Goal: Task Accomplishment & Management: Use online tool/utility

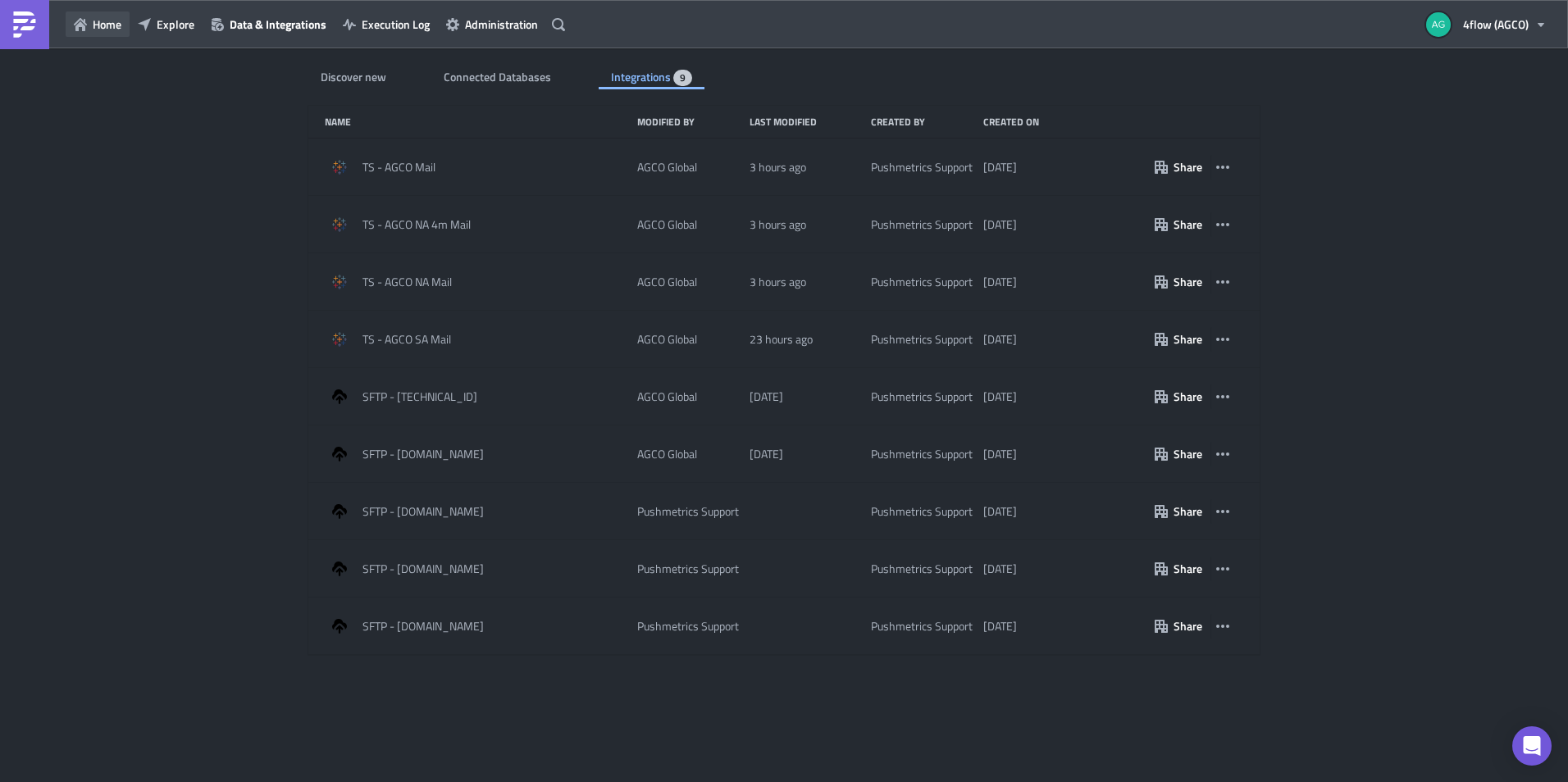
drag, startPoint x: 0, startPoint y: 0, endPoint x: 110, endPoint y: 20, distance: 111.8
click at [110, 20] on span "Home" at bounding box center [106, 24] width 29 height 18
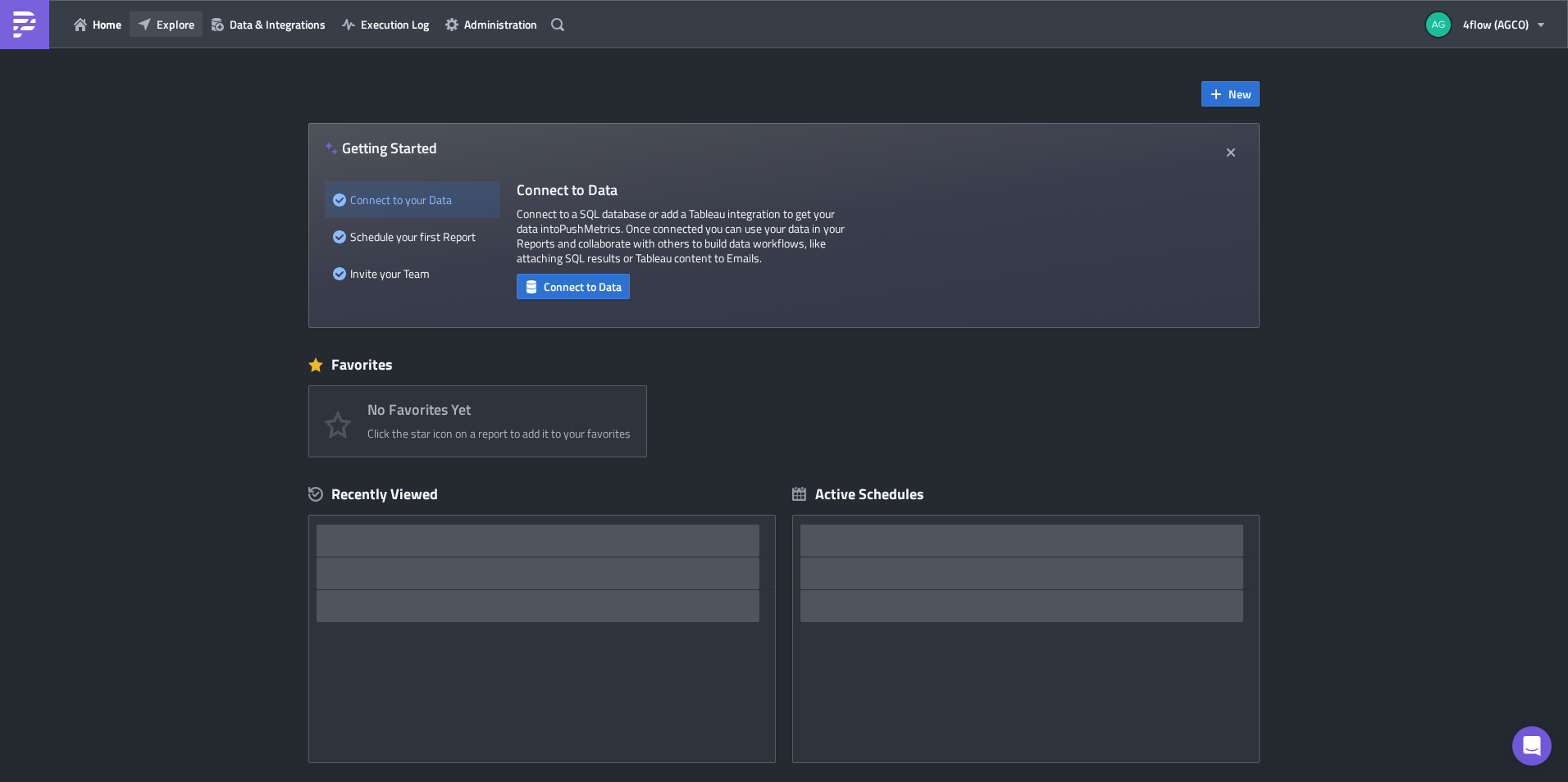
click at [179, 28] on span "Explore" at bounding box center [175, 24] width 38 height 18
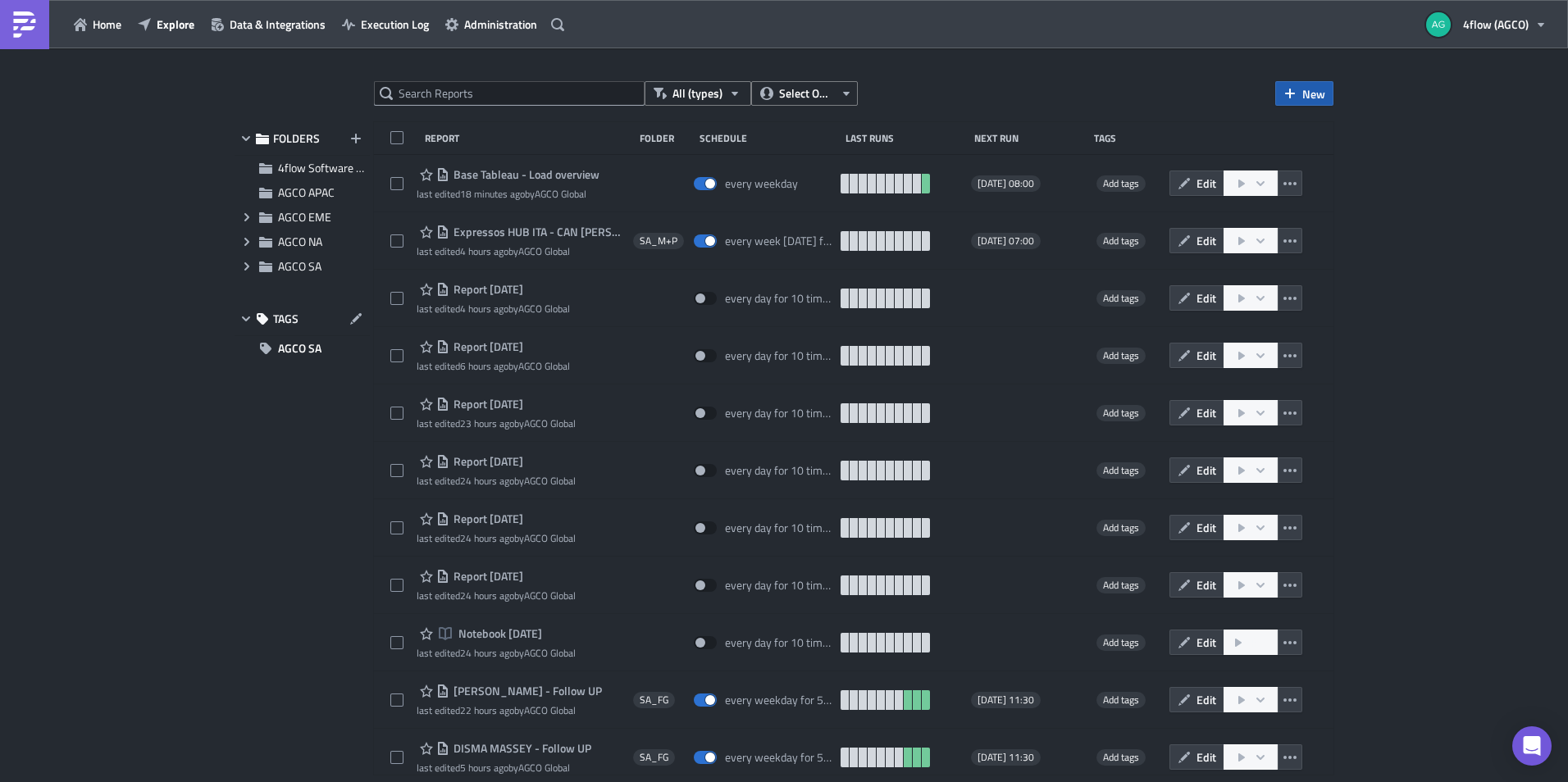
click at [1309, 91] on span "New" at bounding box center [1313, 93] width 23 height 18
click at [1321, 136] on div "Report" at bounding box center [1359, 135] width 109 height 17
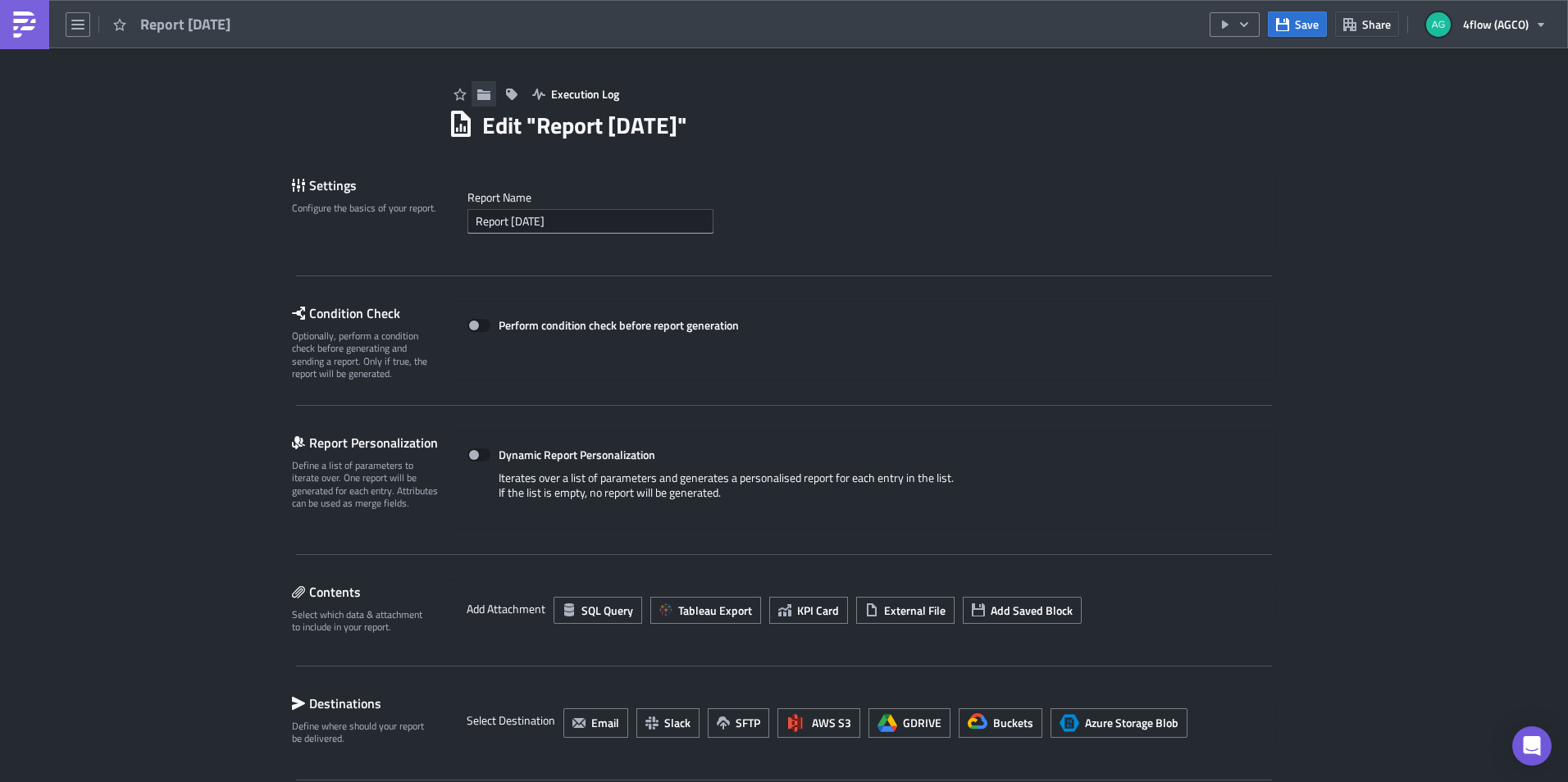
click at [485, 86] on button "button" at bounding box center [483, 94] width 25 height 26
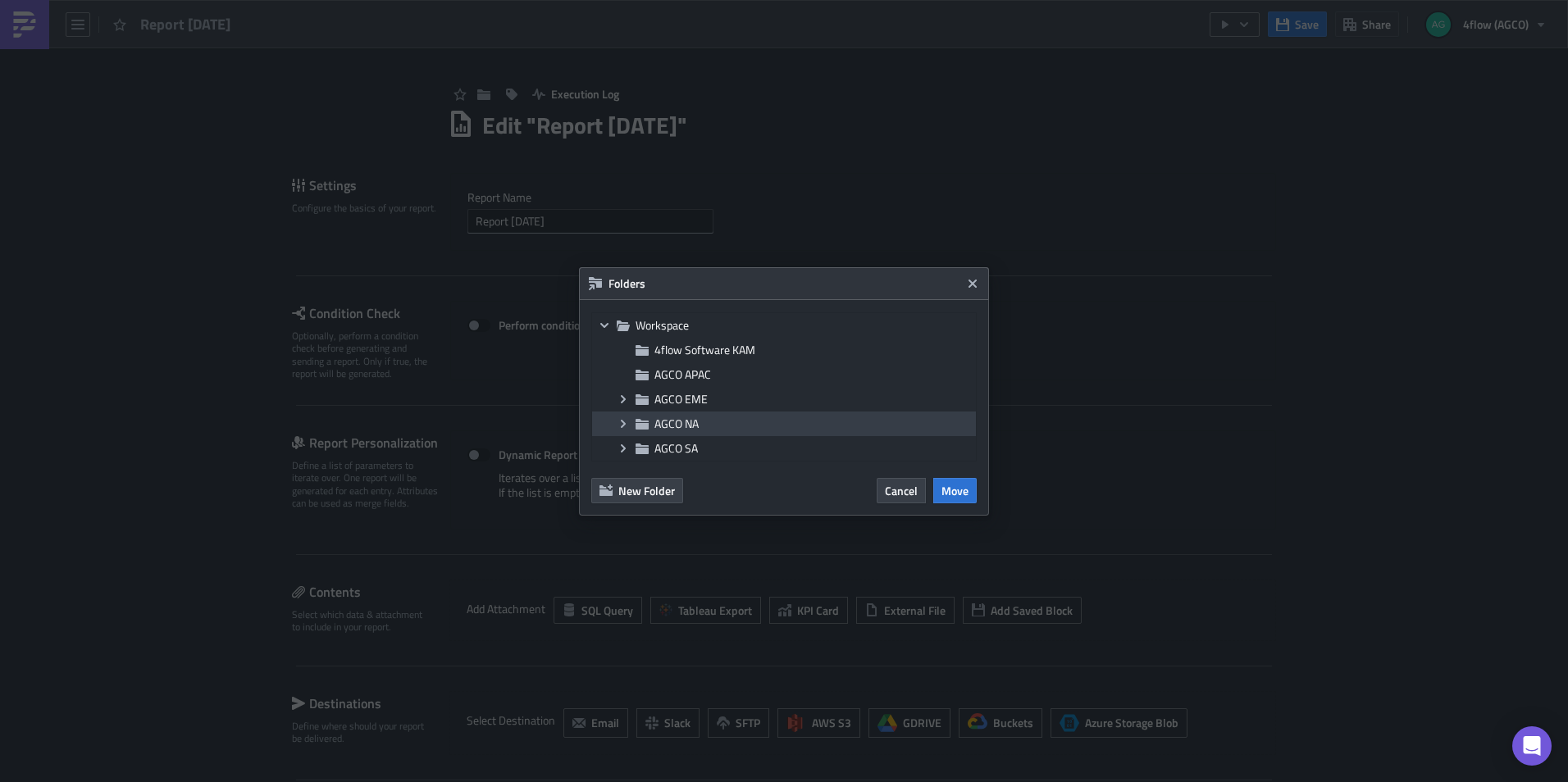
click at [618, 423] on icon "Expand group" at bounding box center [623, 424] width 13 height 13
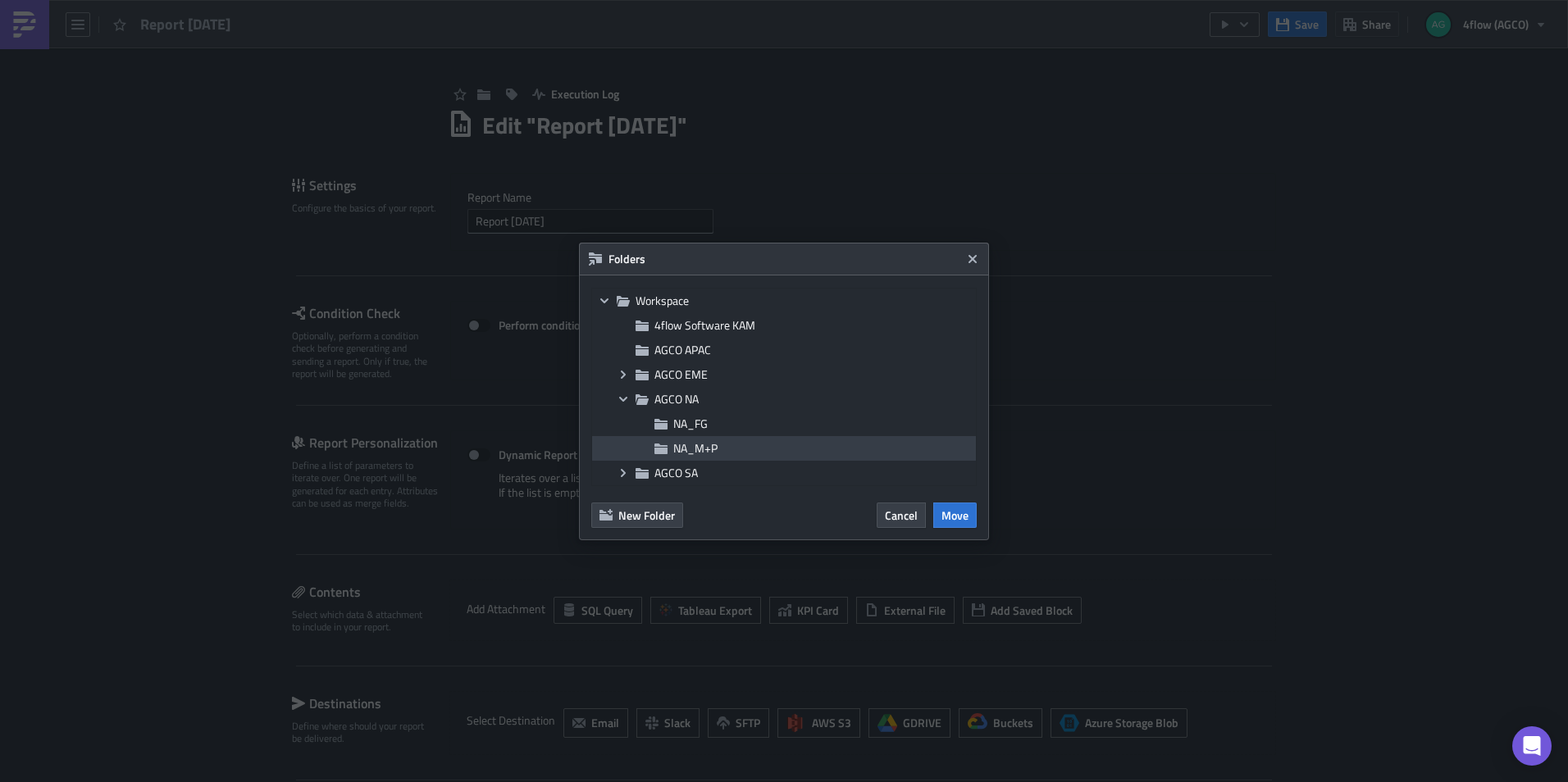
click at [742, 453] on span "NA_M+P" at bounding box center [822, 449] width 298 height 15
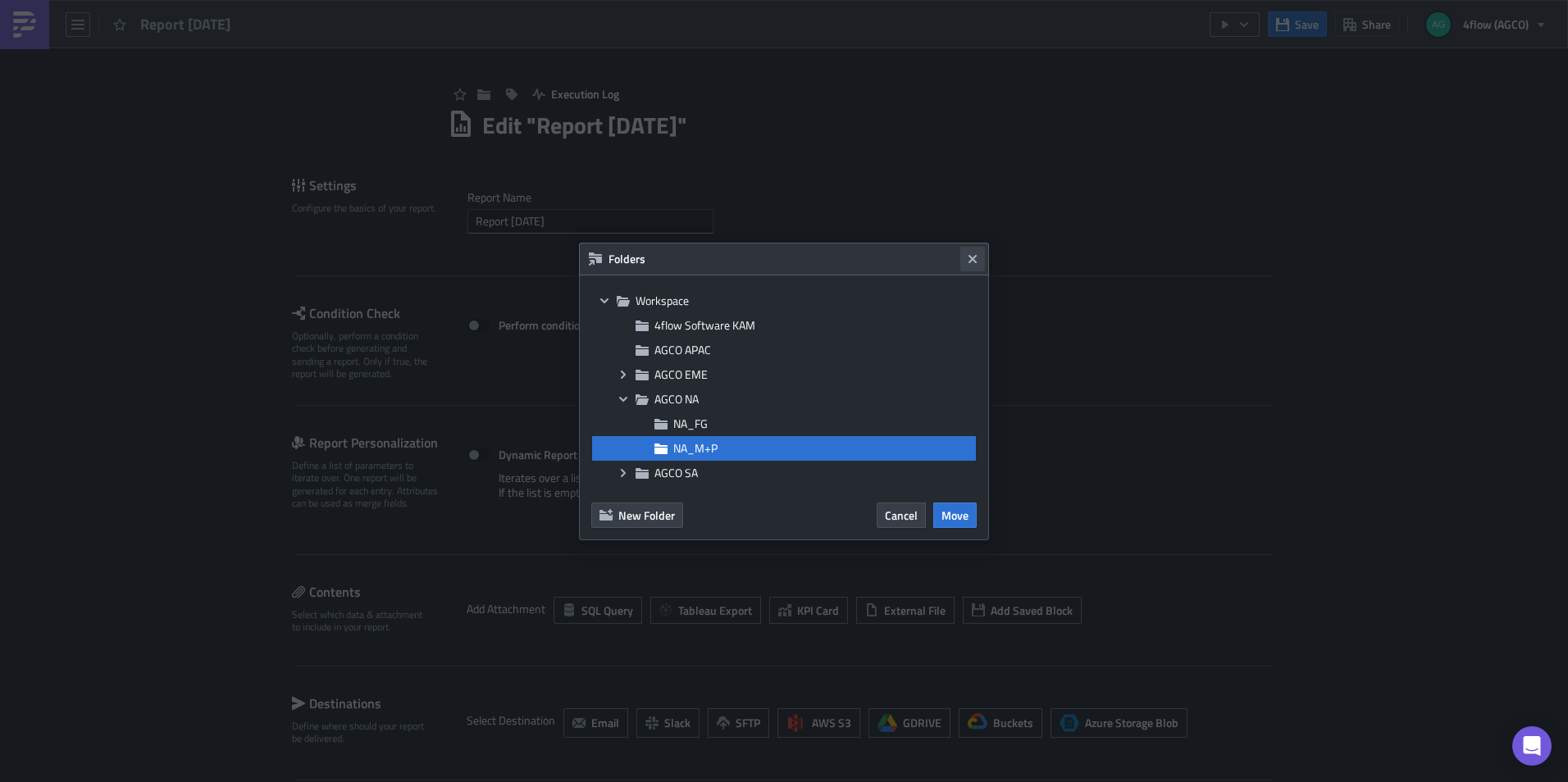
click at [975, 258] on icon "Close" at bounding box center [972, 258] width 8 height 8
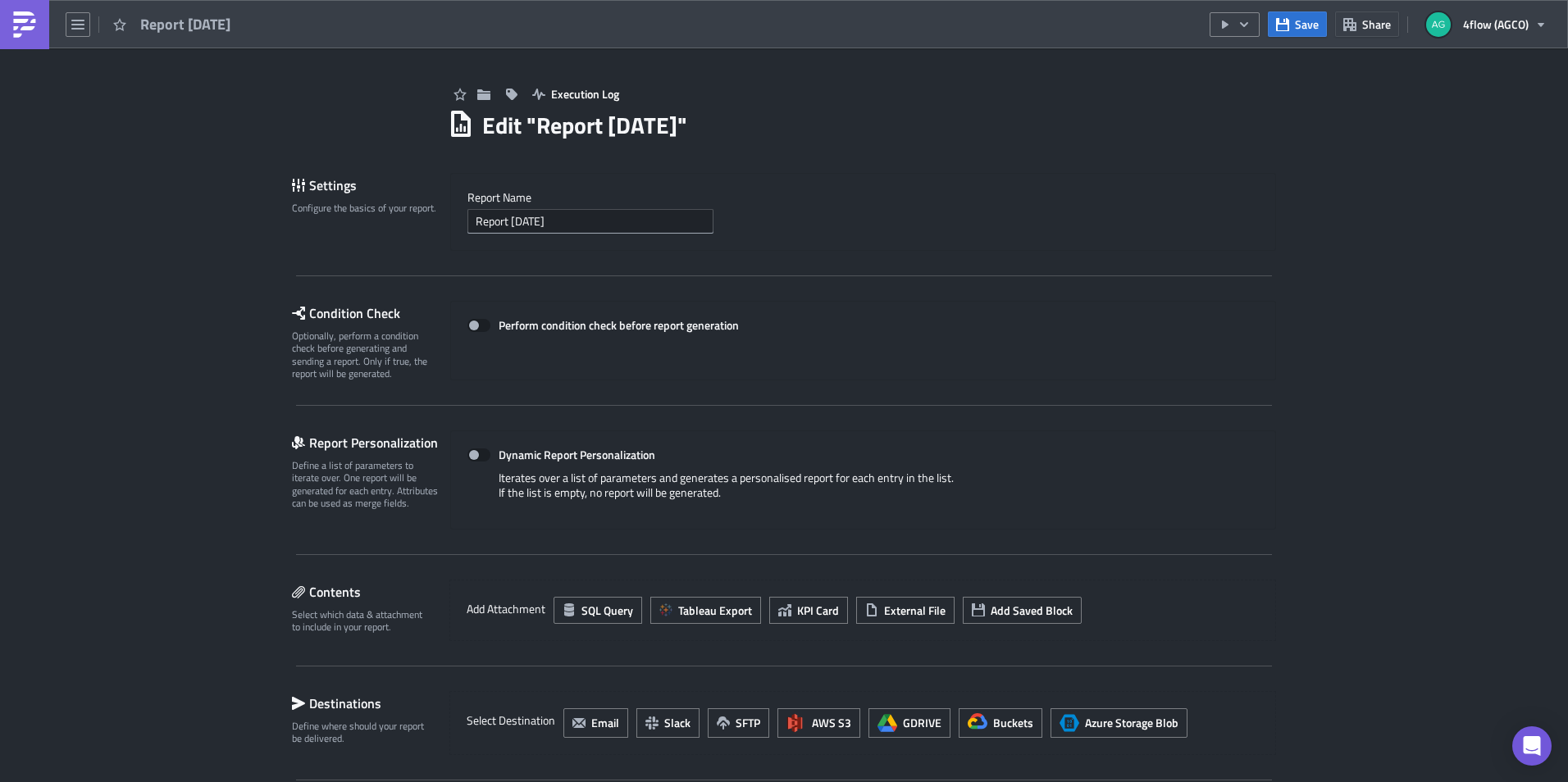
click at [687, 130] on h1 "Edit " Report [DATE] "" at bounding box center [585, 126] width 205 height 30
click at [680, 126] on h1 "Edit " Report [DATE] "" at bounding box center [585, 126] width 205 height 30
drag, startPoint x: 680, startPoint y: 126, endPoint x: 621, endPoint y: 227, distance: 117.0
click at [621, 227] on input "Report [DATE]" at bounding box center [590, 221] width 246 height 25
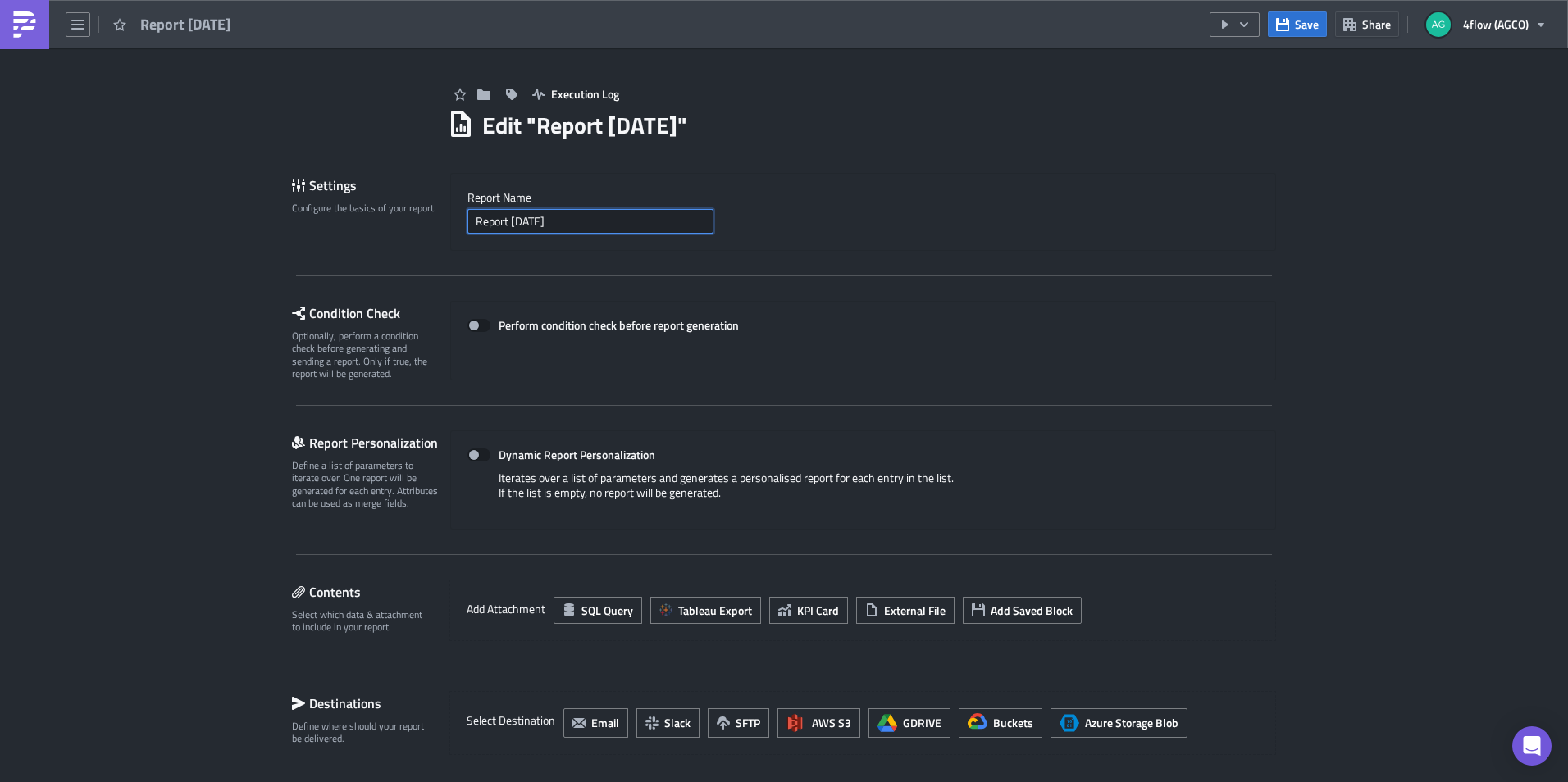
drag, startPoint x: 606, startPoint y: 223, endPoint x: 447, endPoint y: 214, distance: 159.3
click at [450, 214] on div "Report Nam﻿e Report [DATE]" at bounding box center [862, 211] width 826 height 78
type input "Check Open TO"
click at [481, 105] on button "button" at bounding box center [483, 94] width 25 height 26
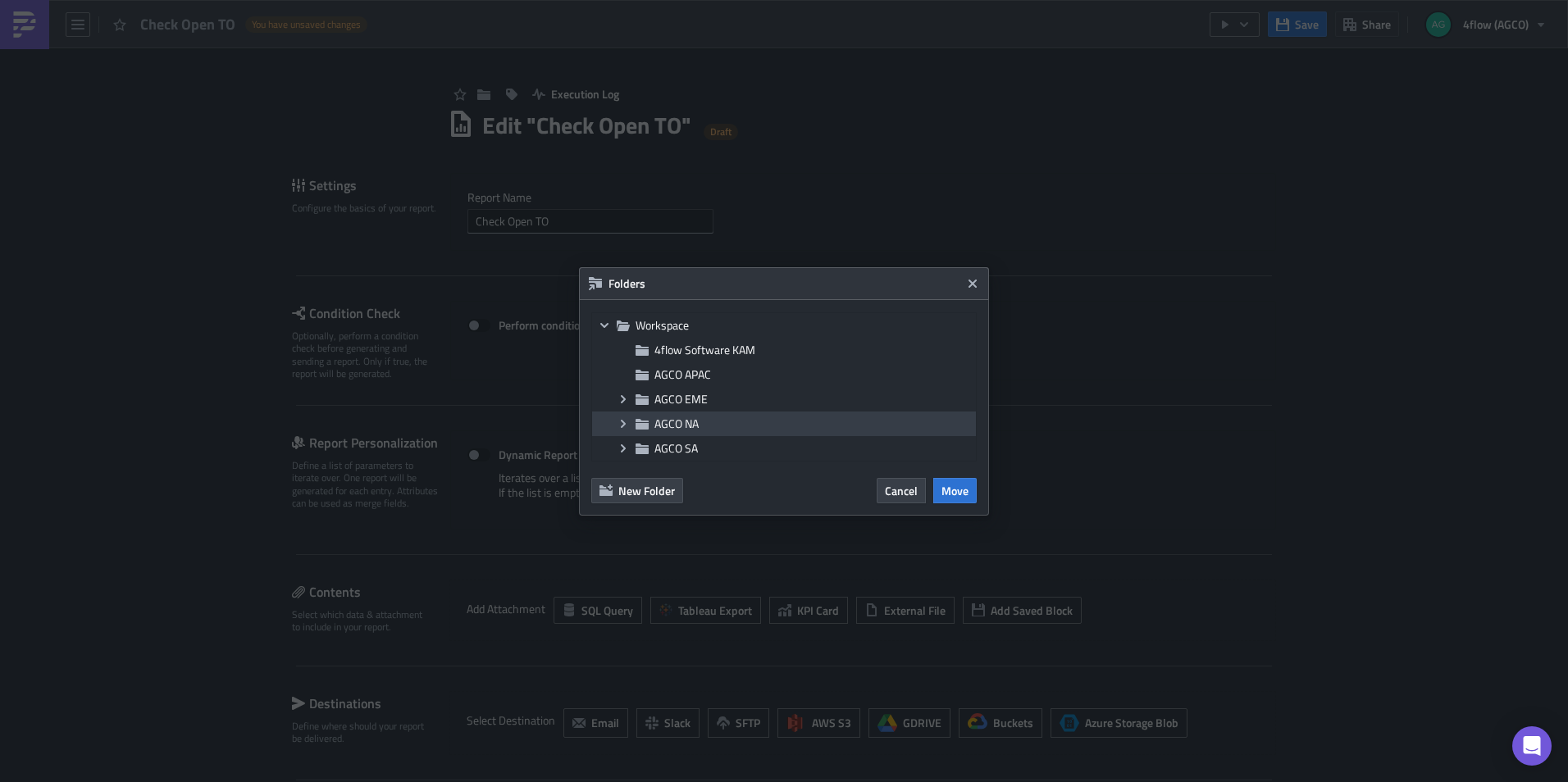
click at [623, 425] on icon at bounding box center [622, 423] width 5 height 8
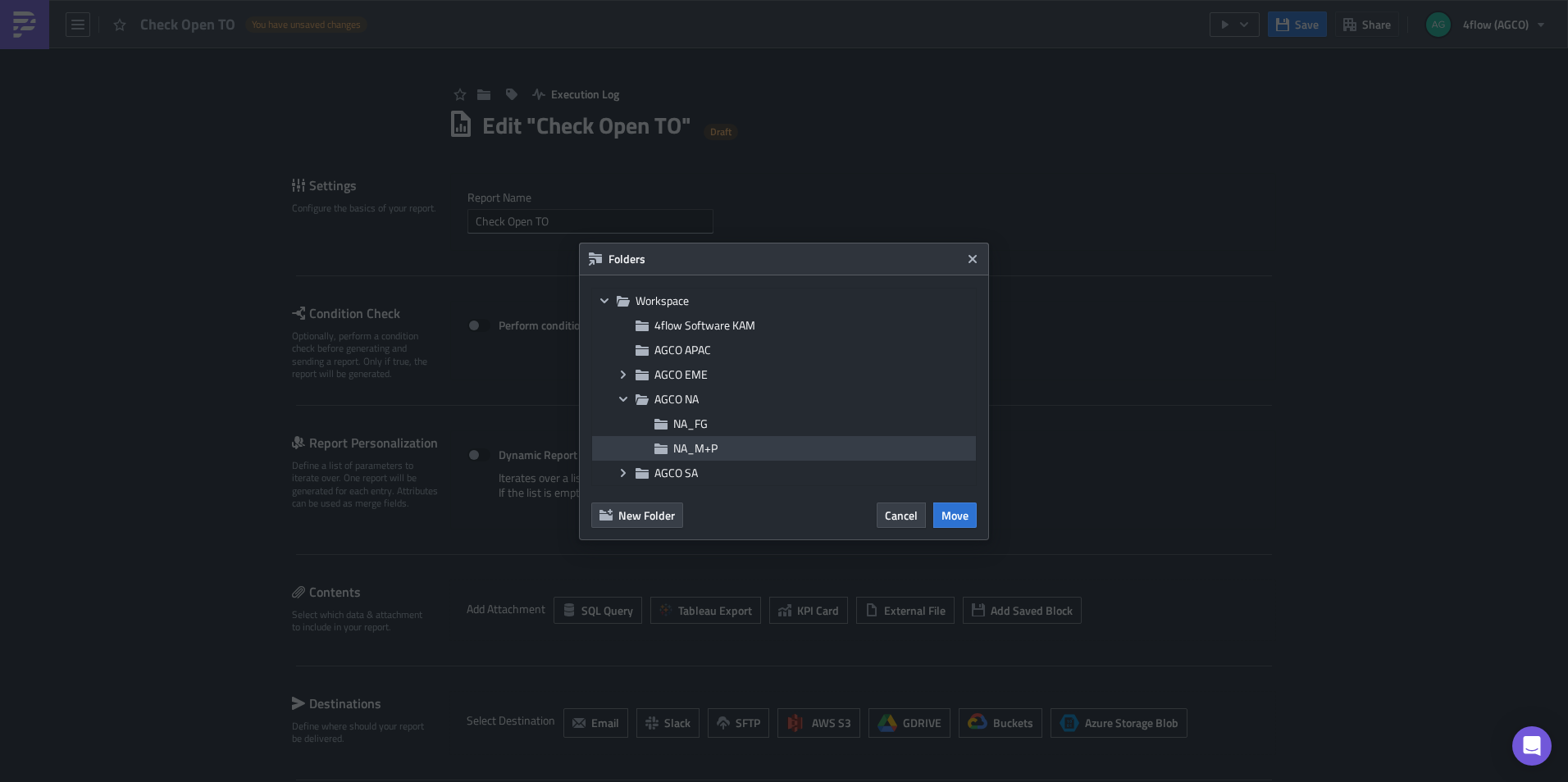
click at [681, 450] on span "NA_M+P" at bounding box center [695, 448] width 44 height 18
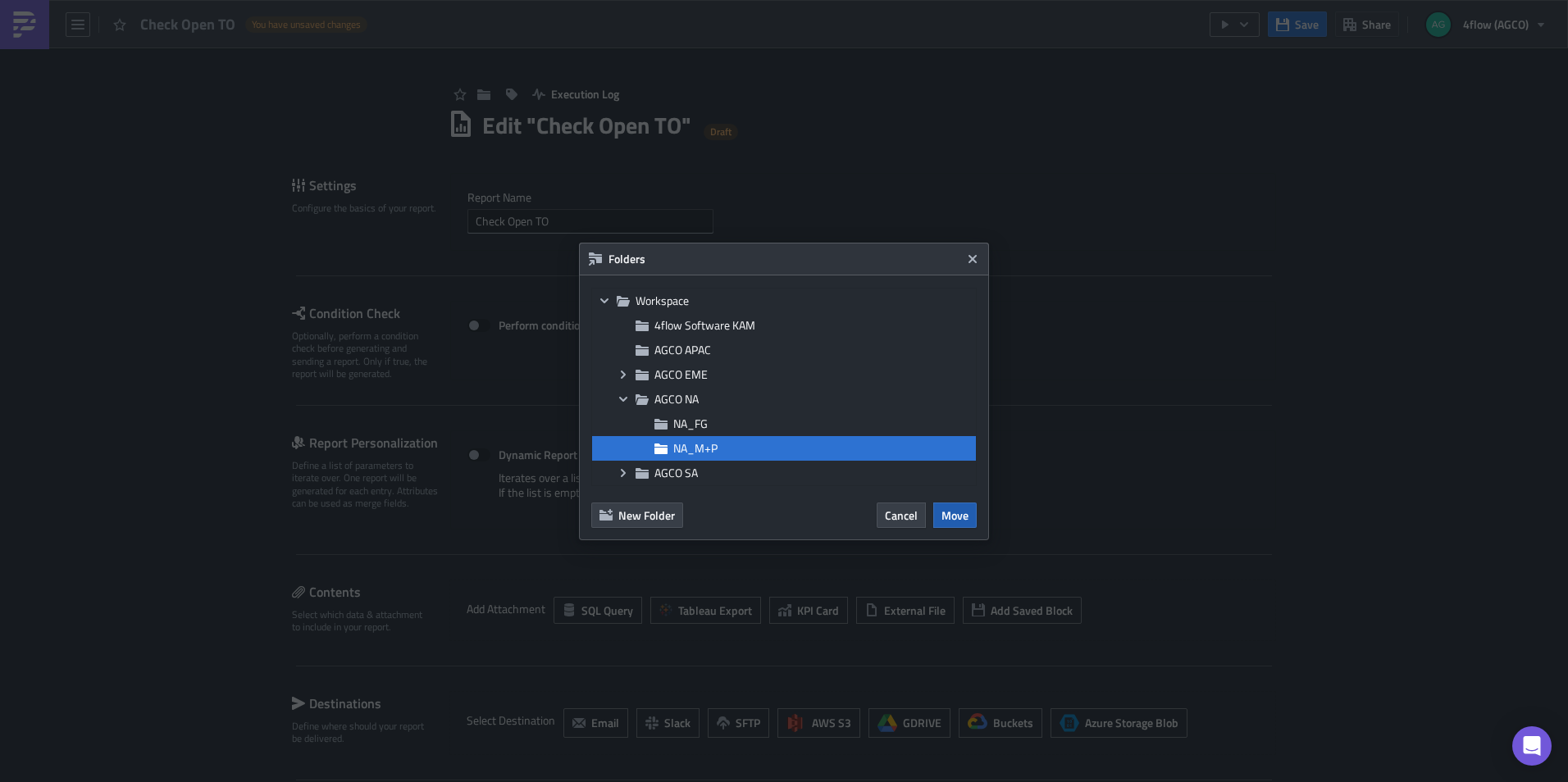
click at [951, 510] on span "Move" at bounding box center [954, 515] width 27 height 18
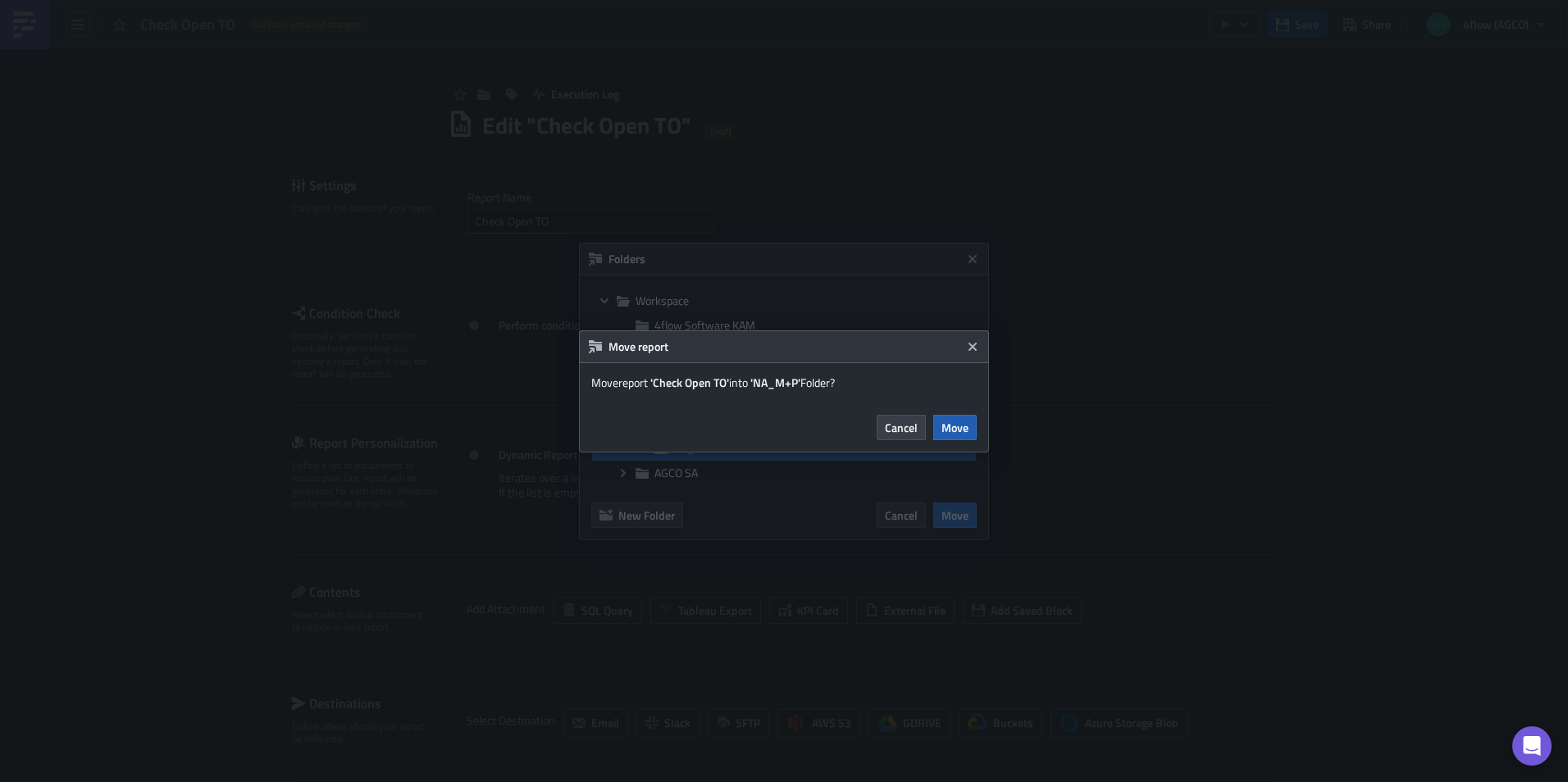
click at [963, 434] on span "Move" at bounding box center [954, 427] width 27 height 18
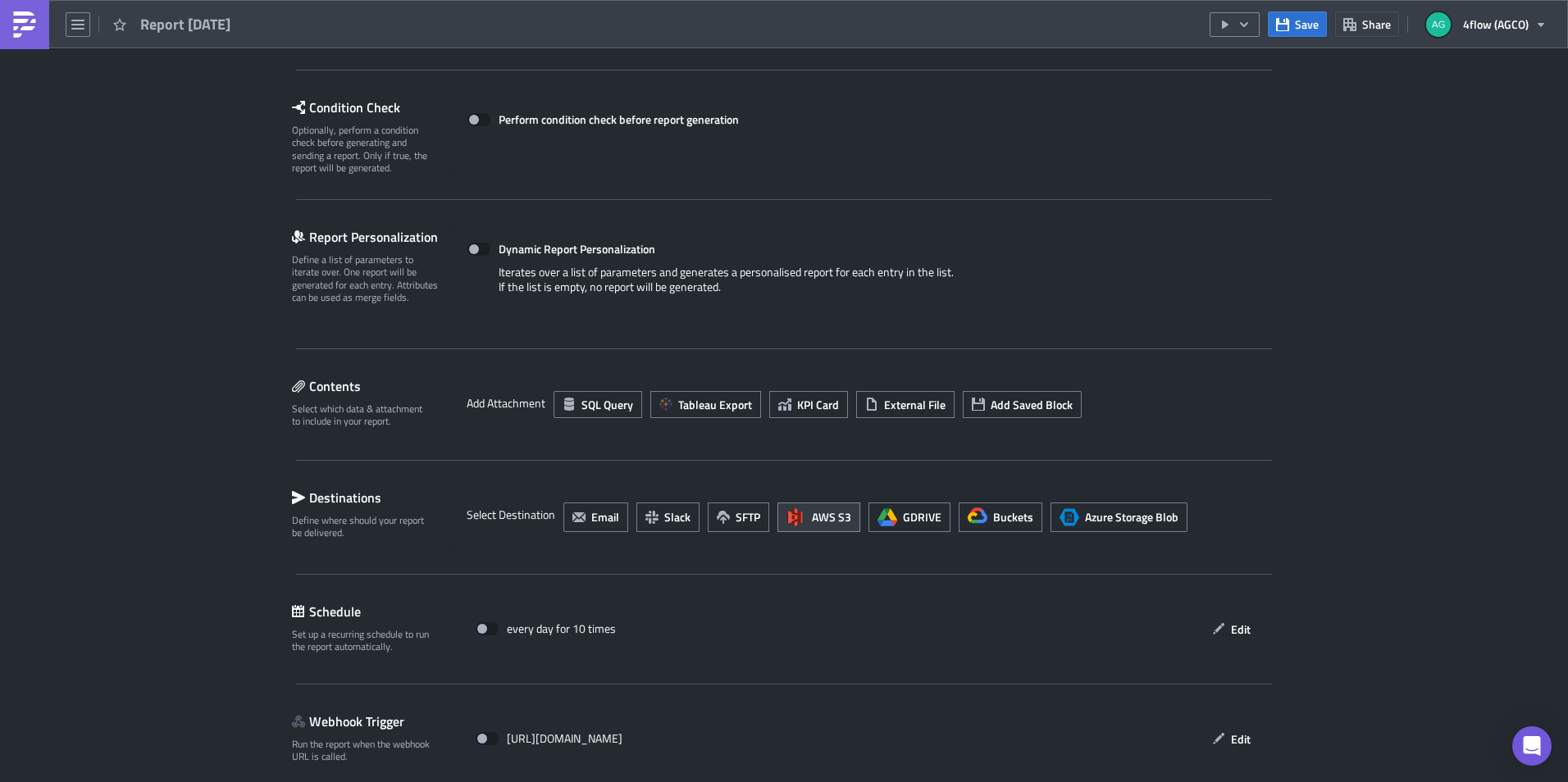
scroll to position [246, 0]
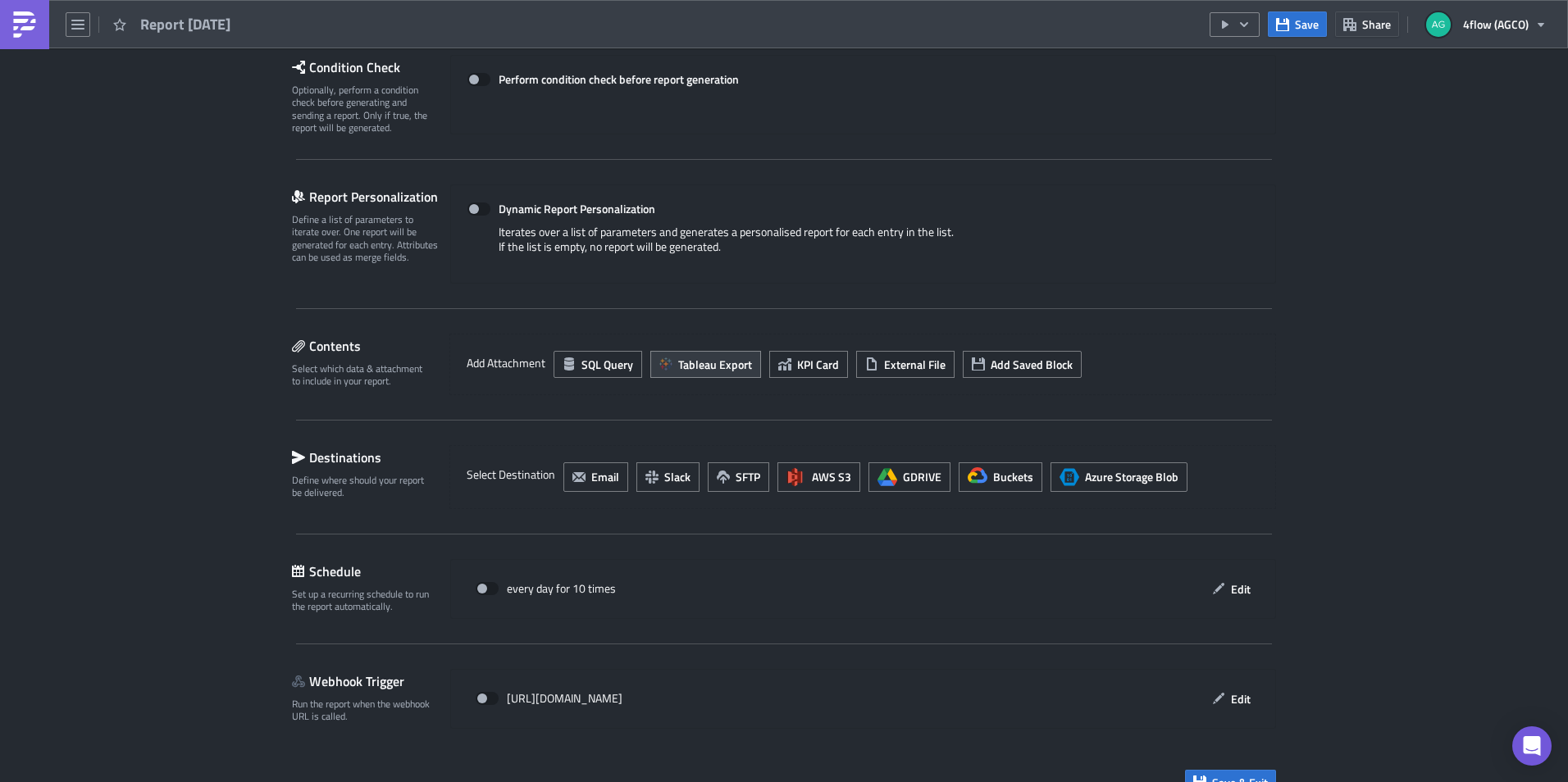
click at [720, 364] on span "Tableau Export" at bounding box center [715, 364] width 74 height 18
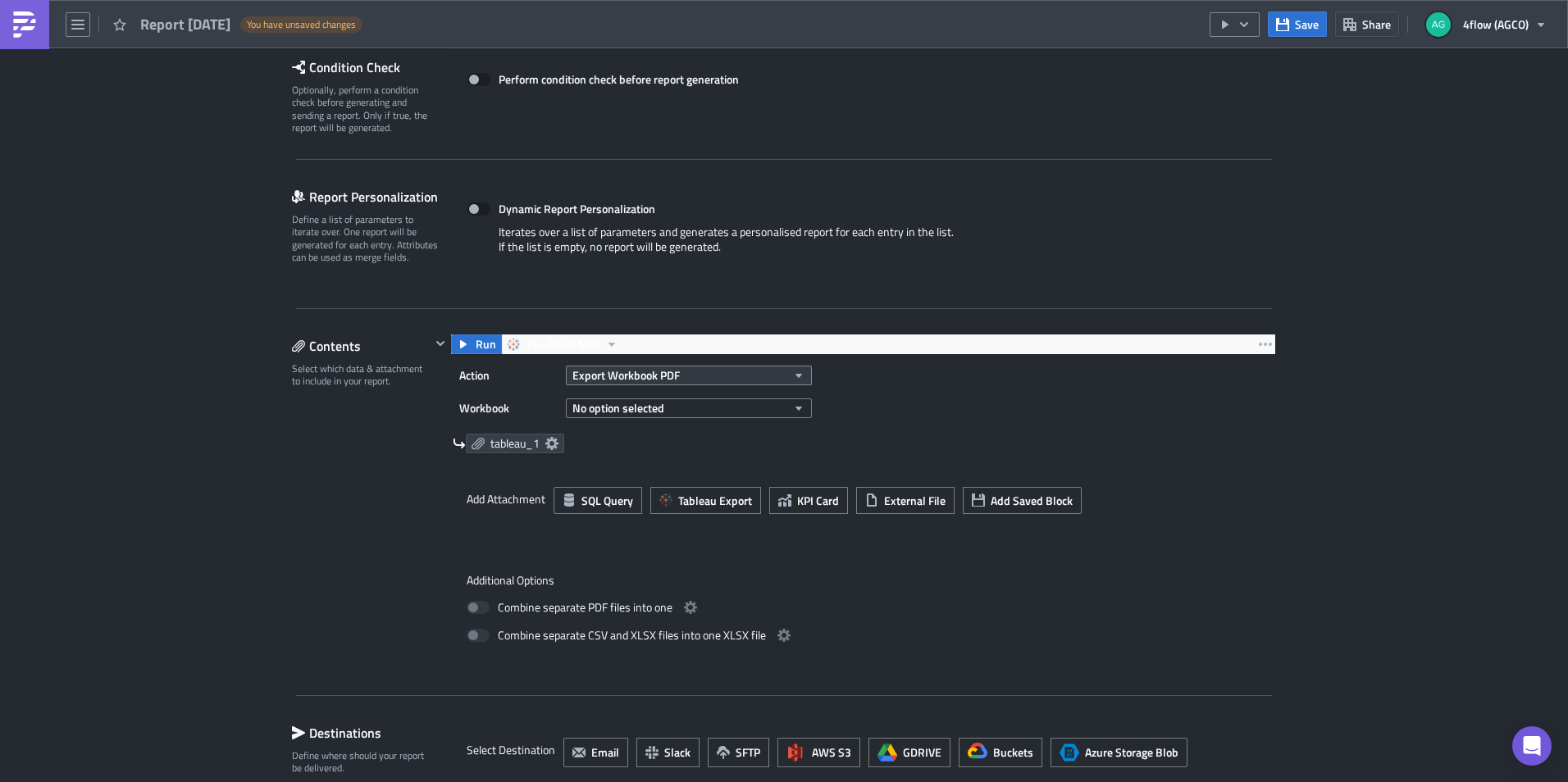
click at [754, 376] on button "Export Workbook PDF" at bounding box center [689, 375] width 246 height 19
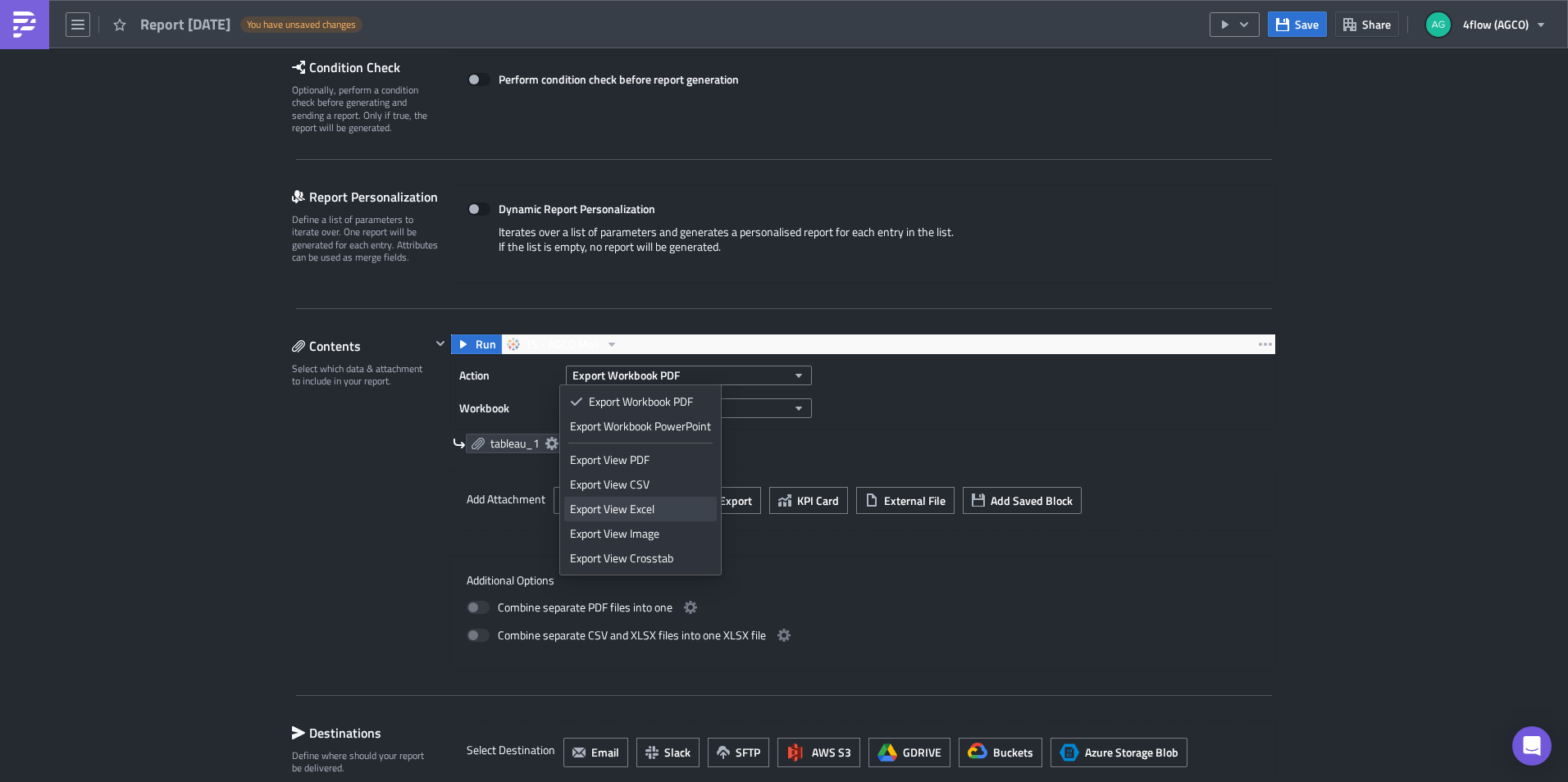
click at [677, 508] on div "Export View Excel" at bounding box center [640, 509] width 141 height 17
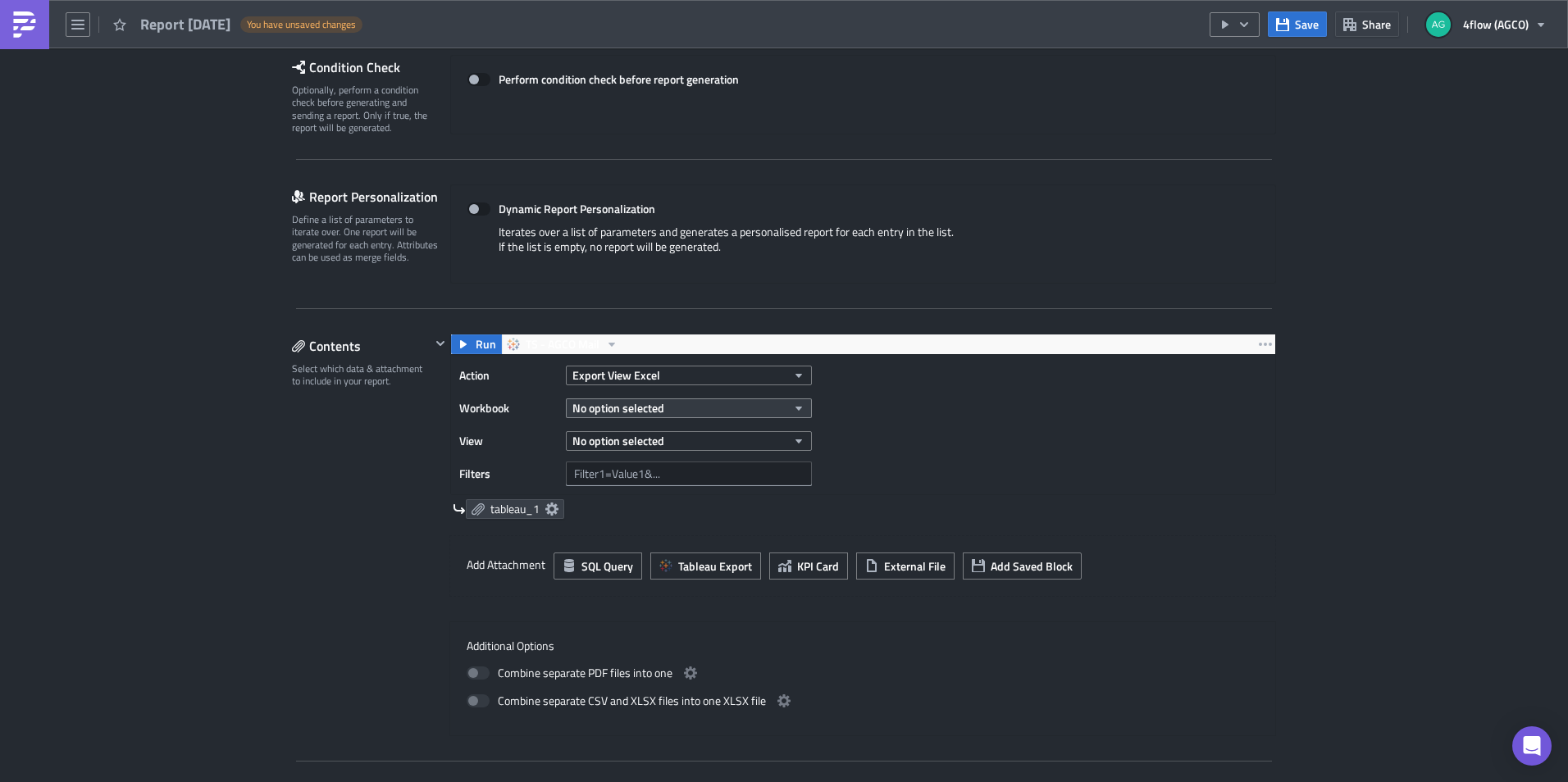
click at [778, 407] on button "No option selected" at bounding box center [689, 407] width 246 height 19
type input "check un"
click at [706, 470] on span "20_EXEC - Execution Reports" at bounding box center [736, 463] width 144 height 17
click at [792, 446] on icon "button" at bounding box center [799, 441] width 13 height 13
click at [640, 496] on div "Check Open TOs" at bounding box center [642, 496] width 145 height 17
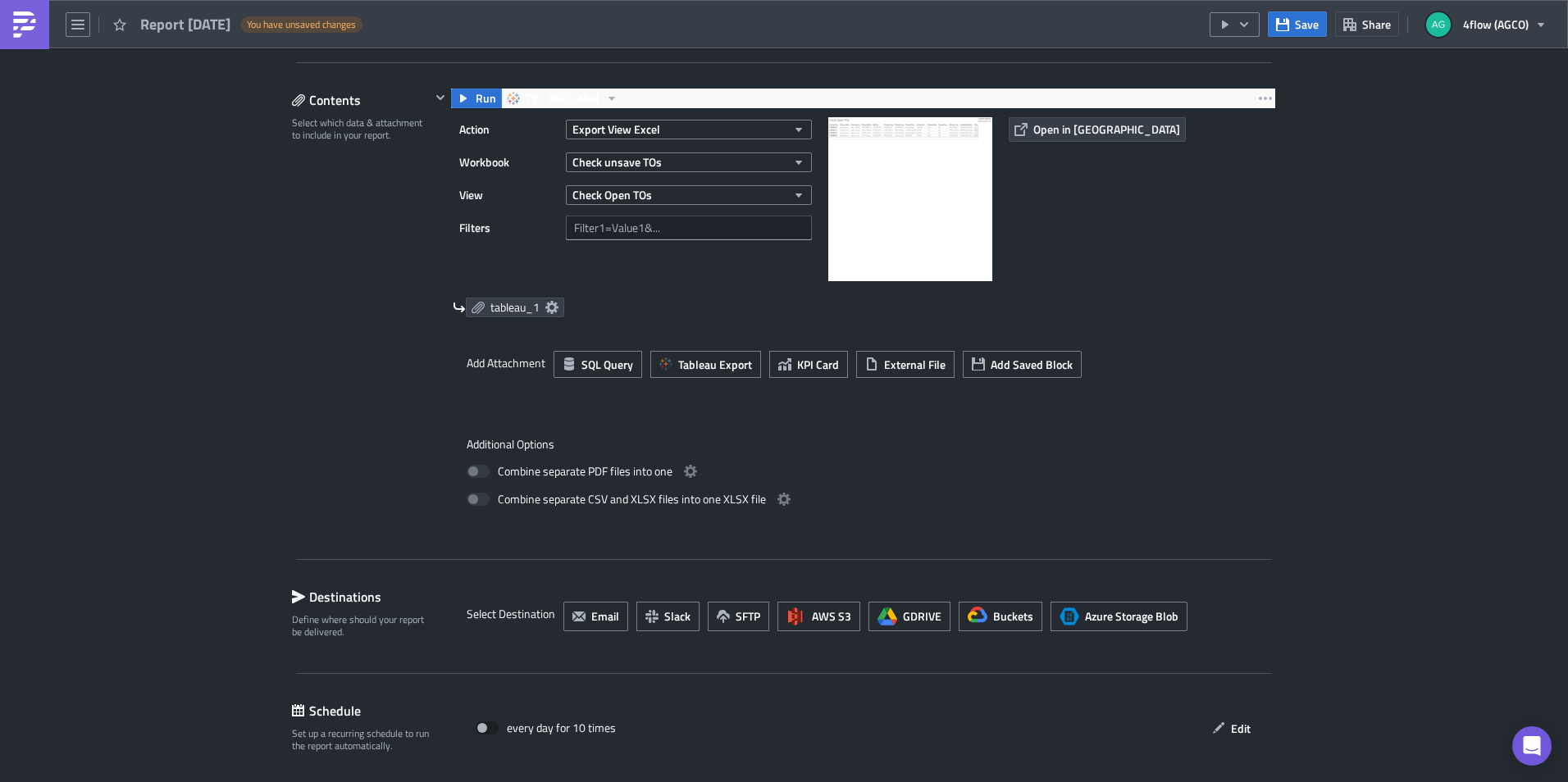
scroll to position [573, 0]
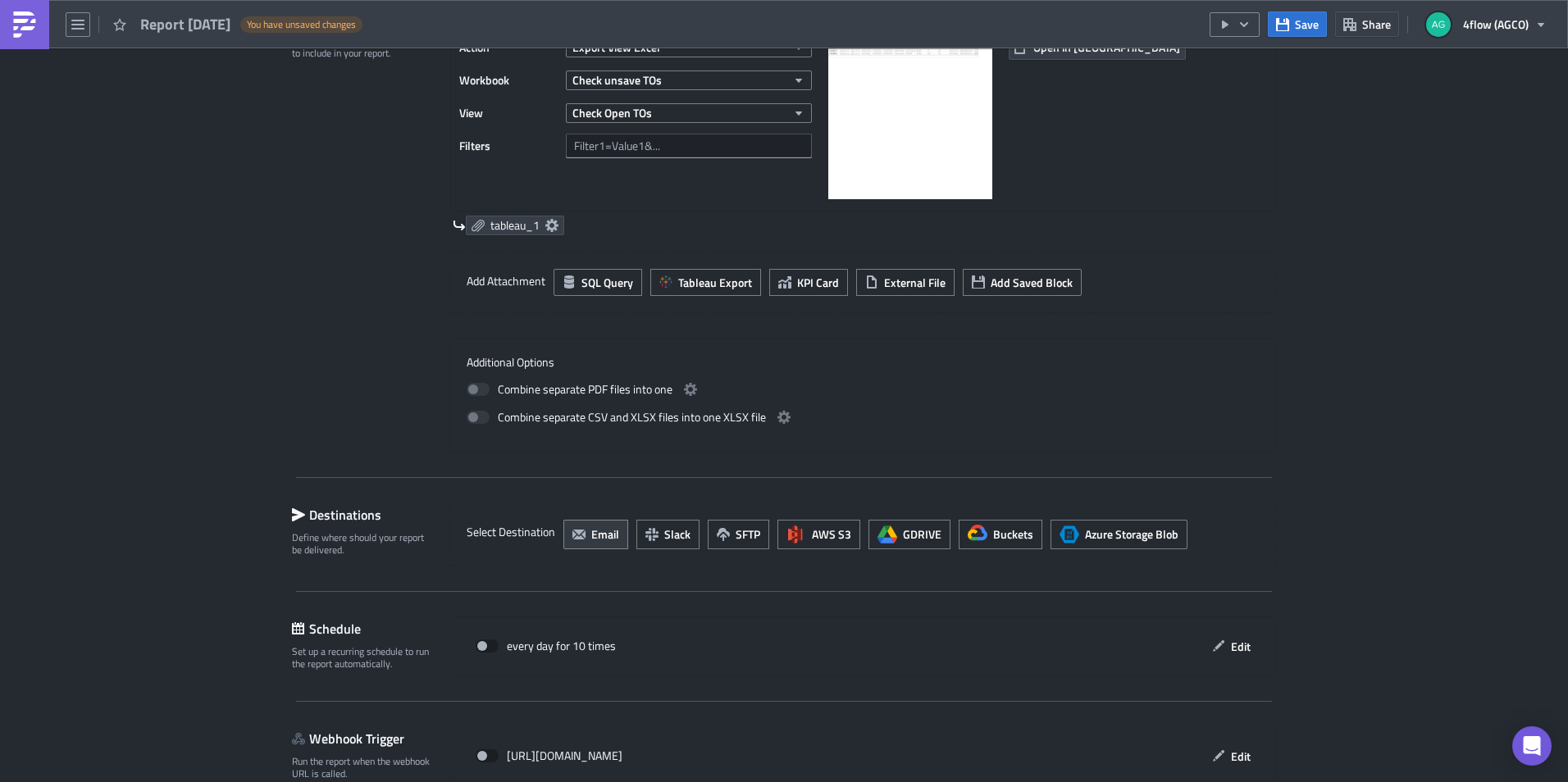
click at [591, 535] on span "Email" at bounding box center [605, 534] width 28 height 18
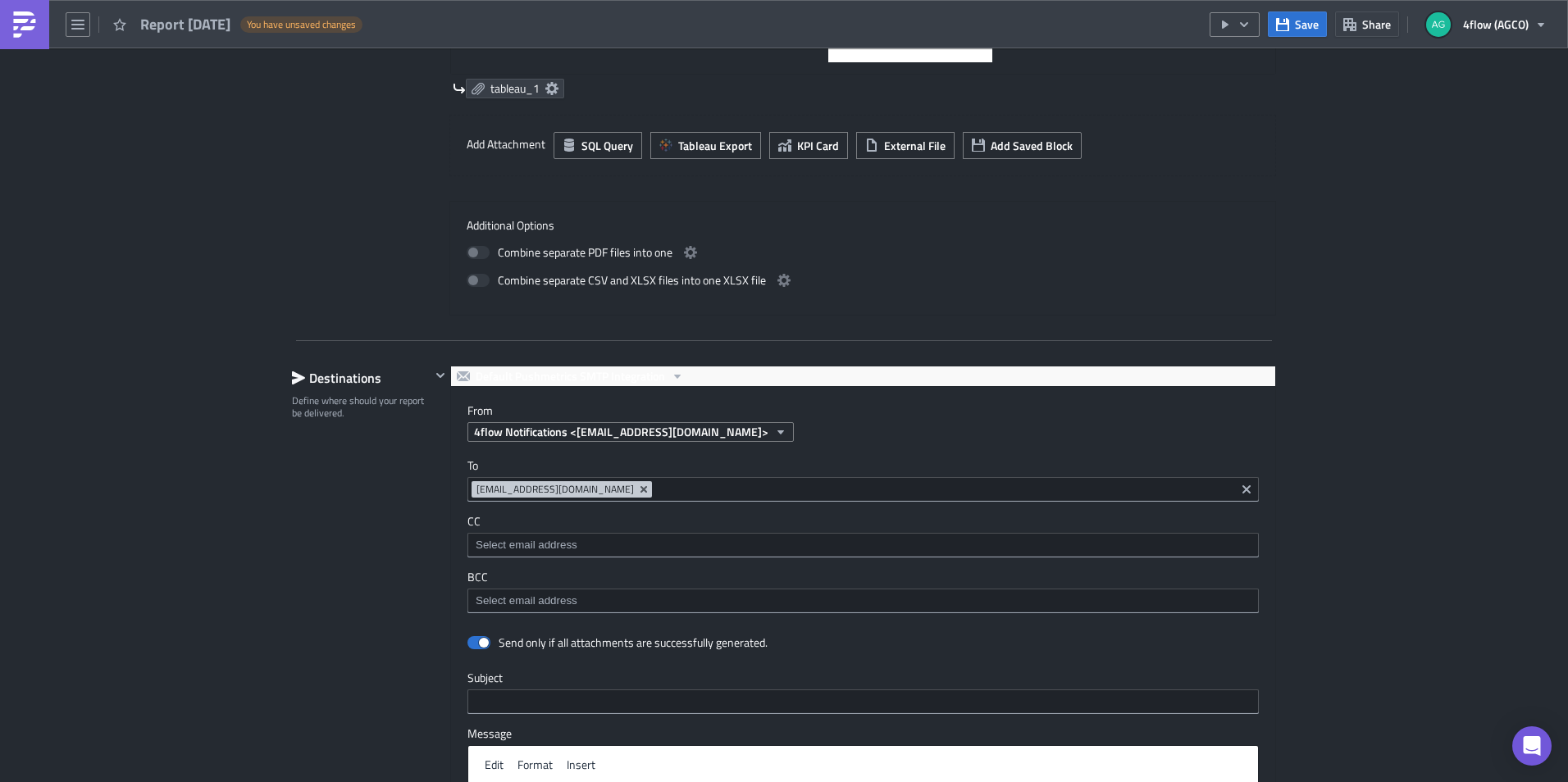
scroll to position [738, 0]
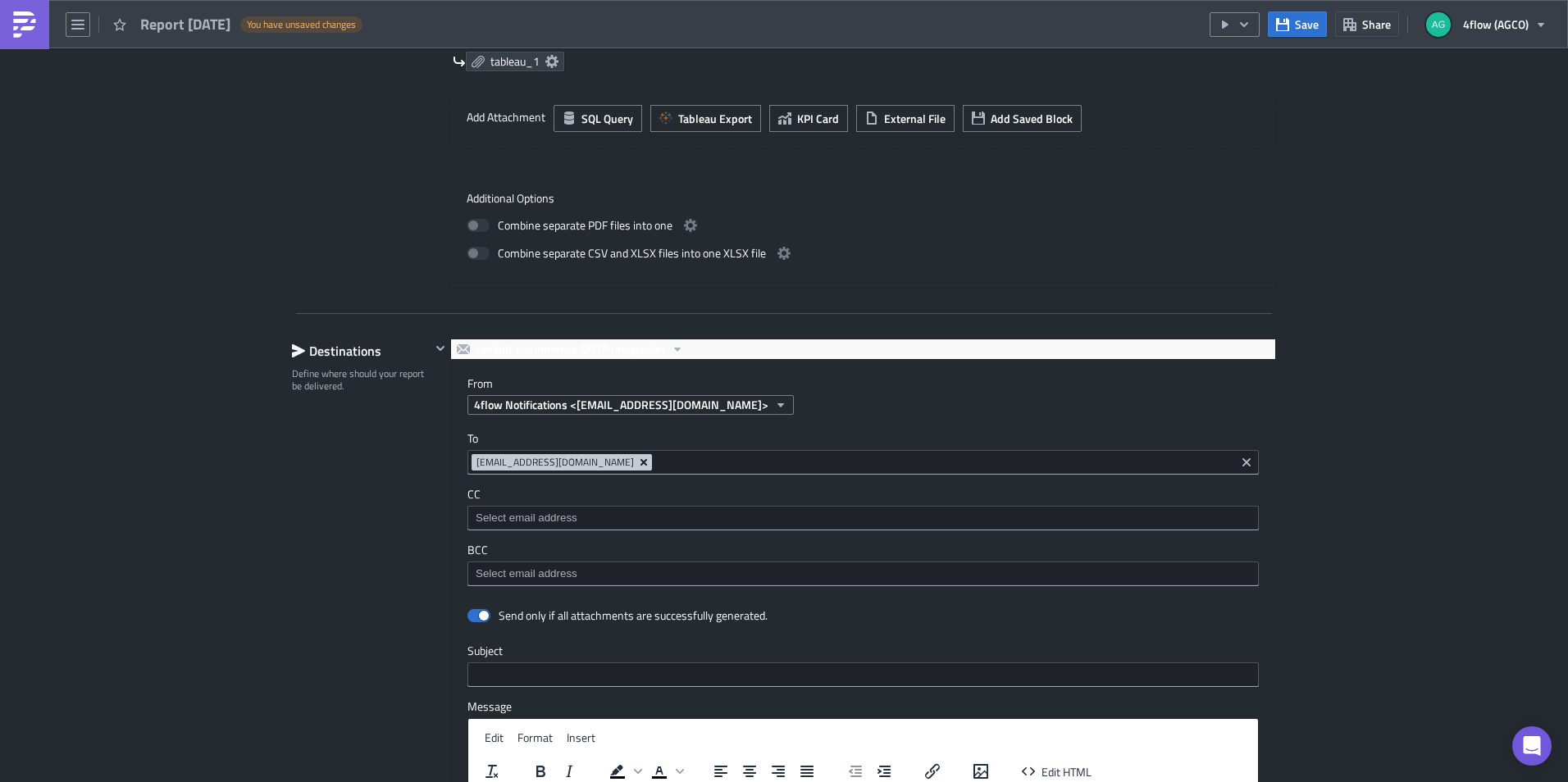
click at [643, 460] on icon "Remove Tag" at bounding box center [644, 463] width 13 height 13
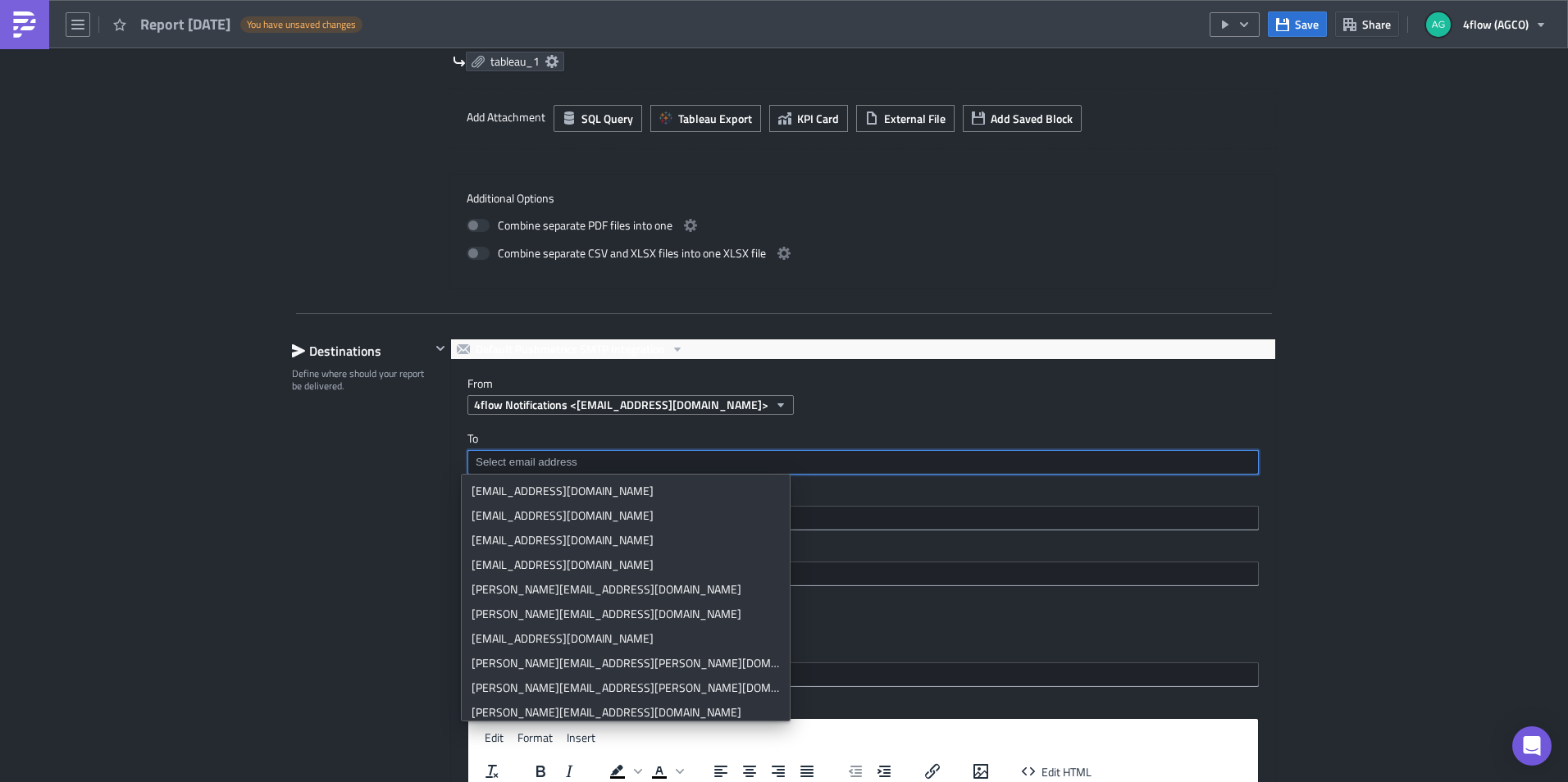
click at [893, 523] on input at bounding box center [862, 518] width 781 height 17
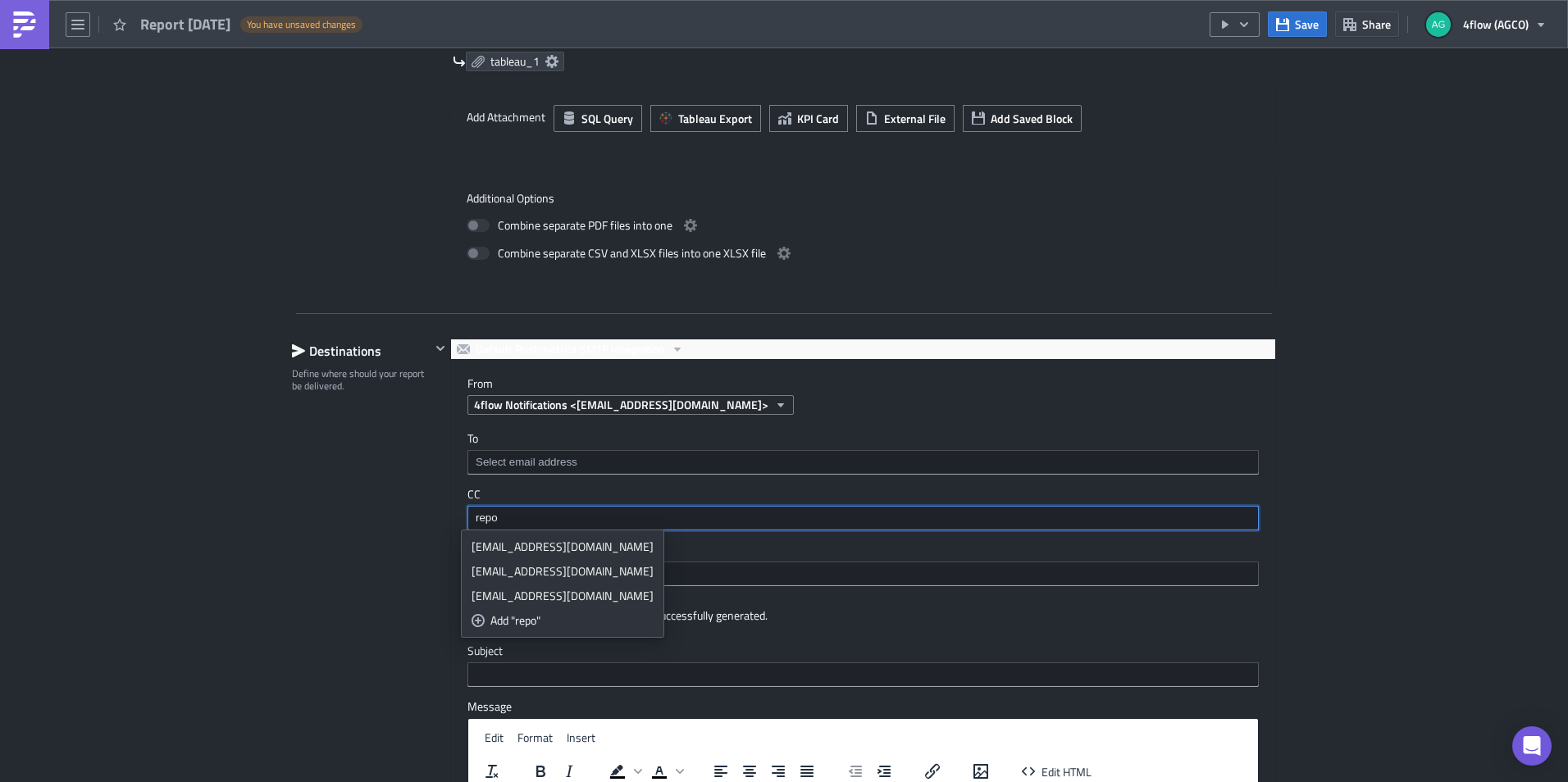
drag, startPoint x: 565, startPoint y: 519, endPoint x: 399, endPoint y: 493, distance: 168.0
click at [399, 493] on div "Destinations Define where should your report be delivered. Default Pushmetrics …" at bounding box center [783, 700] width 983 height 723
paste input "[EMAIL_ADDRESS][DOMAIN_NAME]"
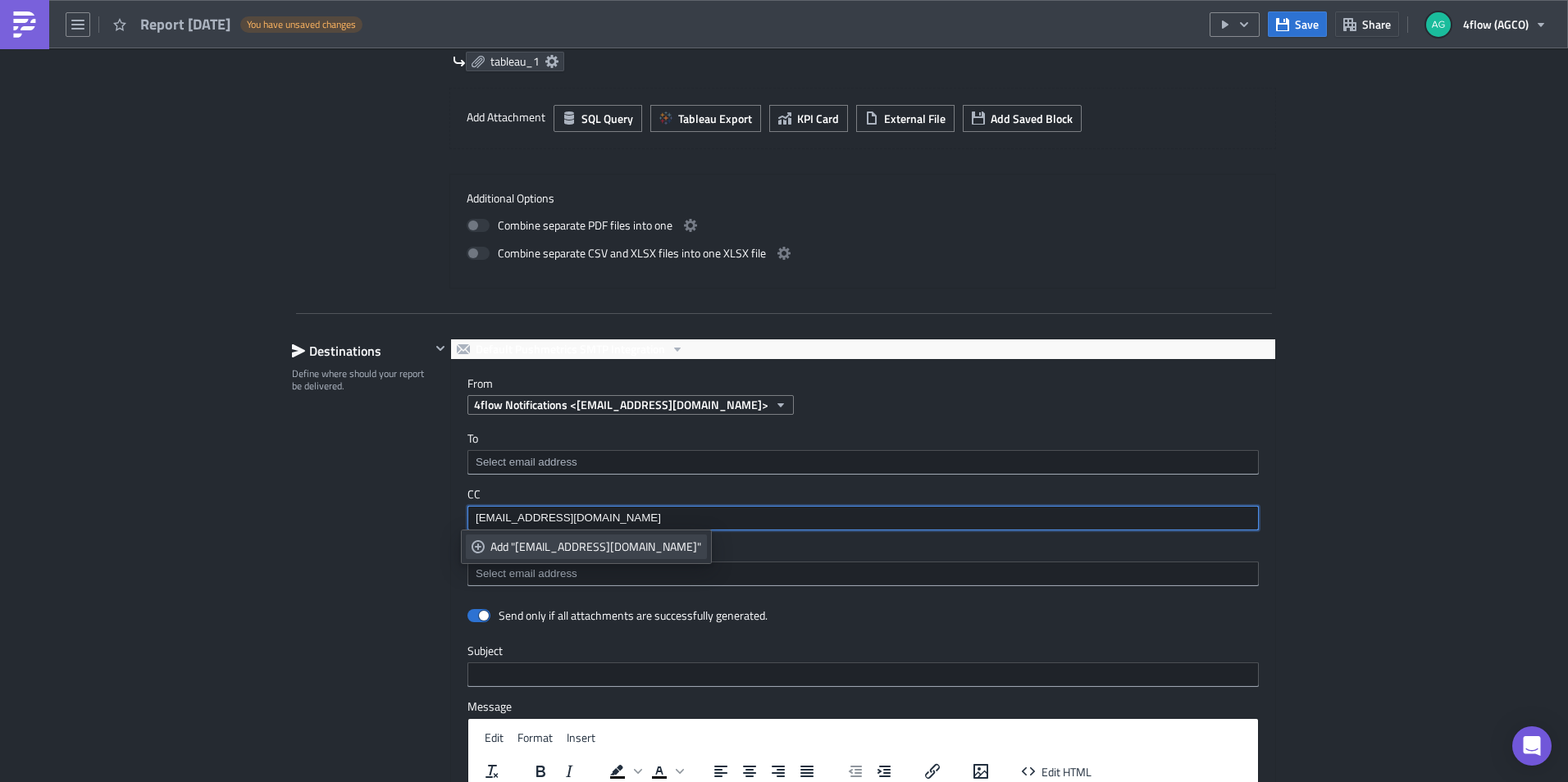
type input "[EMAIL_ADDRESS][DOMAIN_NAME]"
click at [477, 547] on icon "selectable options" at bounding box center [477, 547] width 13 height 13
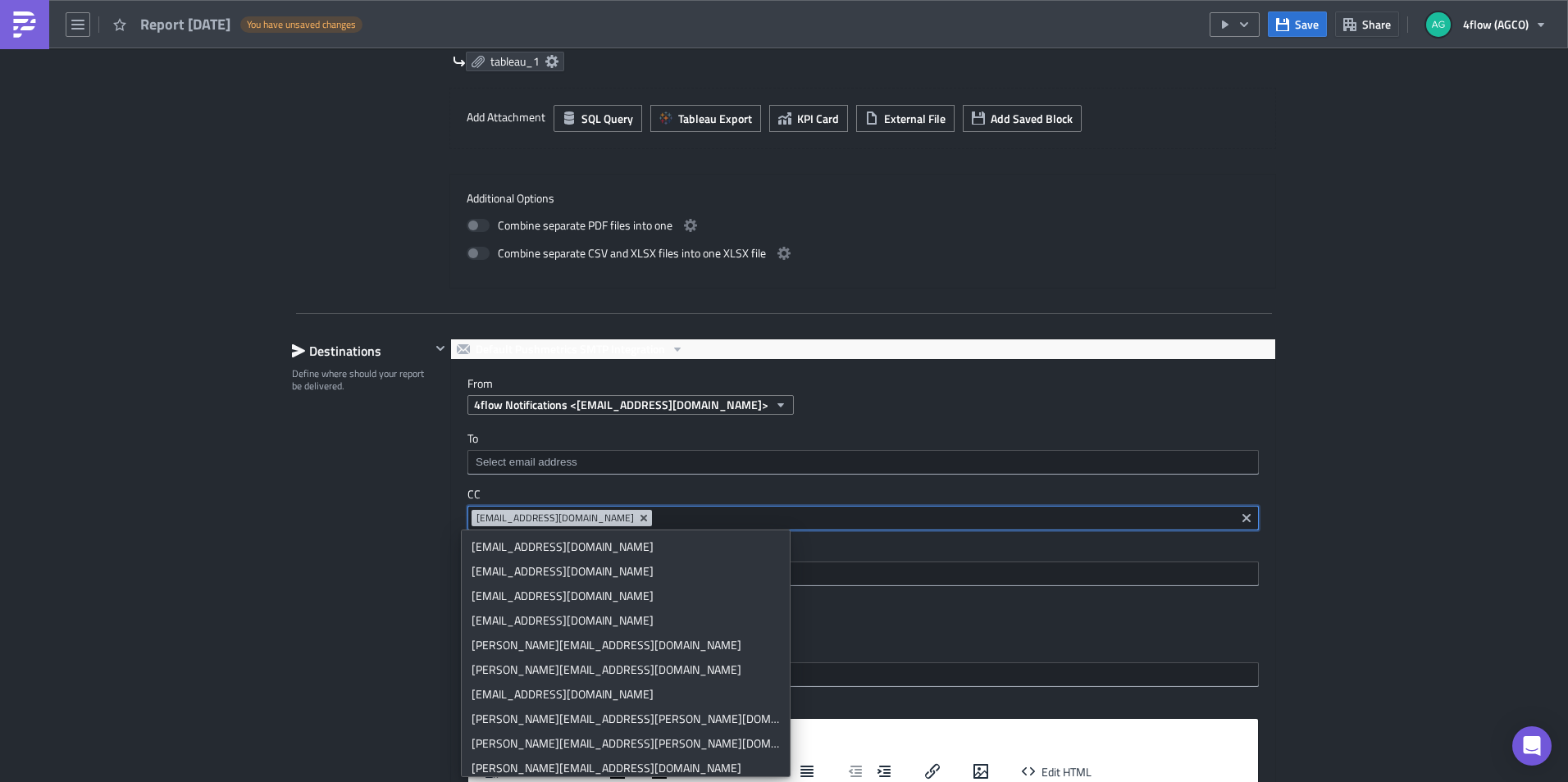
click at [868, 530] on div "[EMAIL_ADDRESS][DOMAIN_NAME]" at bounding box center [850, 520] width 759 height 20
click at [721, 469] on input at bounding box center [862, 463] width 781 height 17
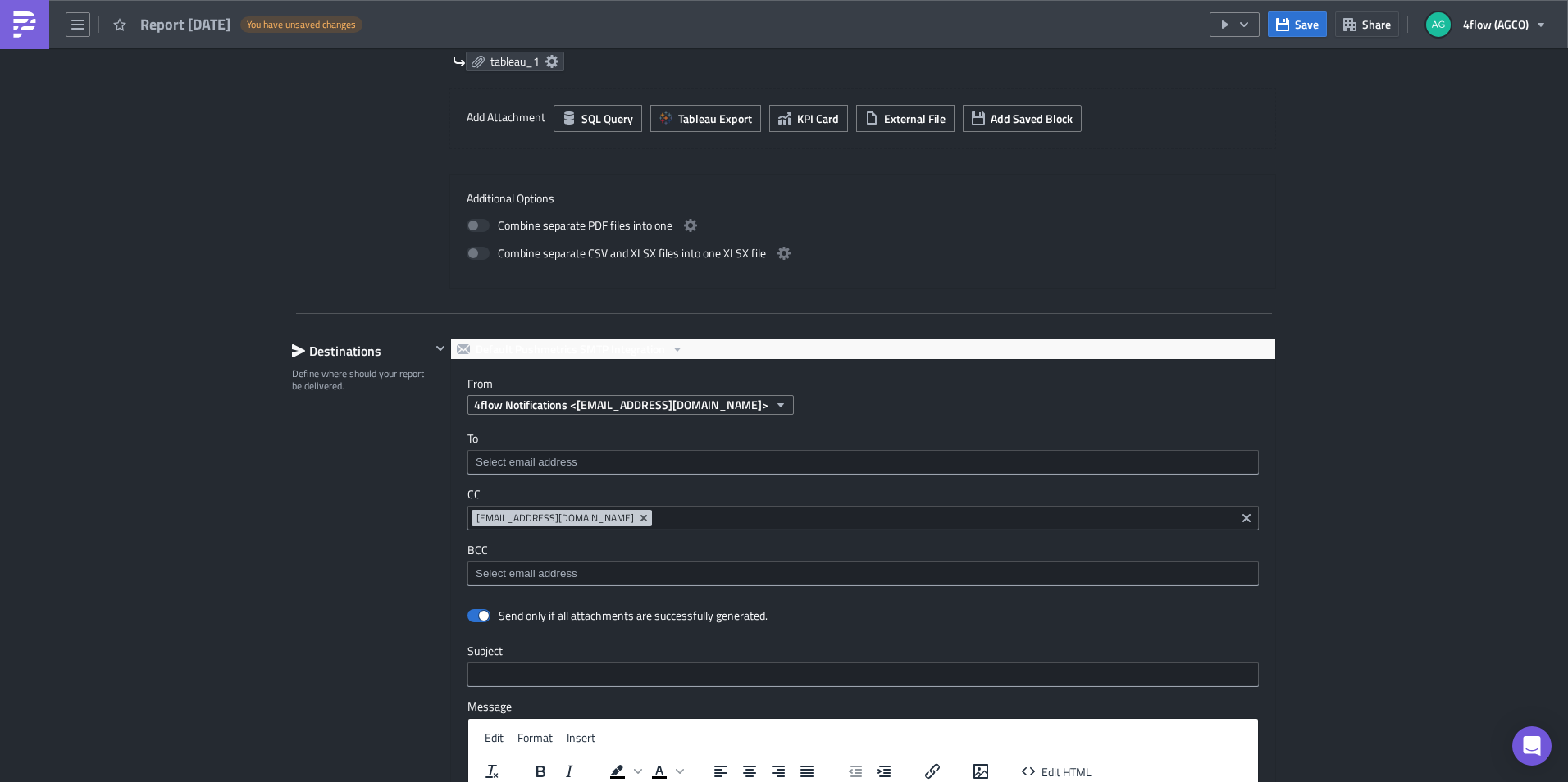
click at [585, 448] on div "To [EMAIL_ADDRESS][DOMAIN_NAME]" at bounding box center [862, 452] width 791 height 43
click at [573, 461] on input at bounding box center [862, 463] width 781 height 17
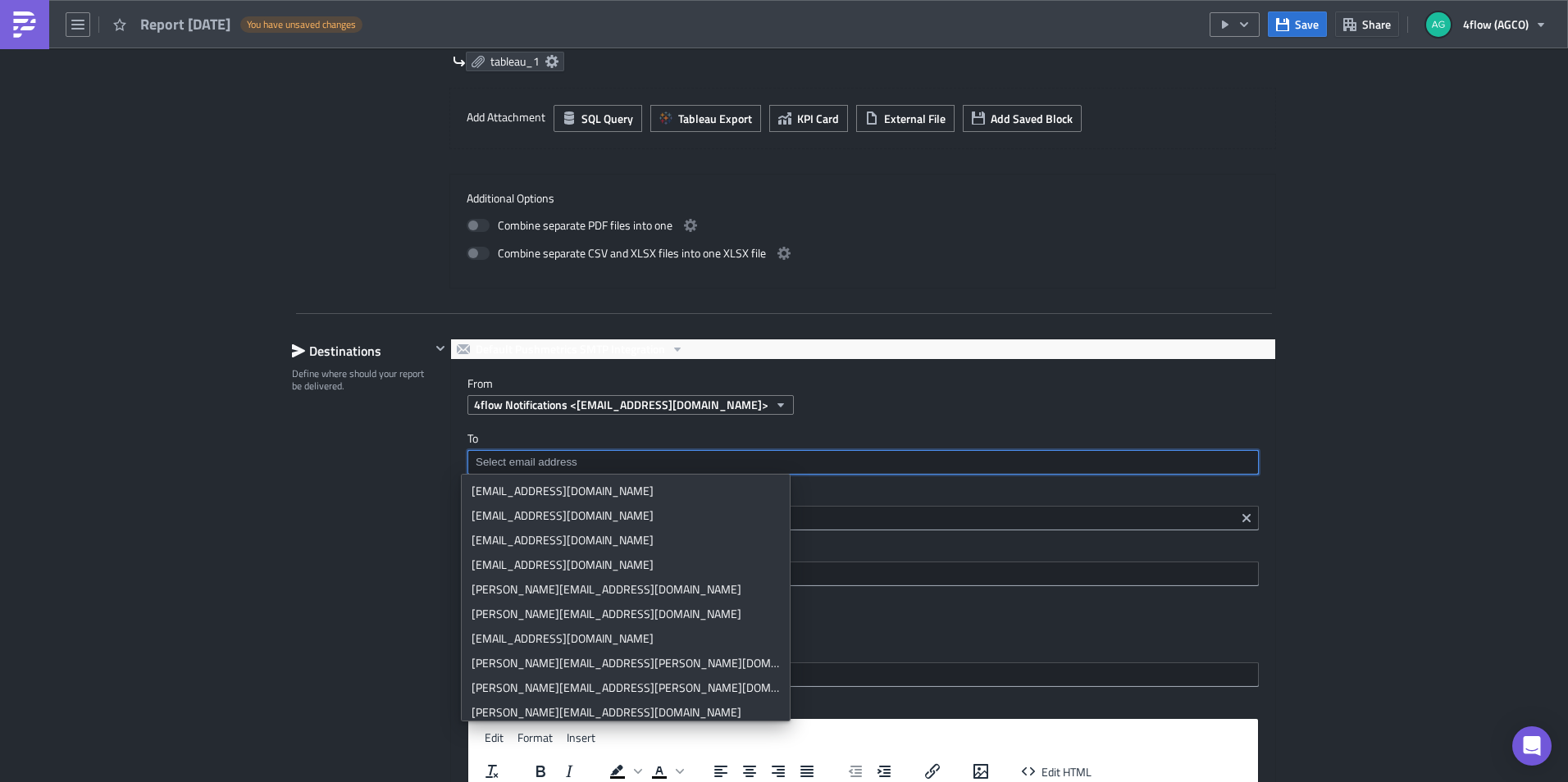
paste input "[EMAIL_ADDRESS][DOMAIN_NAME]"
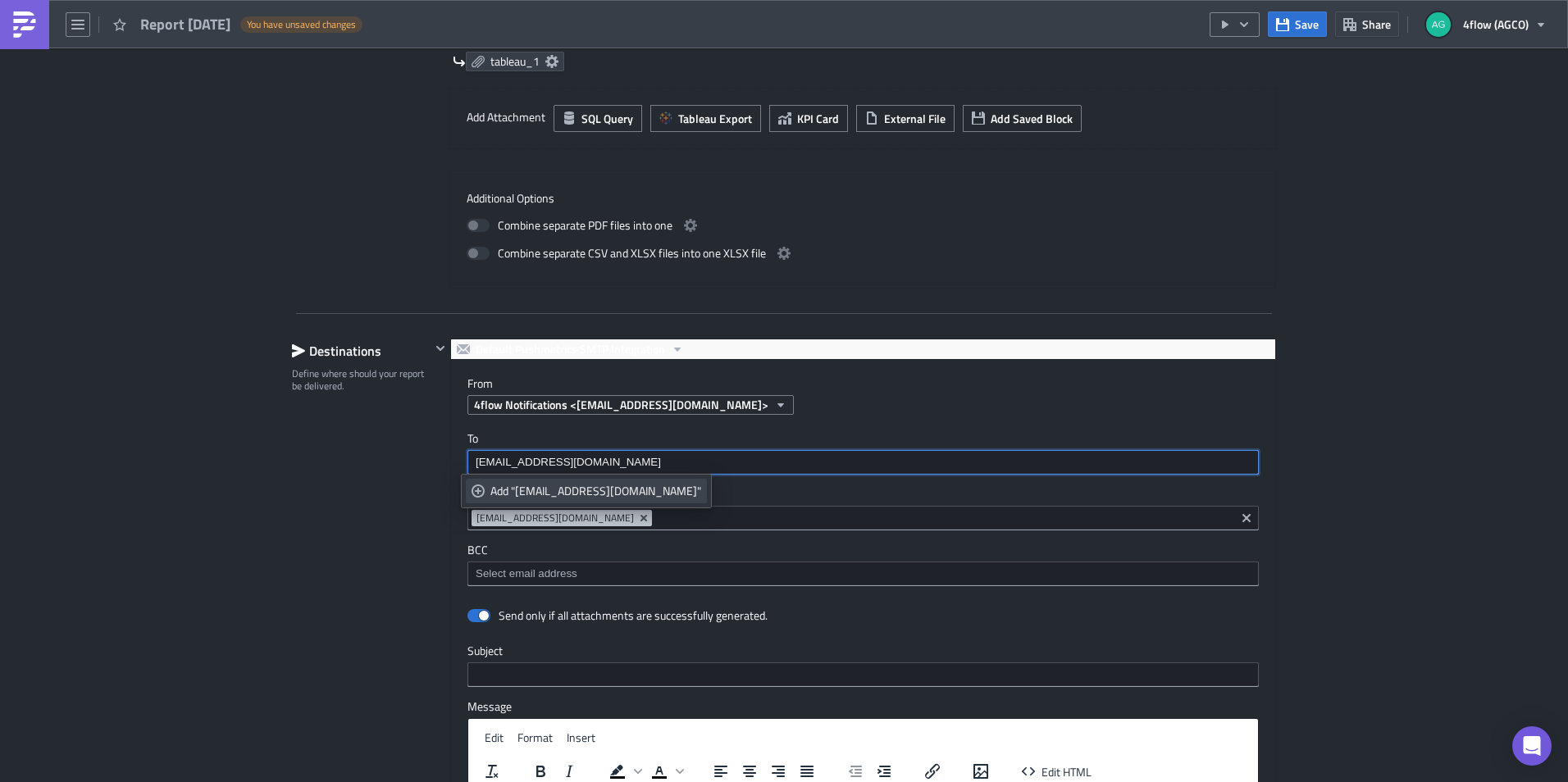
type input "[EMAIL_ADDRESS][DOMAIN_NAME]"
click at [477, 489] on icon "selectable options" at bounding box center [477, 491] width 13 height 13
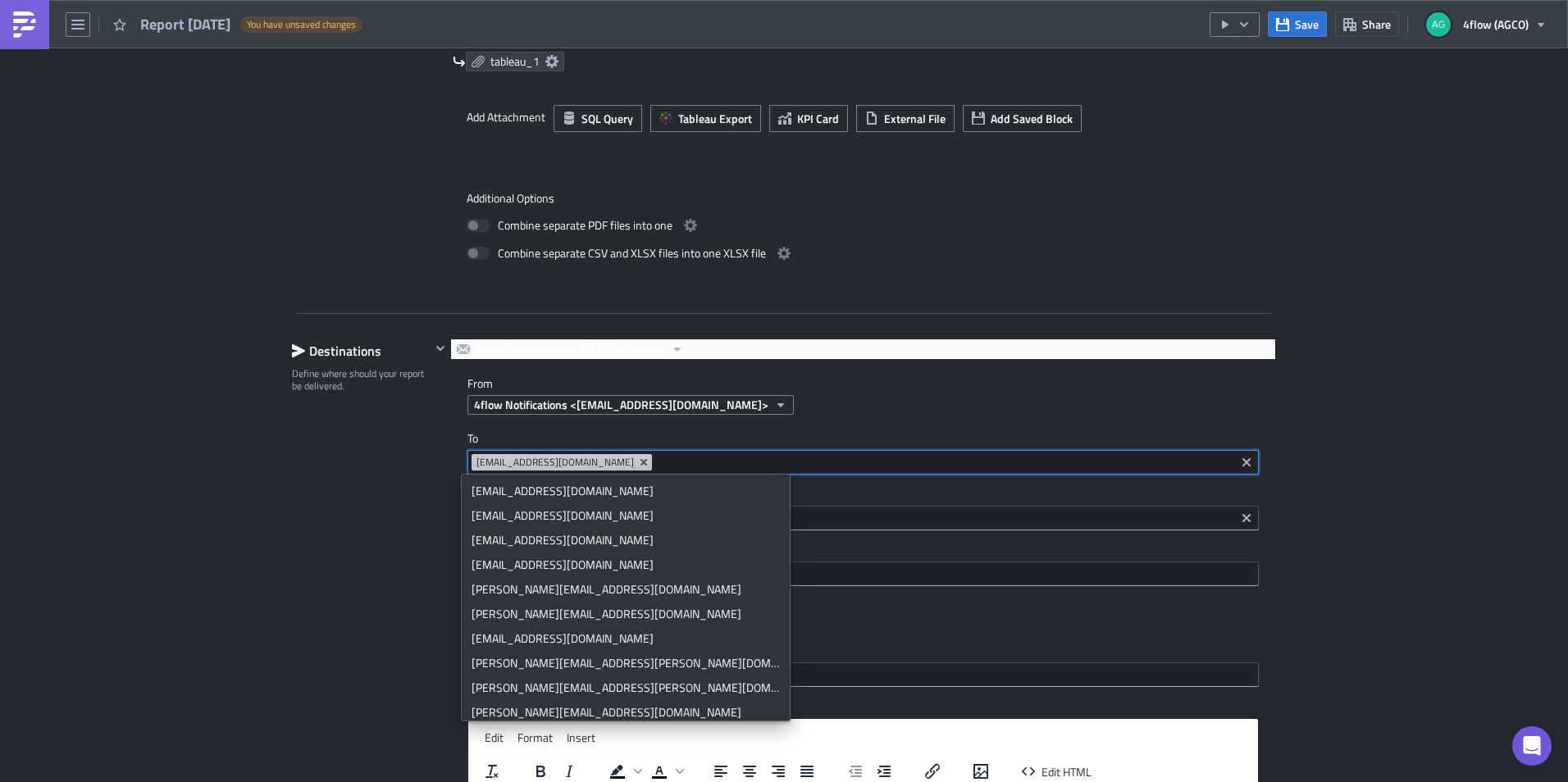
click at [1410, 478] on div "NA_M+P Execution Log Edit " Report [DATE] " Draft Settings Configure the basics…" at bounding box center [784, 337] width 1568 height 2053
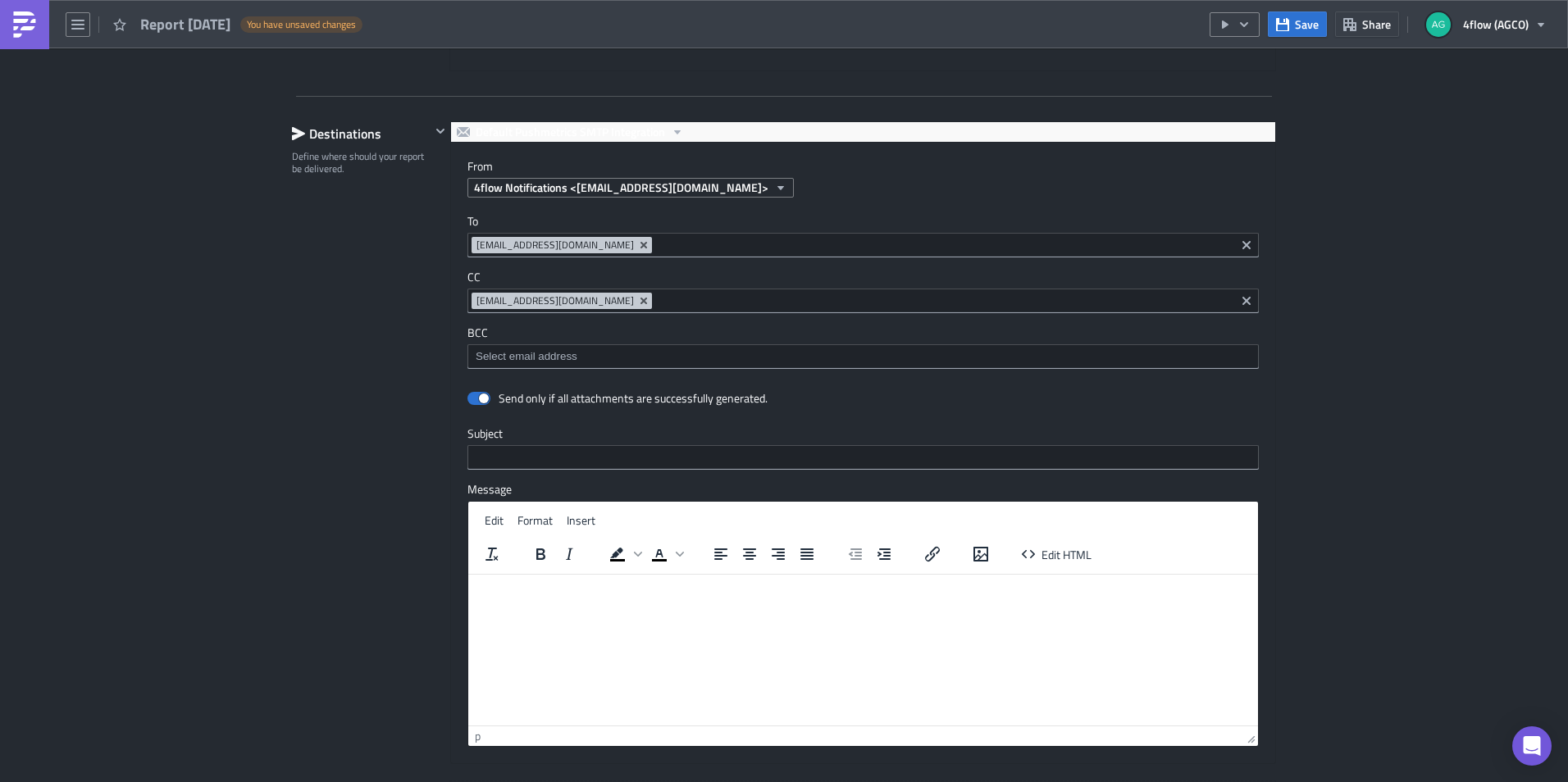
scroll to position [1065, 0]
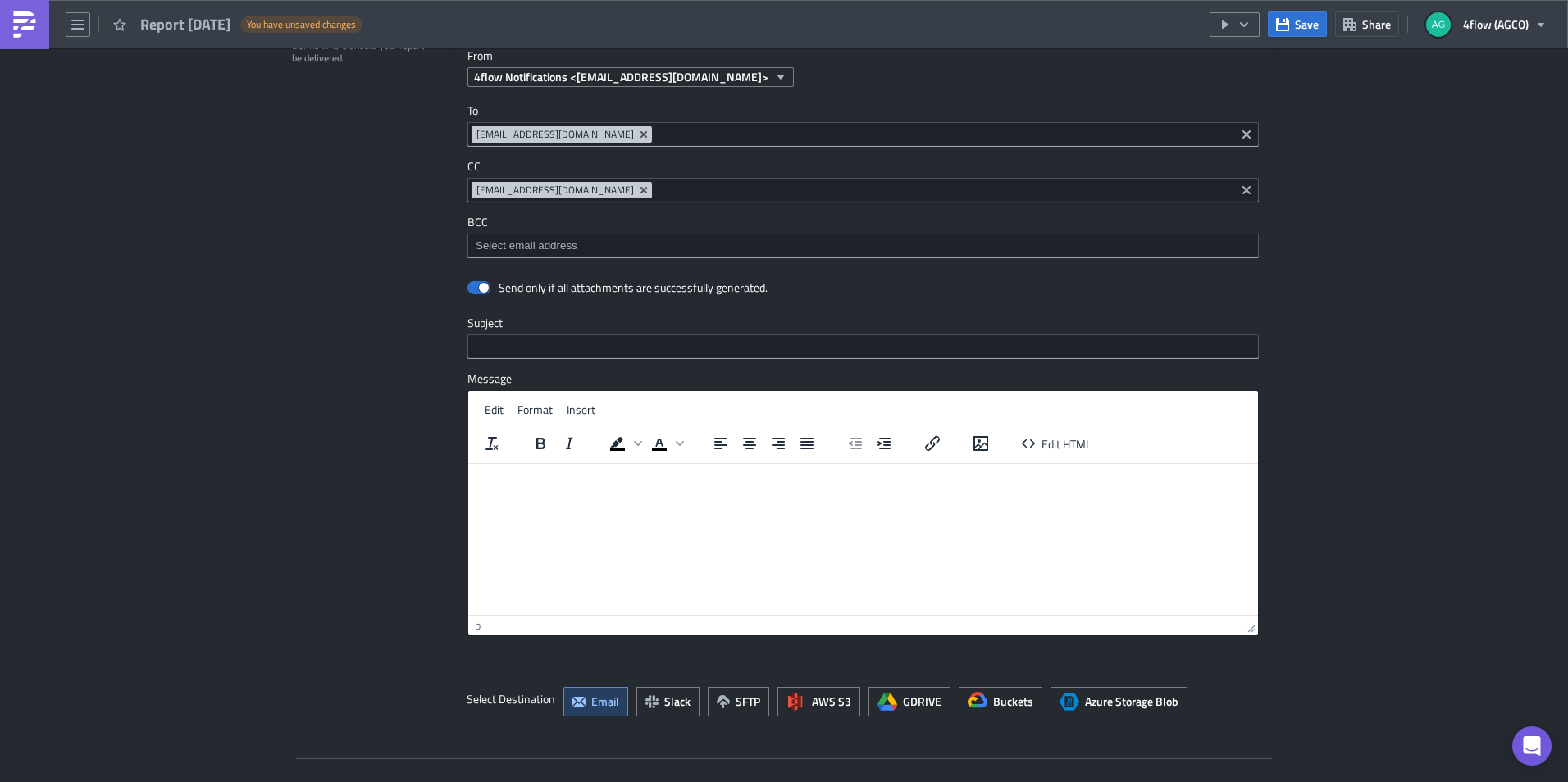
click at [537, 489] on html at bounding box center [862, 476] width 790 height 26
click at [626, 511] on p "This e-mail is a check list with TO created in the last 2 days that are with th…" at bounding box center [862, 512] width 777 height 13
click at [850, 516] on p "This e-mail is a check list with all the TO created in the last 2 days that are…" at bounding box center [862, 512] width 777 height 13
click at [883, 514] on p "This e-mail is a check list with all the TO created in the last 2 days that hav…" at bounding box center [862, 512] width 777 height 13
click at [934, 516] on p "This e-mail is a check list with all the TO created in the last 2 days that hav…" at bounding box center [862, 512] width 777 height 13
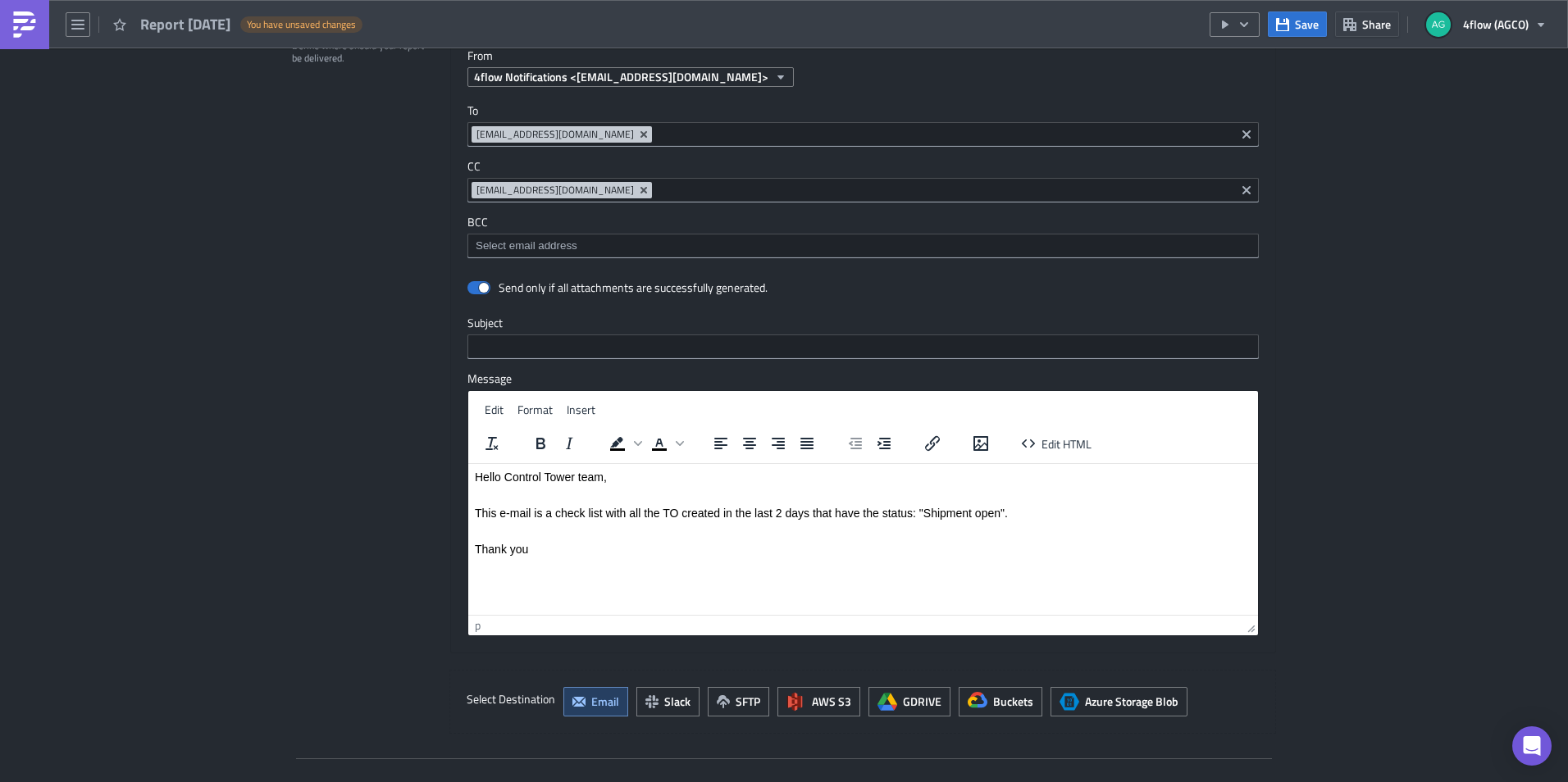
click at [807, 515] on p "This e-mail is a check list with all the TO created in the last 2 days that hav…" at bounding box center [862, 512] width 777 height 13
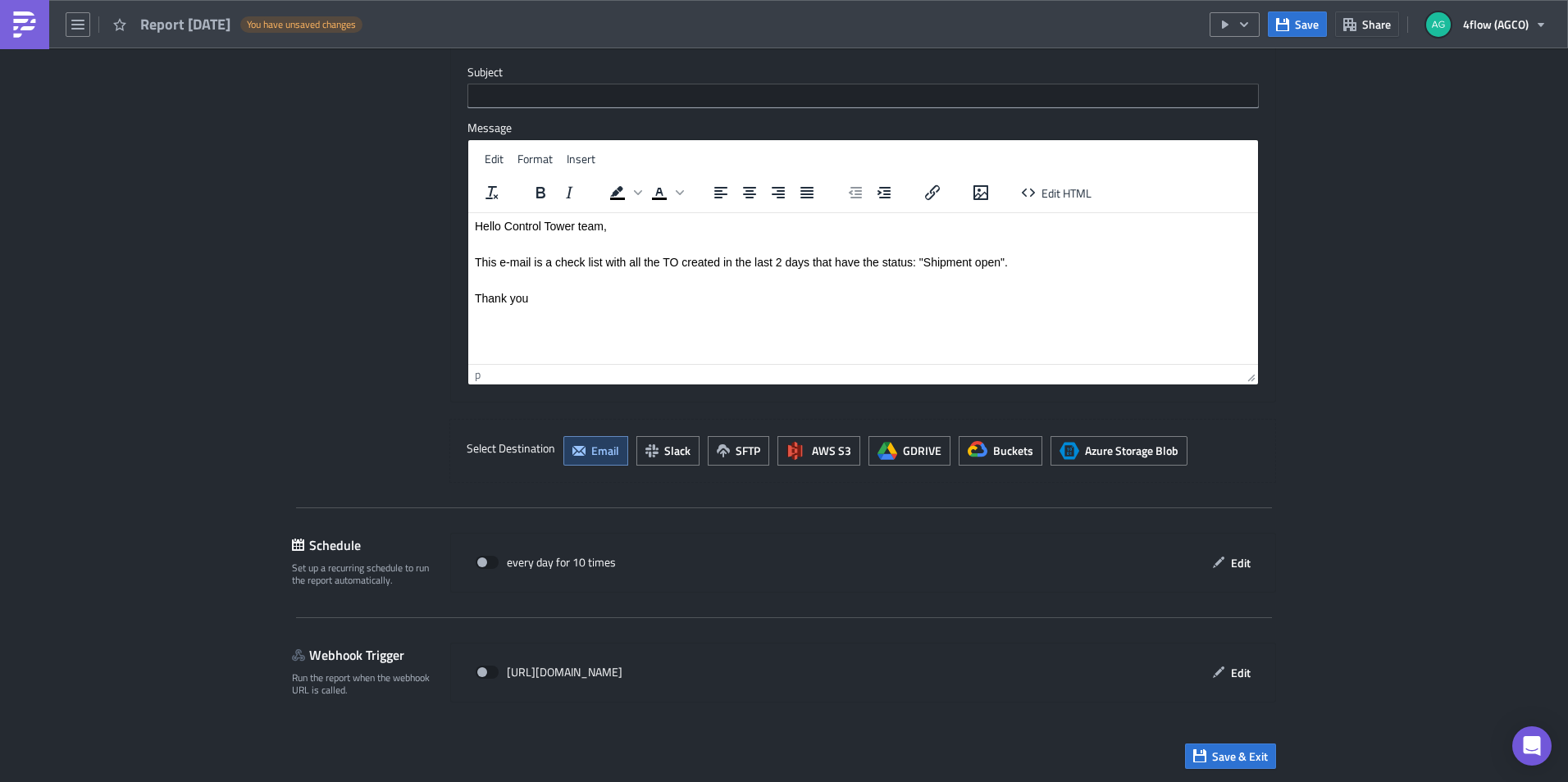
scroll to position [1317, 0]
click at [1224, 561] on button "Edit" at bounding box center [1230, 562] width 54 height 26
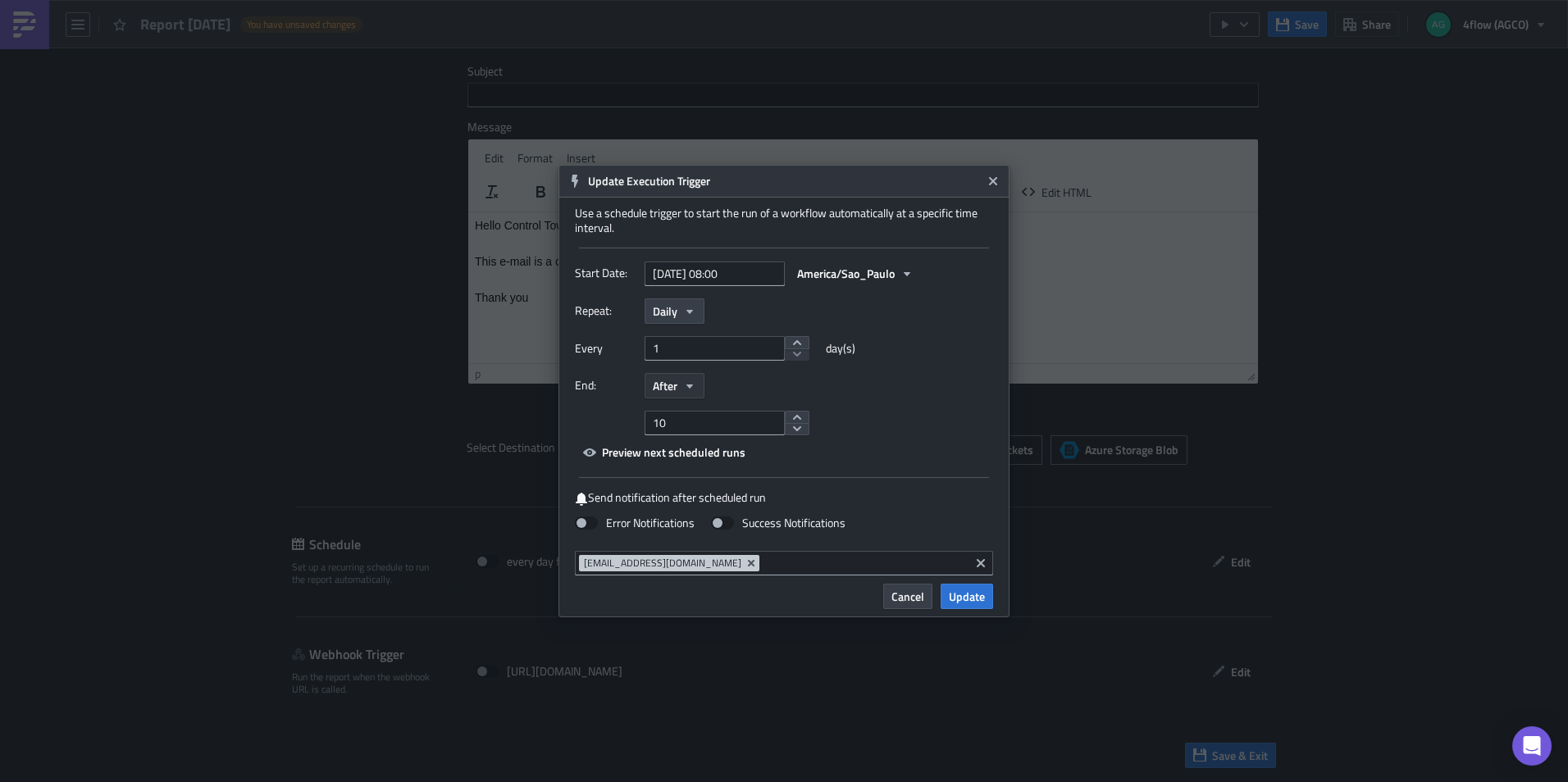
click at [704, 380] on button "After" at bounding box center [674, 386] width 60 height 26
click at [682, 411] on div "Never" at bounding box center [721, 415] width 136 height 17
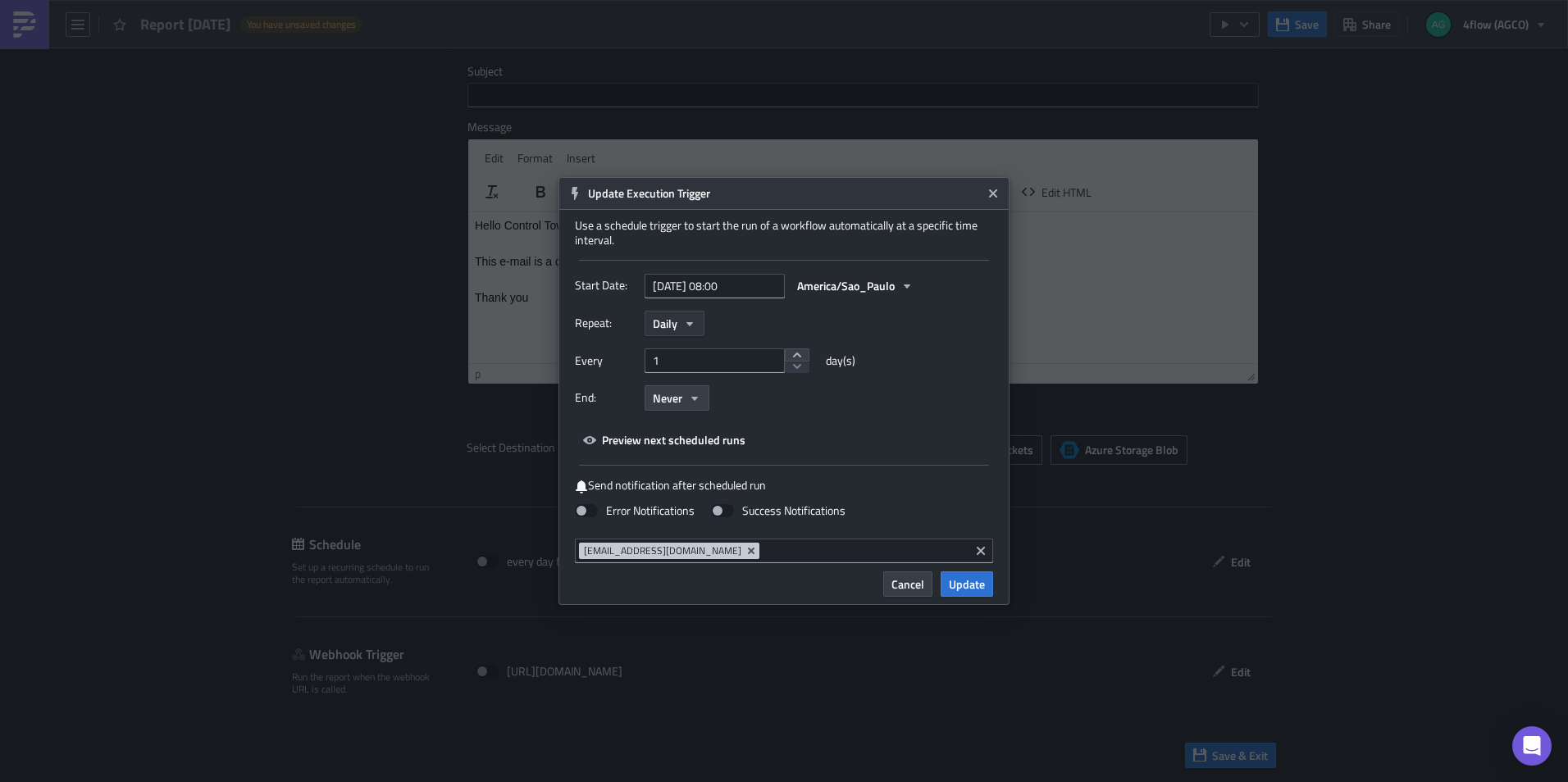
click at [696, 318] on button "Daily" at bounding box center [674, 323] width 60 height 26
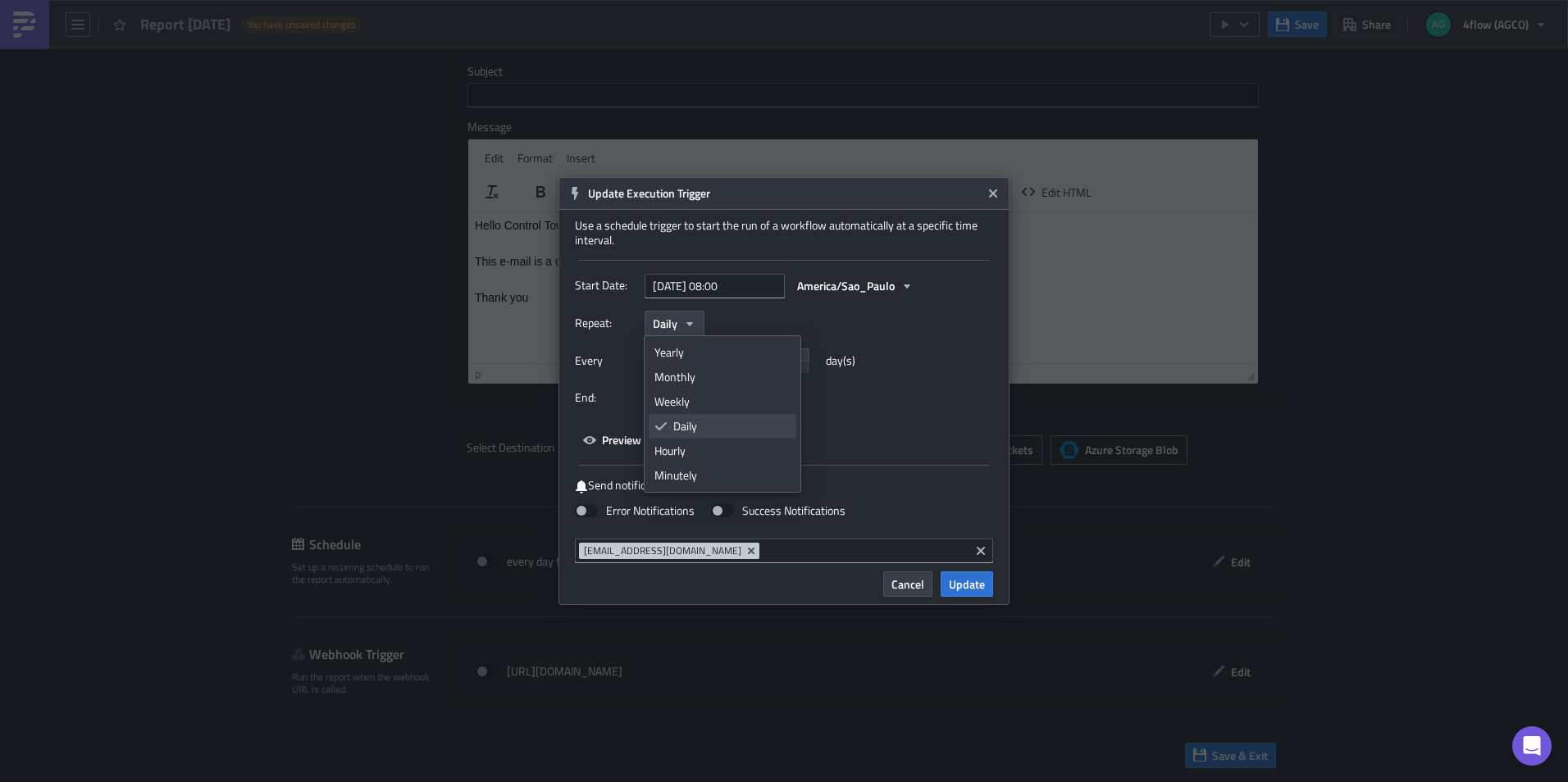
click at [696, 430] on div "Daily" at bounding box center [731, 427] width 117 height 17
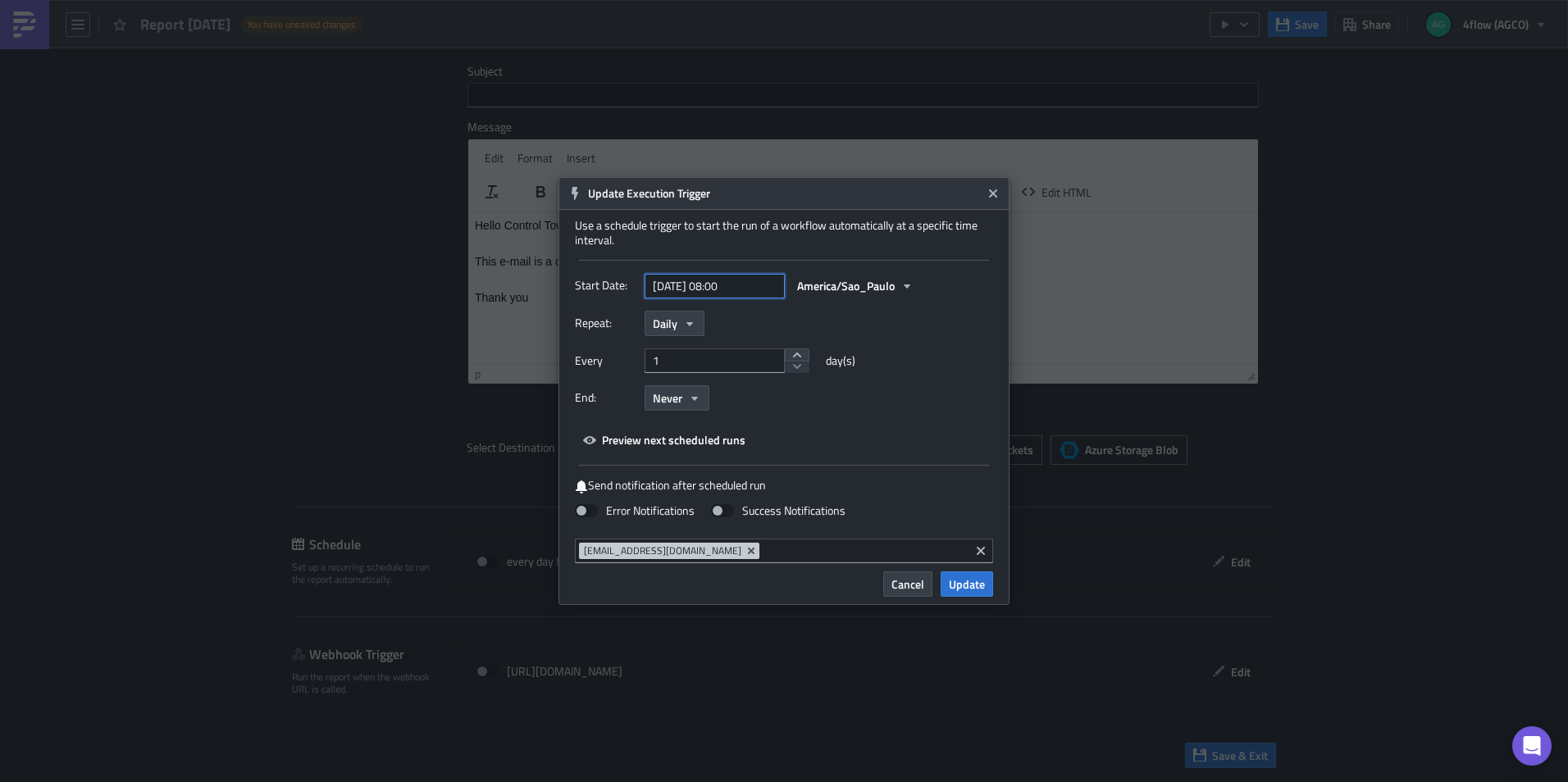
select select "7"
select select "2025"
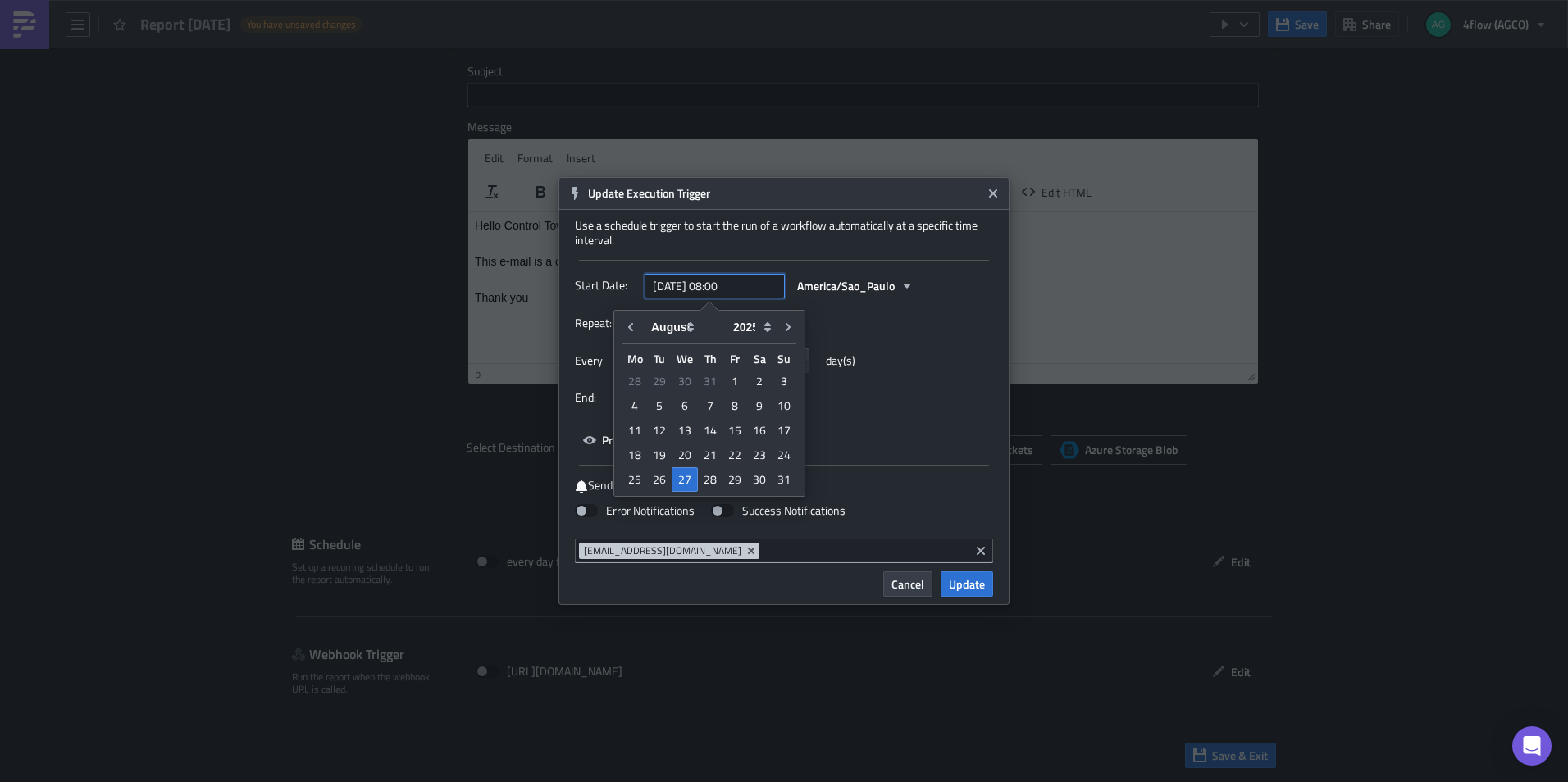
click at [766, 288] on input "[DATE] 08:00" at bounding box center [715, 286] width 140 height 25
click at [709, 478] on div "28" at bounding box center [710, 479] width 25 height 23
type input "[DATE] 08:00"
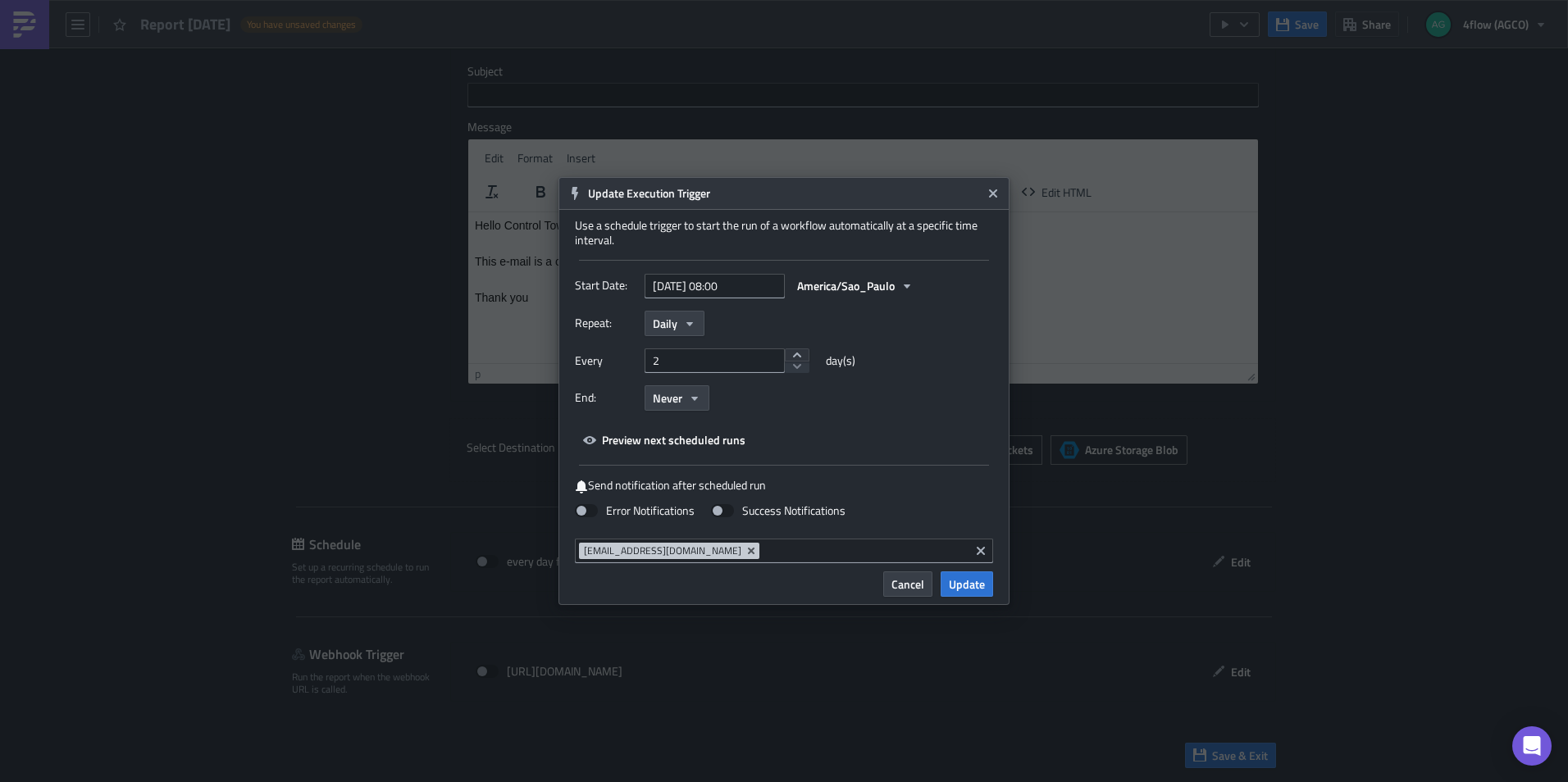
click at [797, 355] on button "increment" at bounding box center [797, 355] width 25 height 13
type input "1"
click at [674, 359] on input "1" at bounding box center [715, 360] width 140 height 25
click at [931, 369] on div "Every 1 day(s)" at bounding box center [783, 367] width 418 height 37
click at [962, 580] on span "Update" at bounding box center [966, 583] width 36 height 18
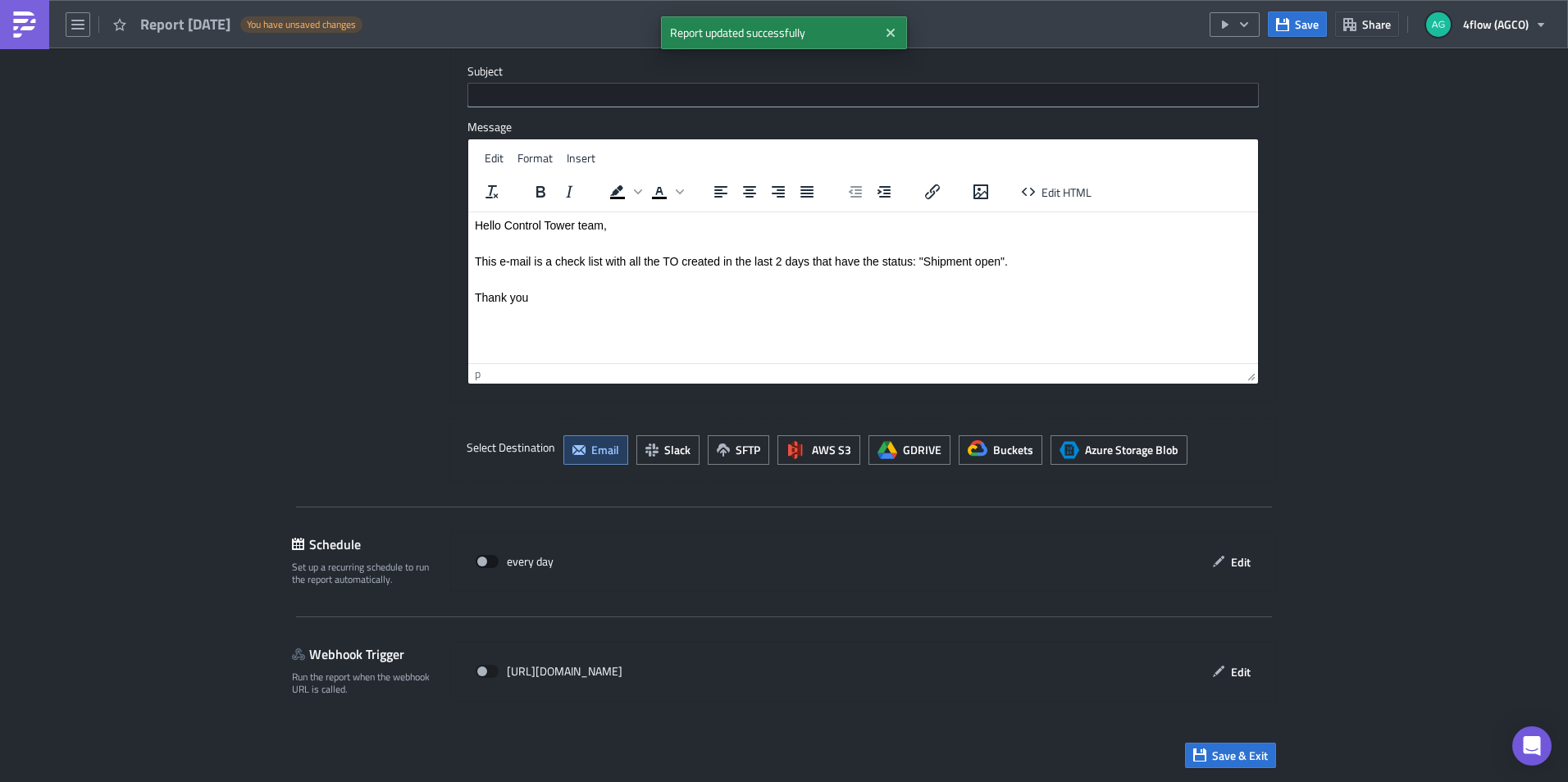
click at [482, 559] on span at bounding box center [487, 561] width 23 height 13
click at [482, 559] on input "checkbox" at bounding box center [484, 562] width 11 height 11
checkbox input "true"
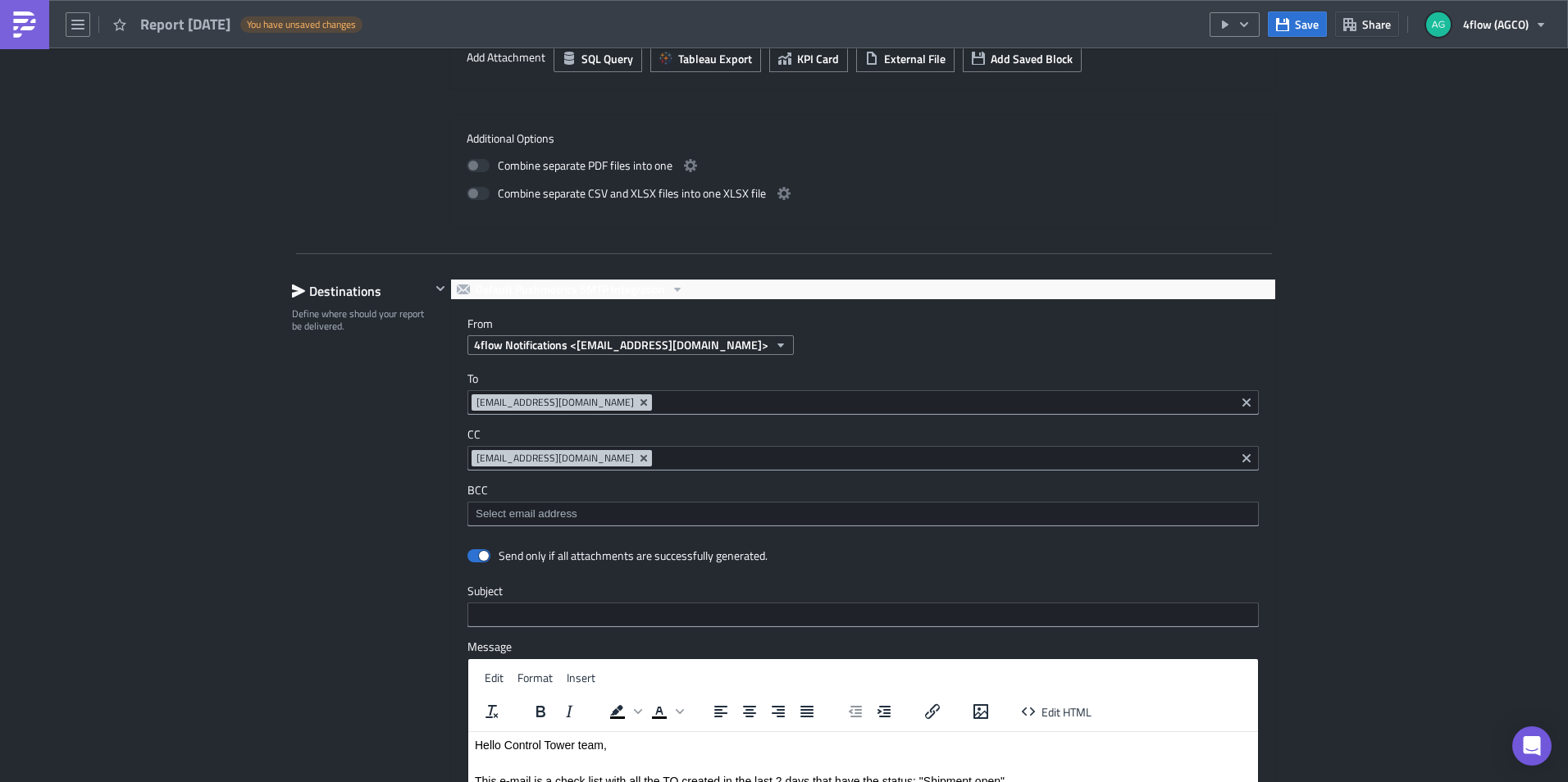
scroll to position [825, 0]
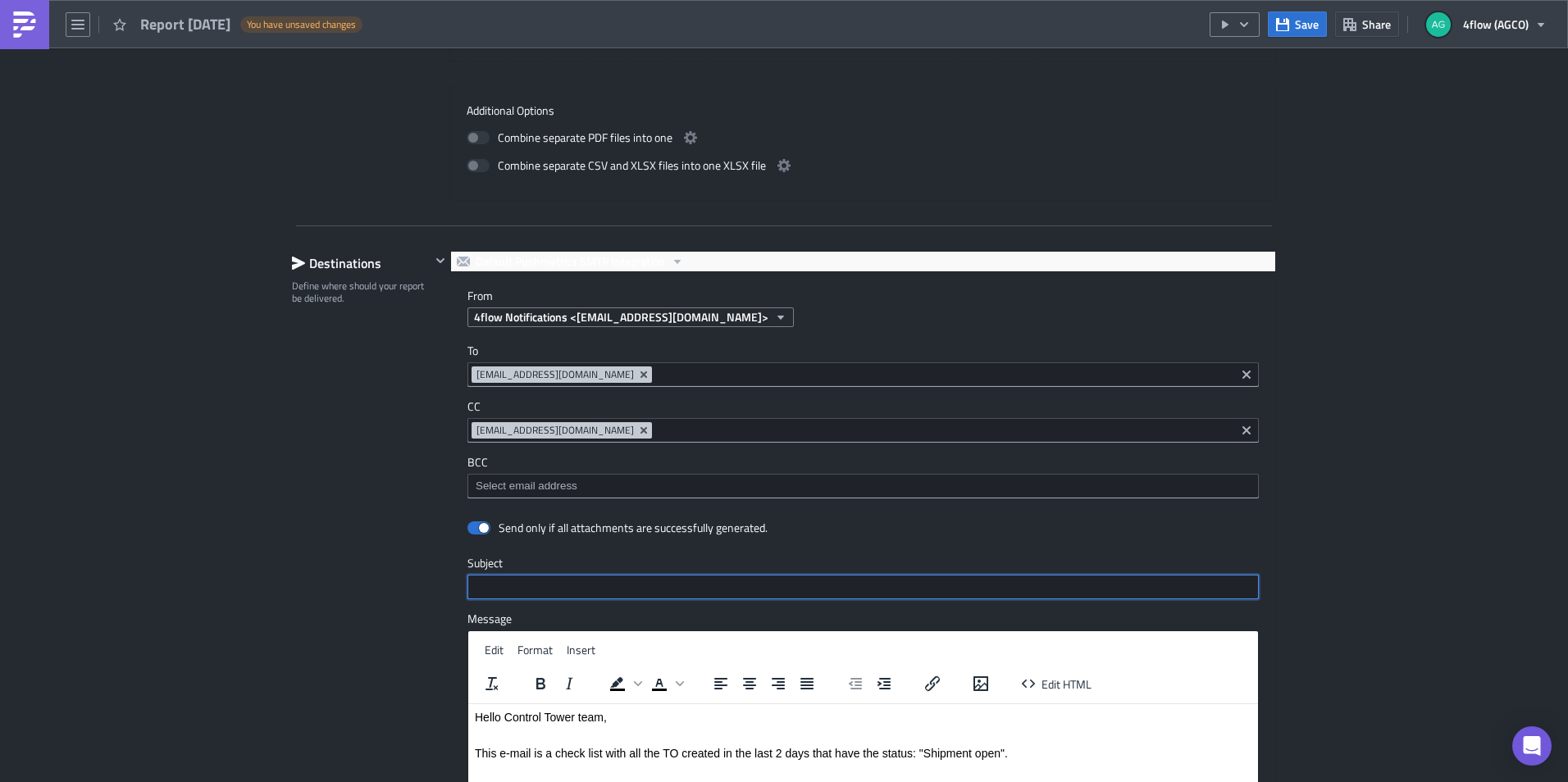
click at [694, 587] on input "text" at bounding box center [862, 586] width 791 height 25
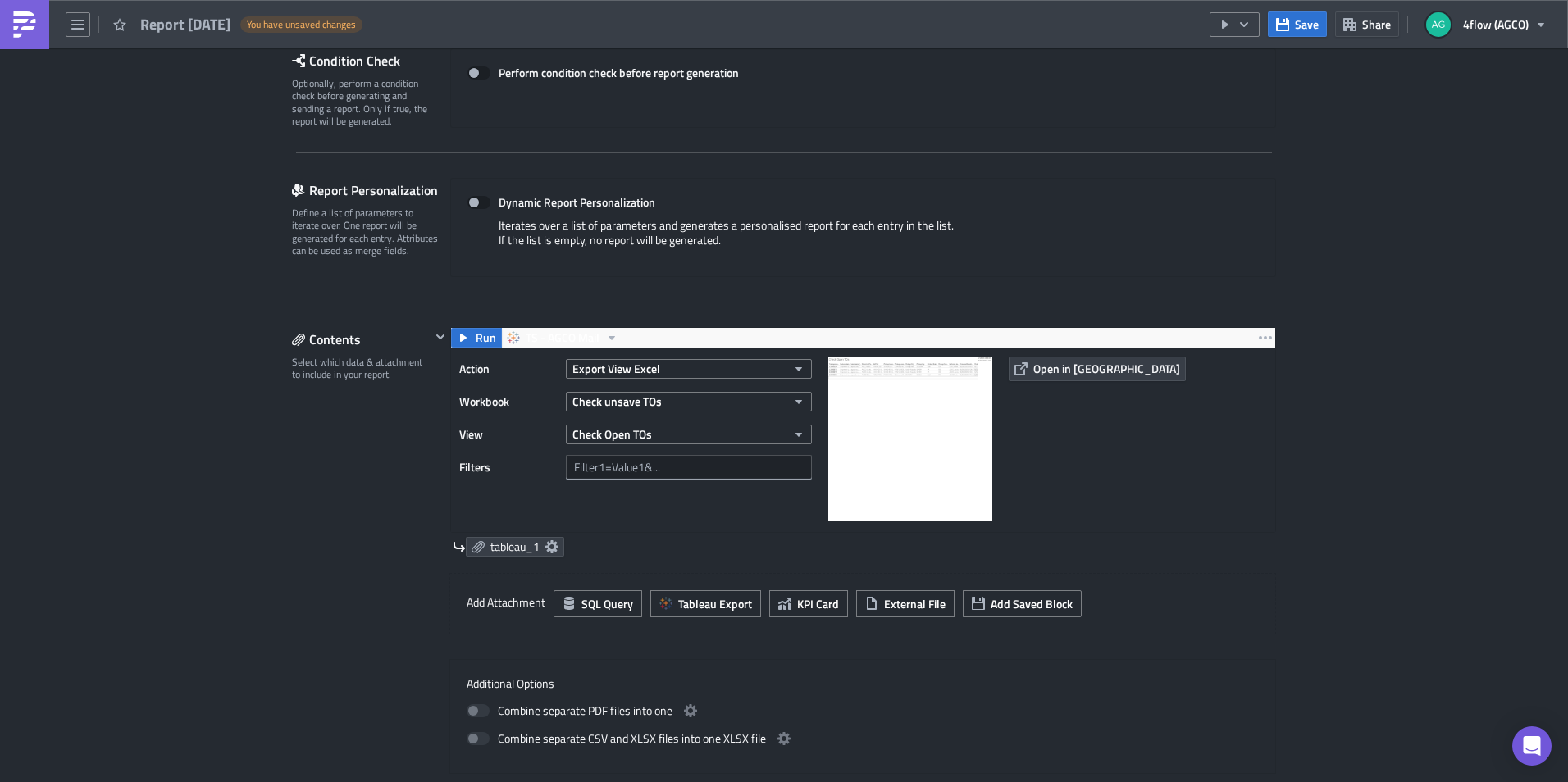
scroll to position [252, 0]
type input "Check unsave TOs"
click at [1241, 21] on icon "button" at bounding box center [1244, 25] width 13 height 13
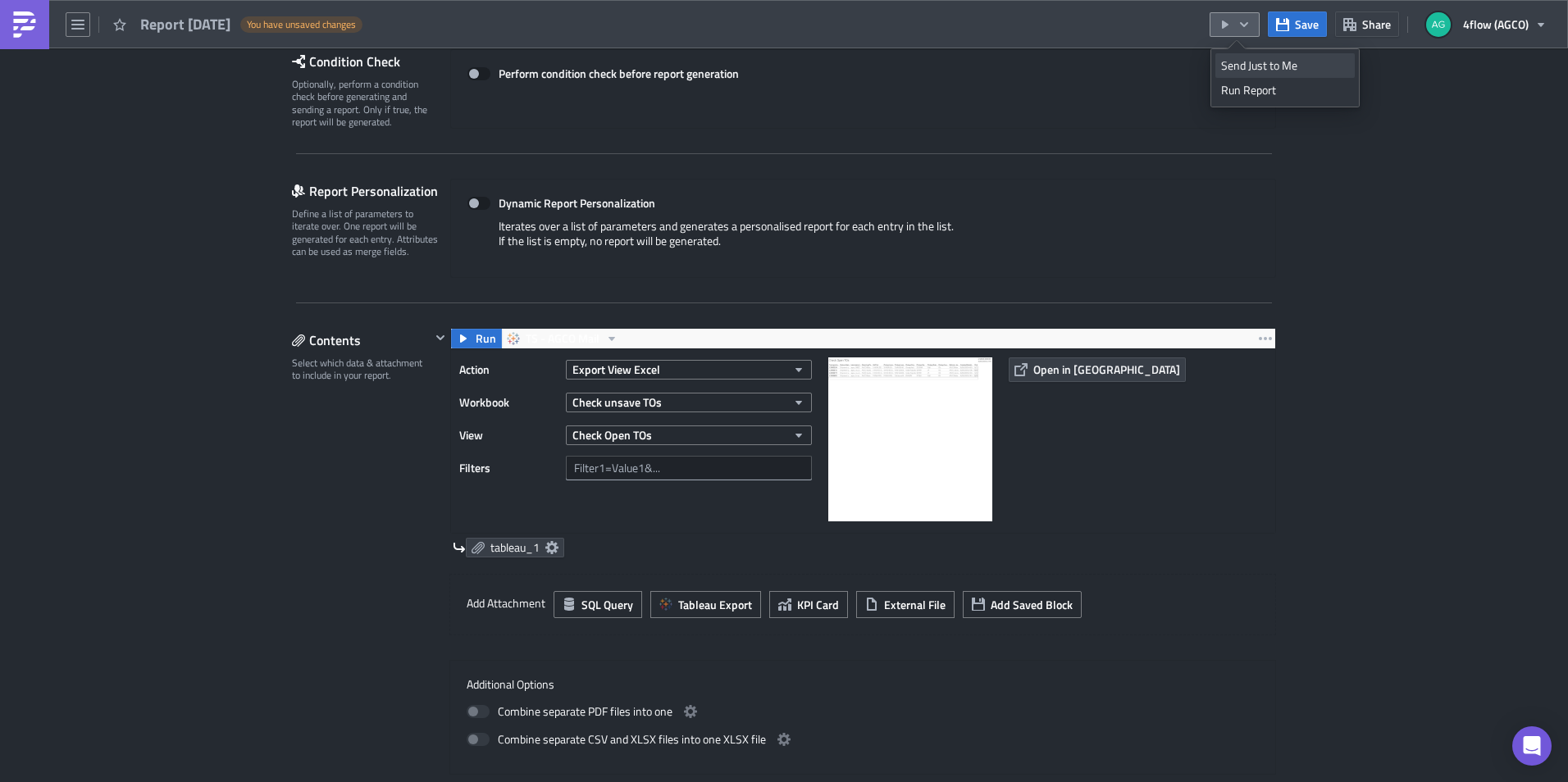
click at [1254, 69] on div "Send Just to Me" at bounding box center [1285, 66] width 127 height 17
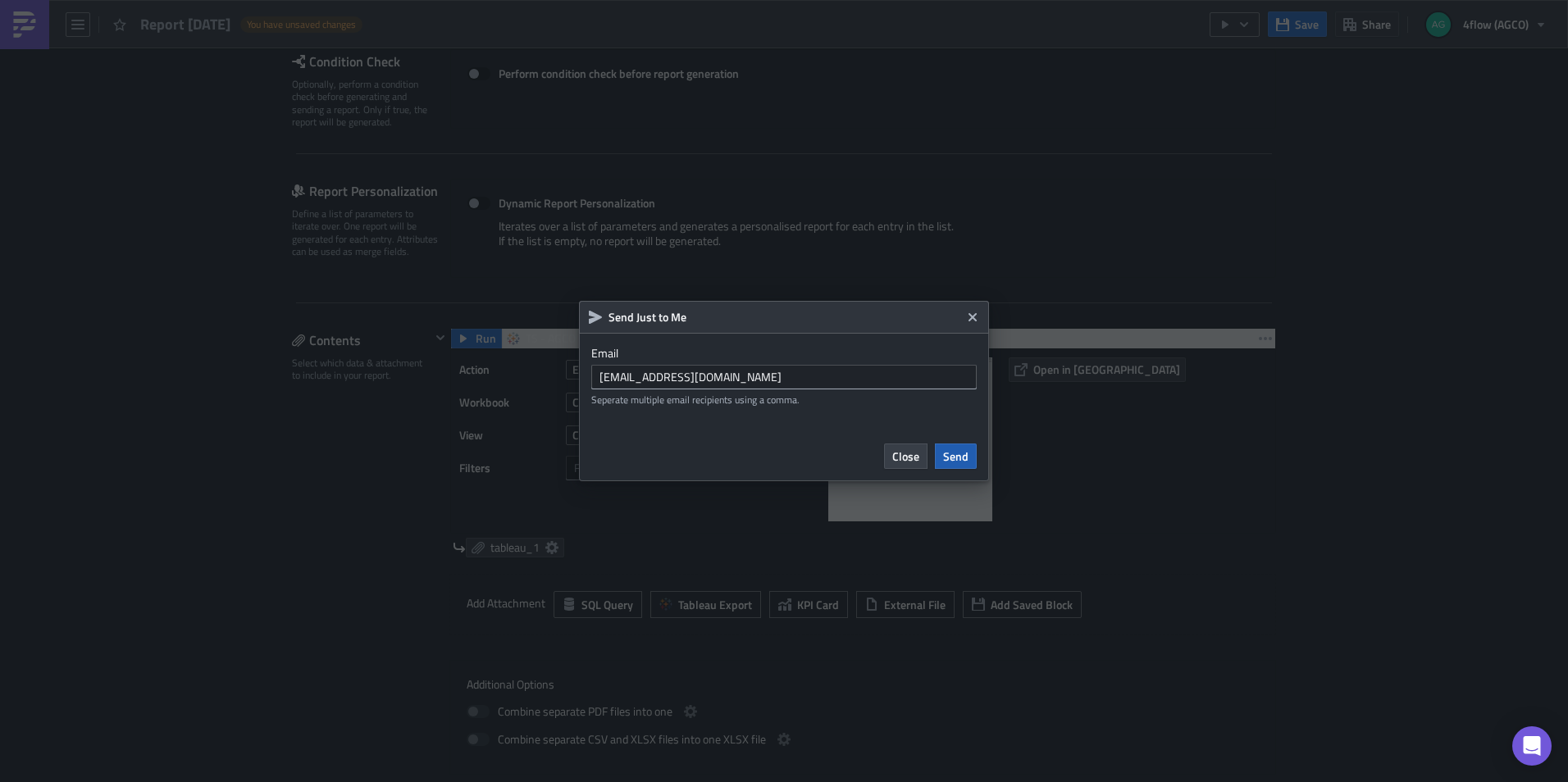
click at [950, 456] on span "Send" at bounding box center [956, 456] width 26 height 18
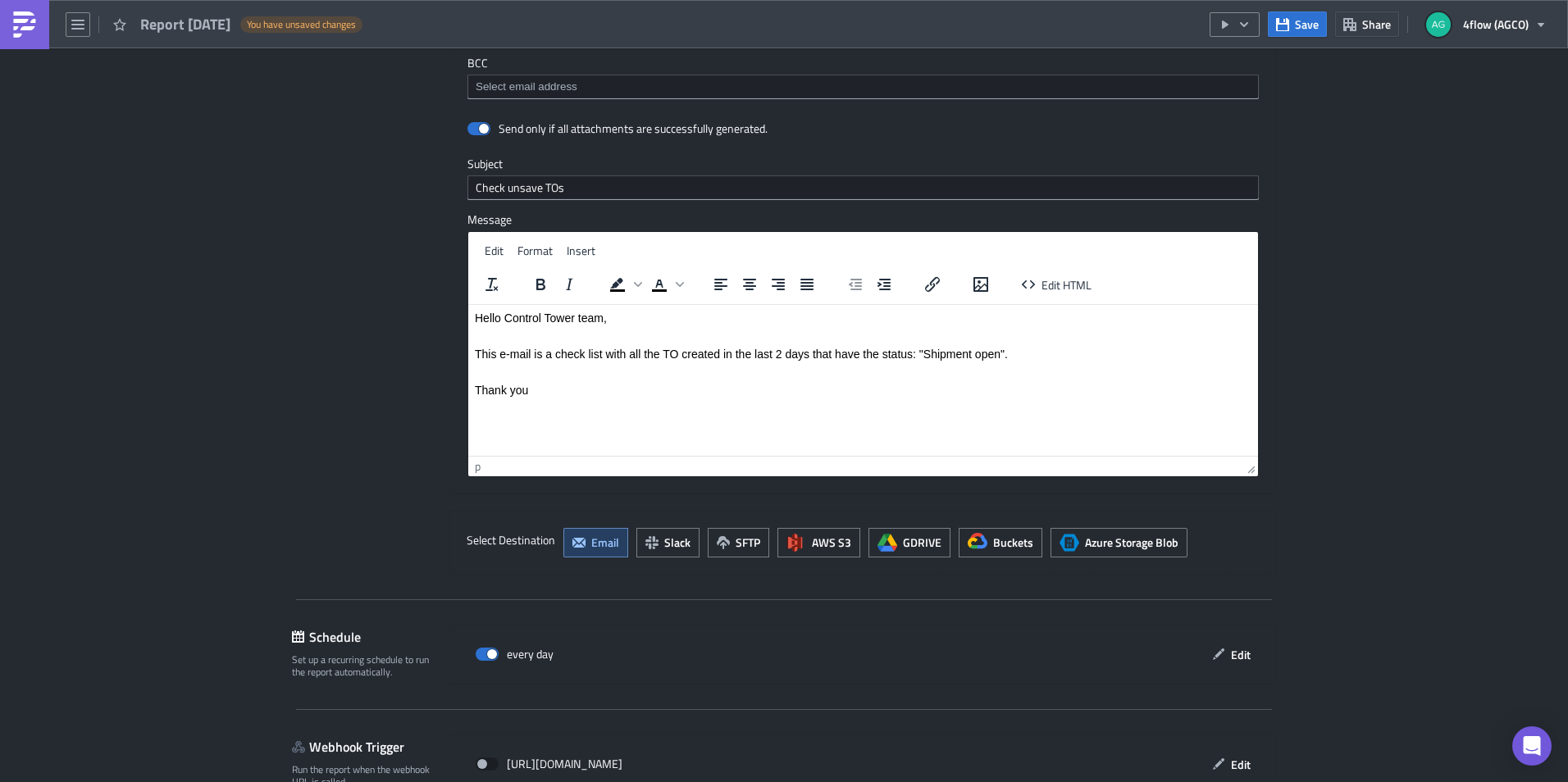
scroll to position [1317, 0]
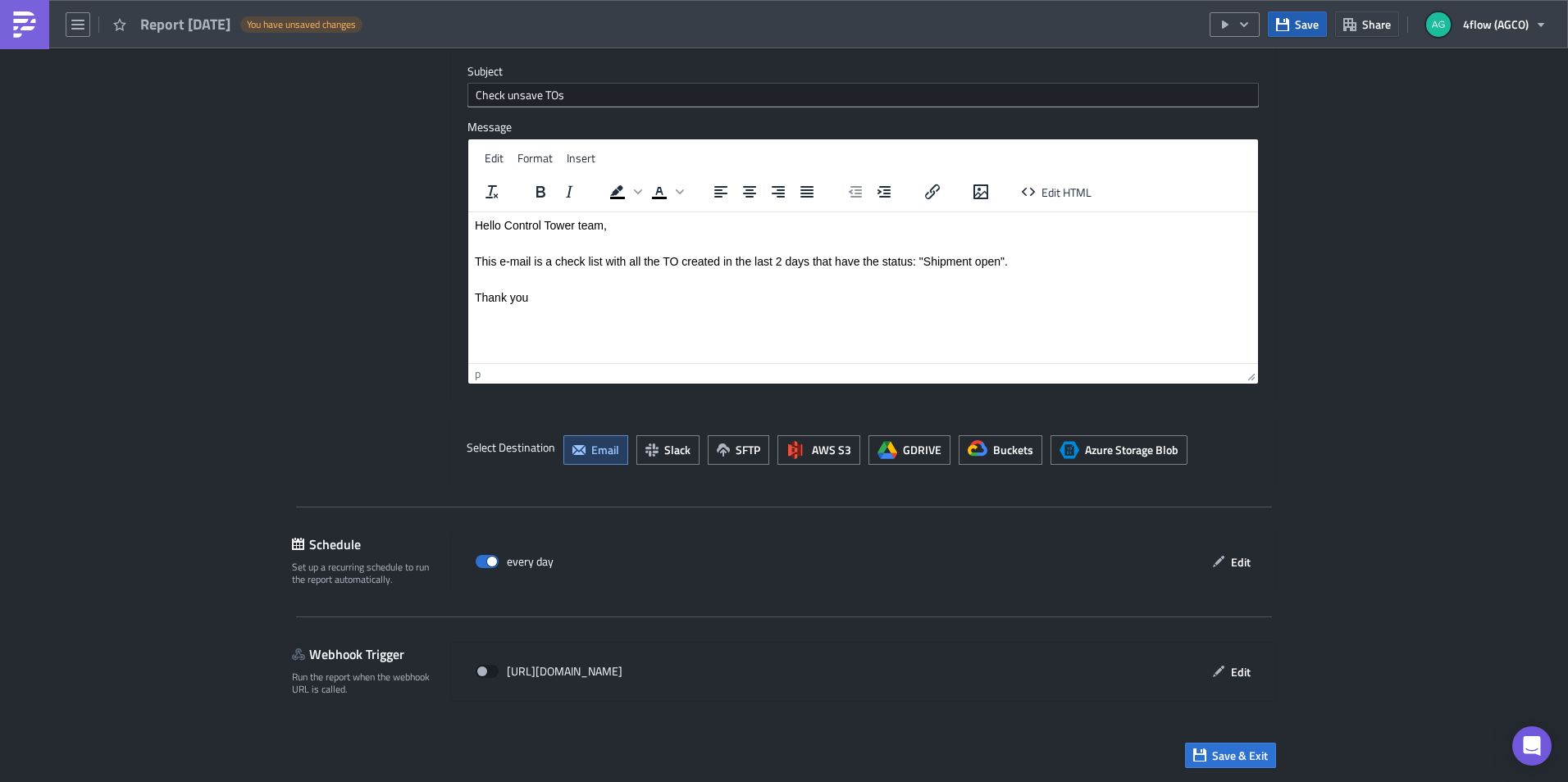
click at [1319, 20] on span "Save" at bounding box center [1307, 24] width 24 height 18
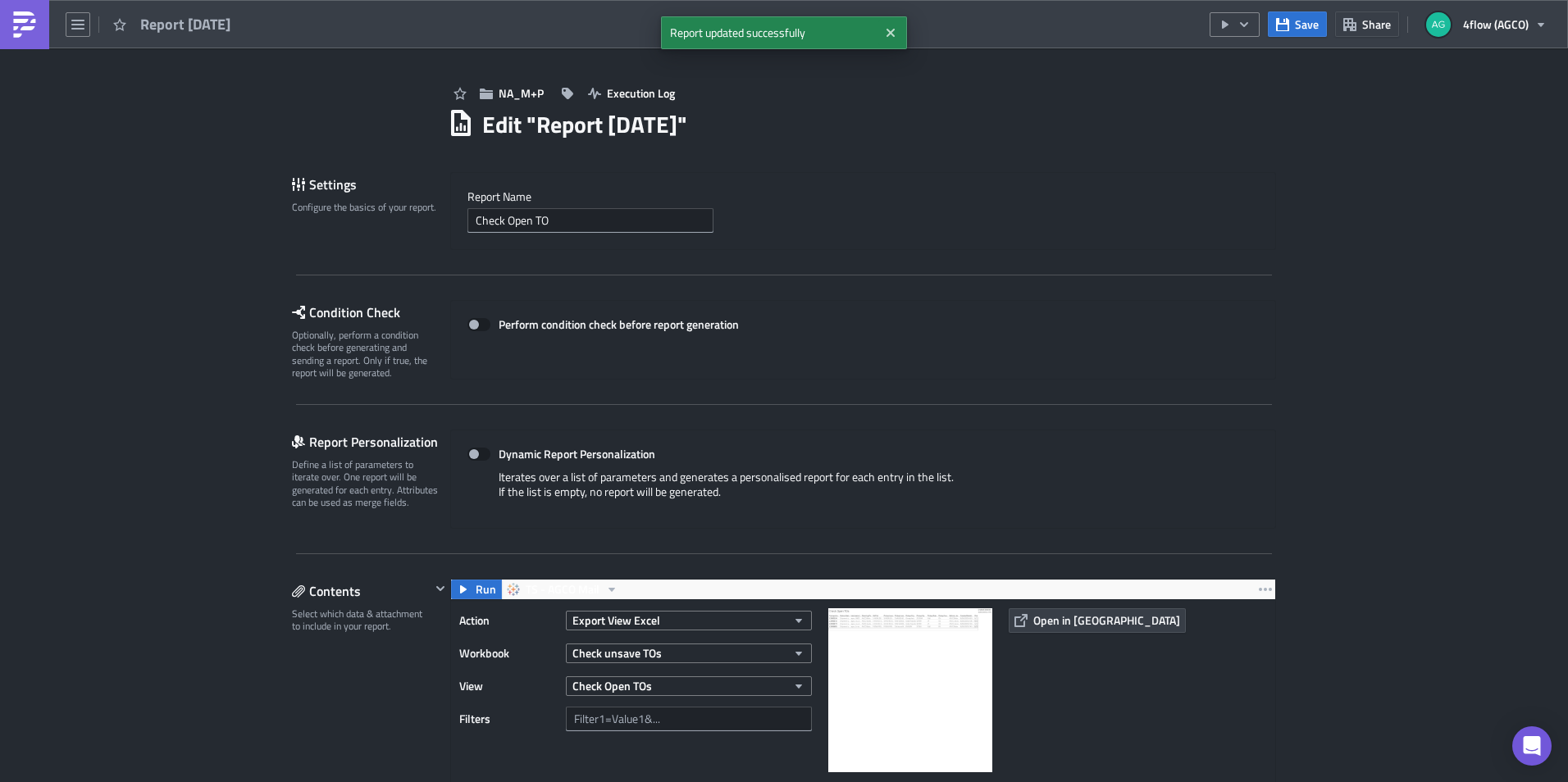
scroll to position [0, 0]
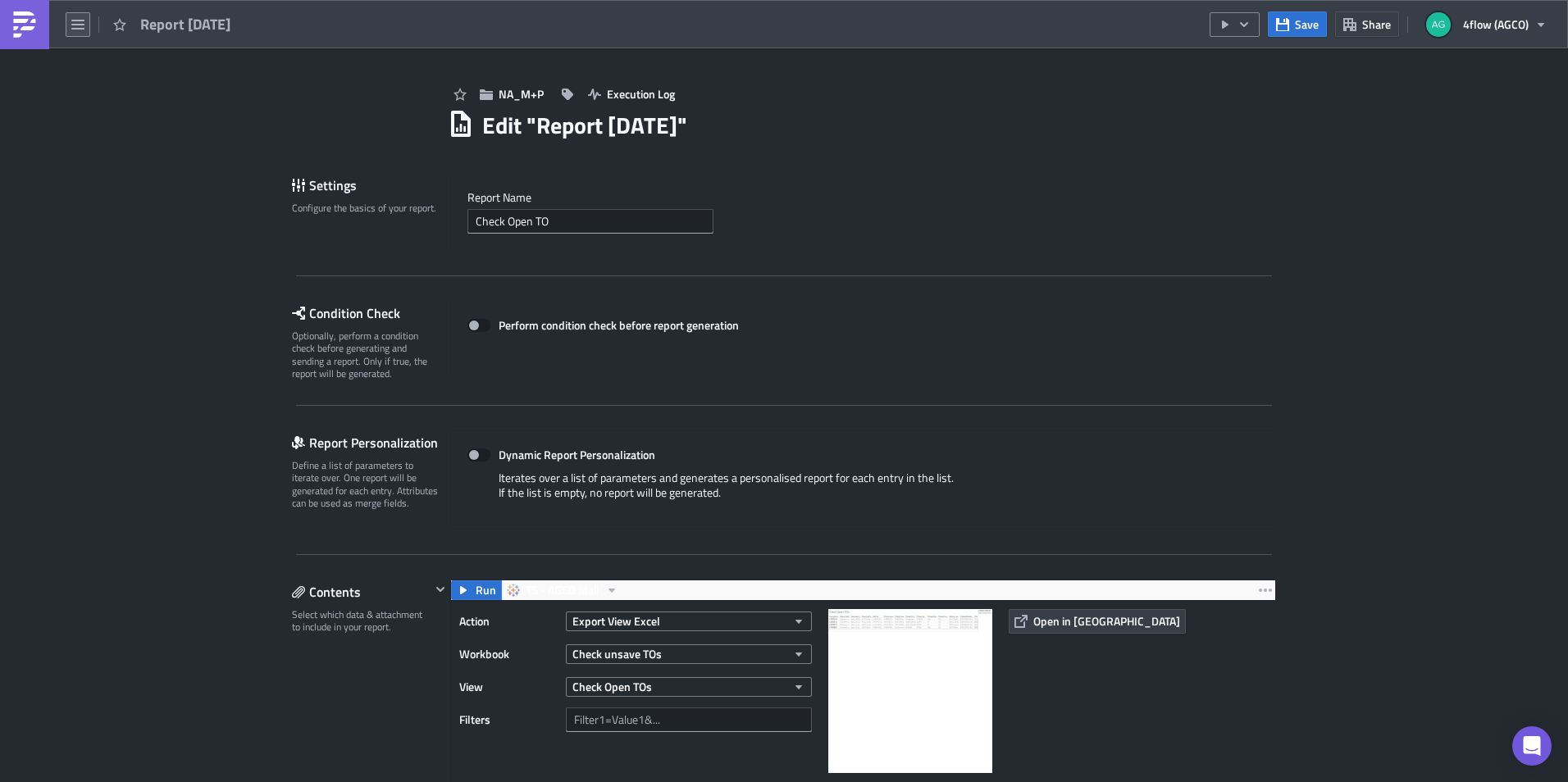
click at [71, 25] on icon "button" at bounding box center [78, 25] width 13 height 13
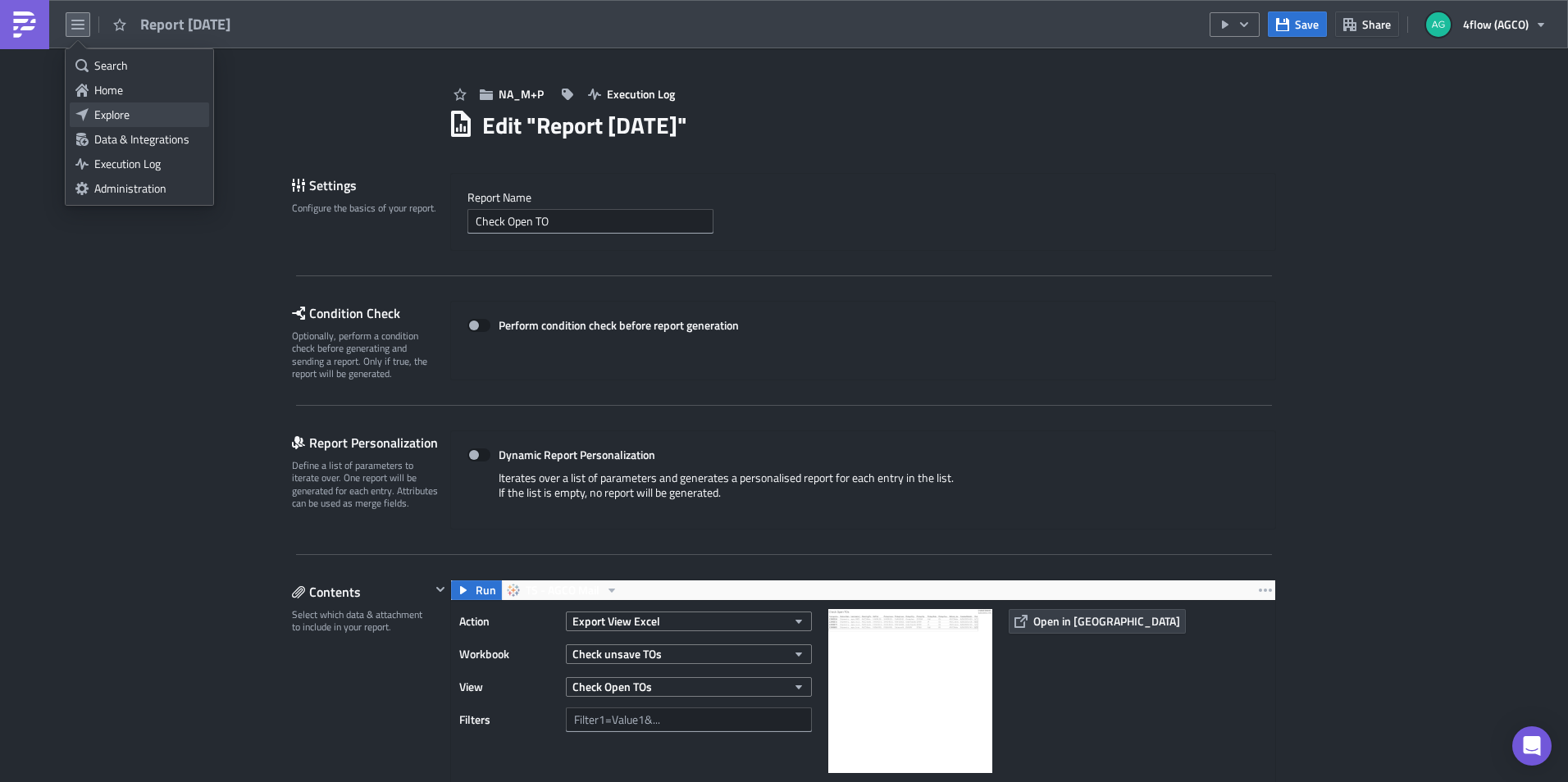
click at [127, 106] on link "Explore" at bounding box center [139, 114] width 139 height 25
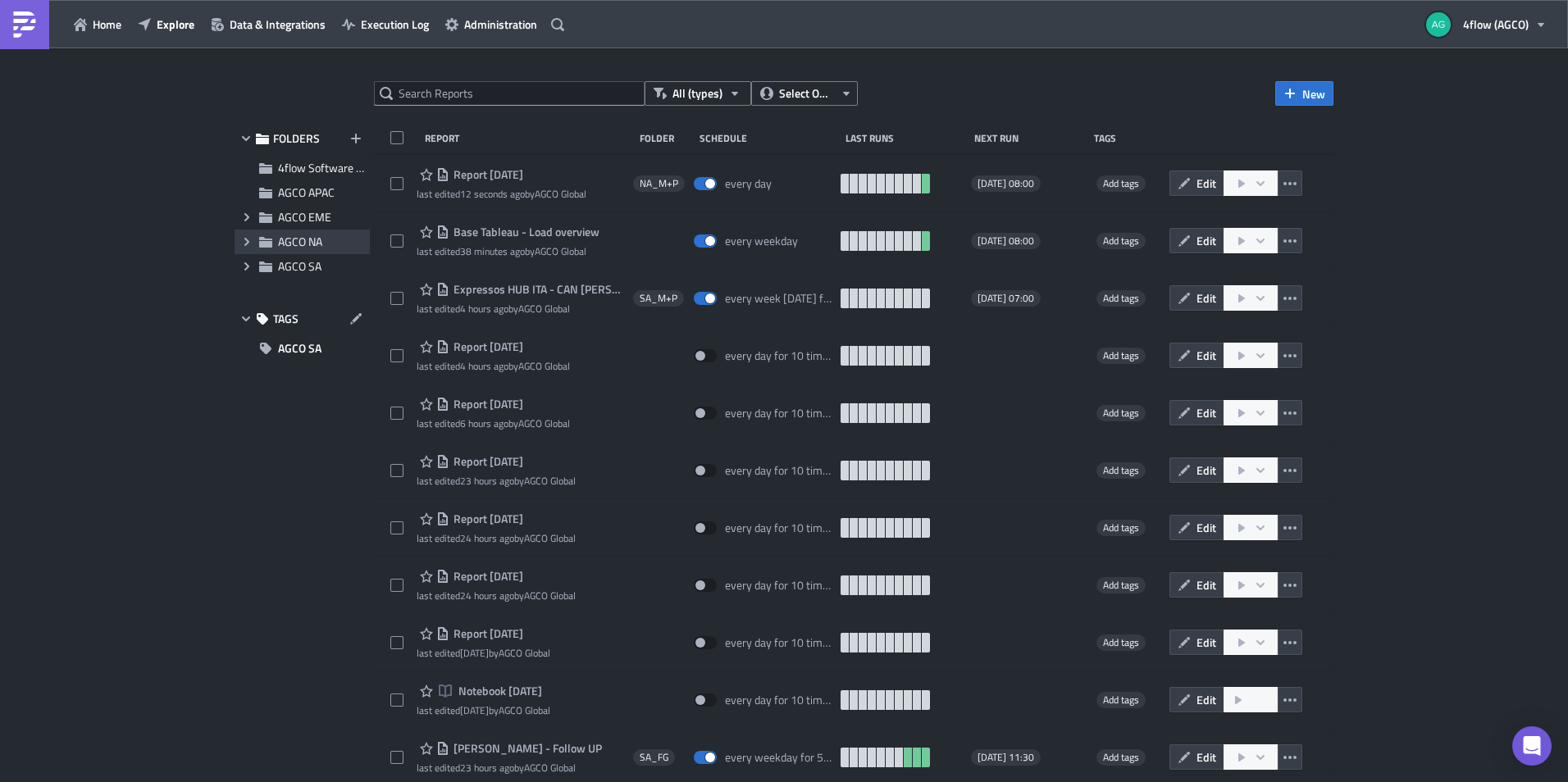
click at [246, 237] on icon "Expand group" at bounding box center [247, 242] width 13 height 13
click at [305, 287] on span "NA_M+P" at bounding box center [319, 290] width 44 height 18
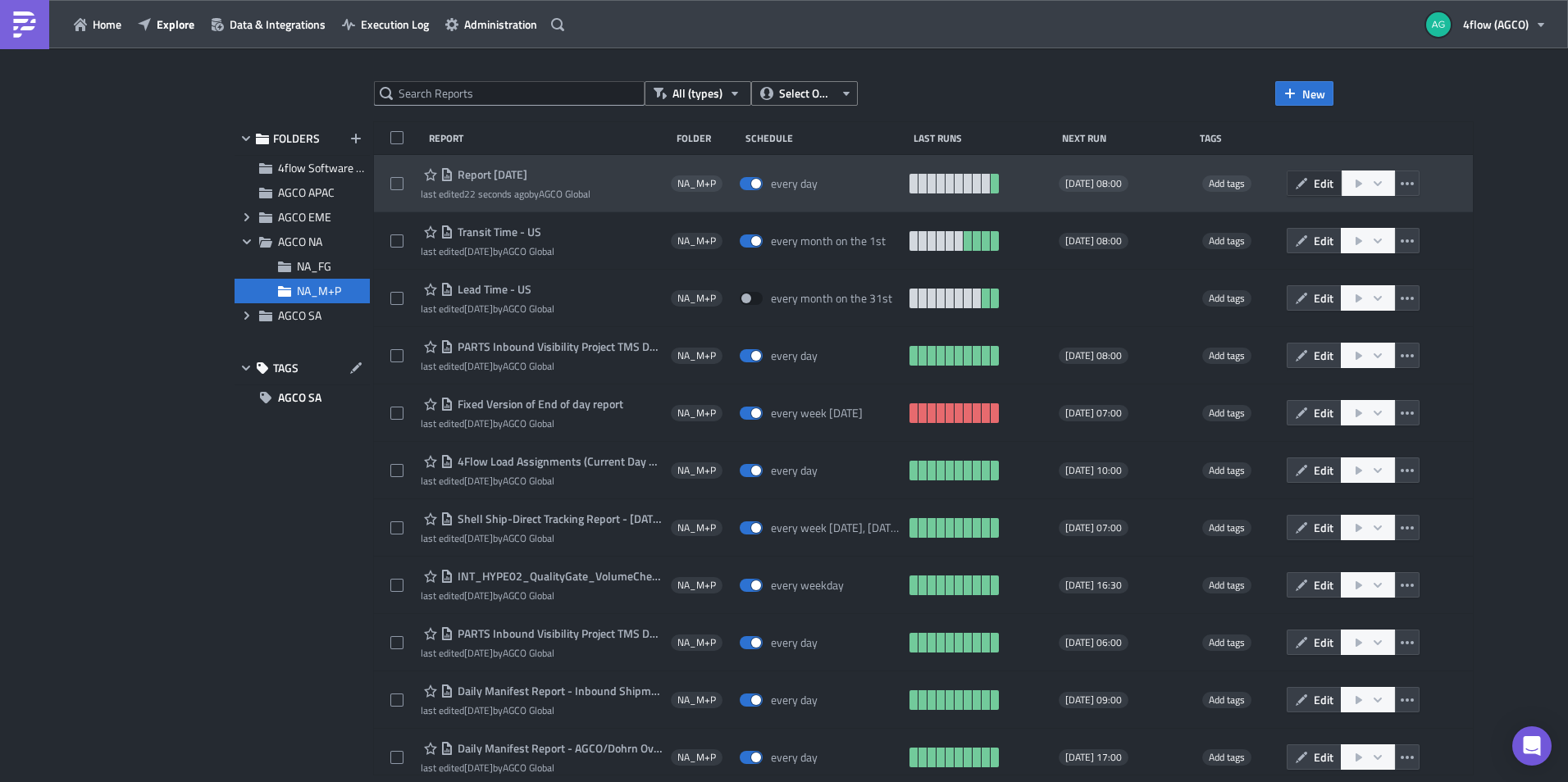
click at [1295, 184] on icon "button" at bounding box center [1301, 184] width 13 height 13
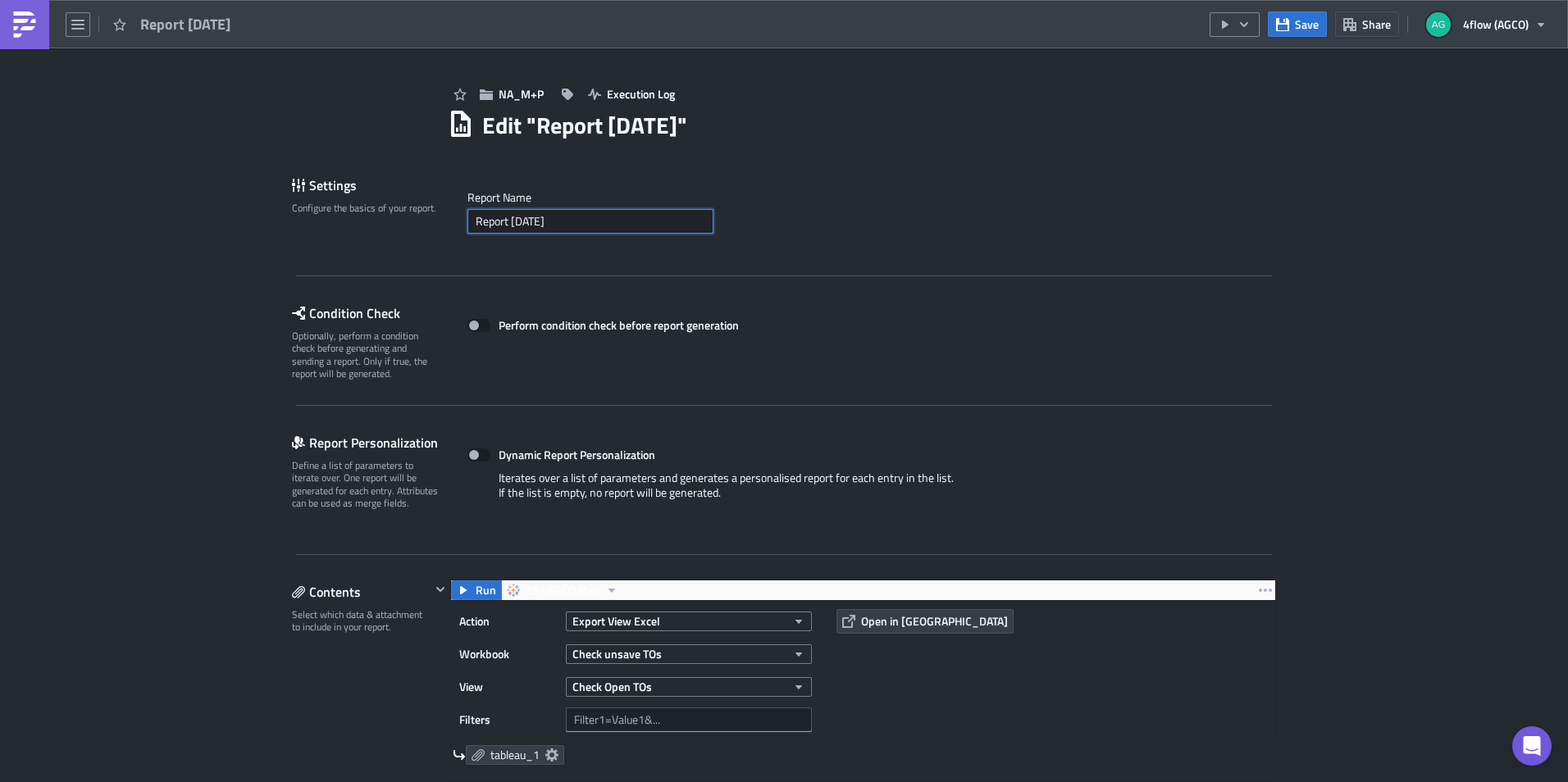
drag, startPoint x: 159, startPoint y: 199, endPoint x: -27, endPoint y: 200, distance: 186.0
click at [0, 200] on html "Report 2025-08-27 Save Share 4flow (AGCO) NA_M+P Execution Log Edit " Report 20…" at bounding box center [784, 392] width 1568 height 785
type input "Check TOs"
click at [1305, 19] on span "Save" at bounding box center [1307, 24] width 24 height 18
click at [1234, 26] on button "button" at bounding box center [1235, 24] width 50 height 25
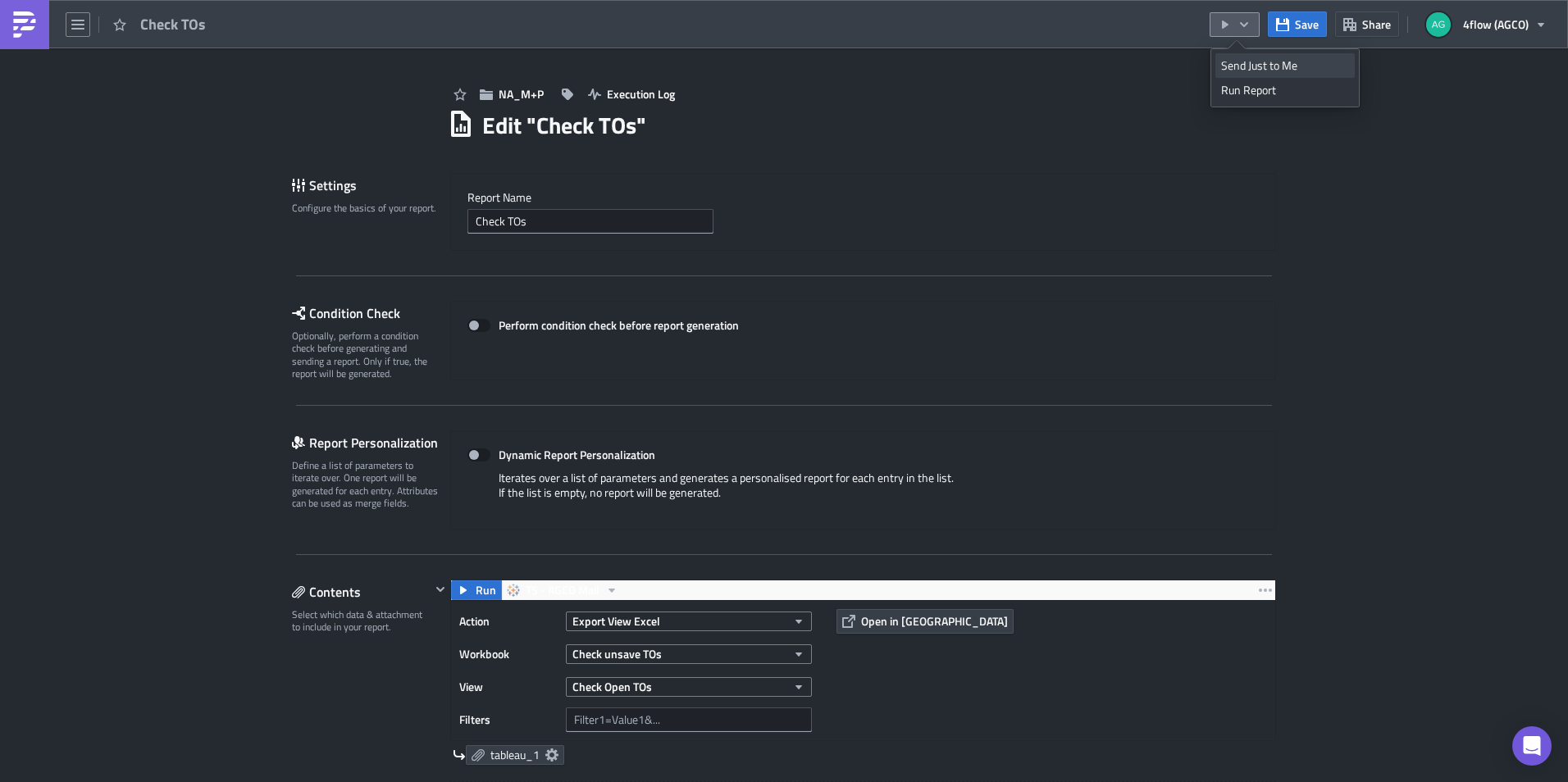
click at [1252, 61] on div "Send Just to Me" at bounding box center [1285, 66] width 127 height 17
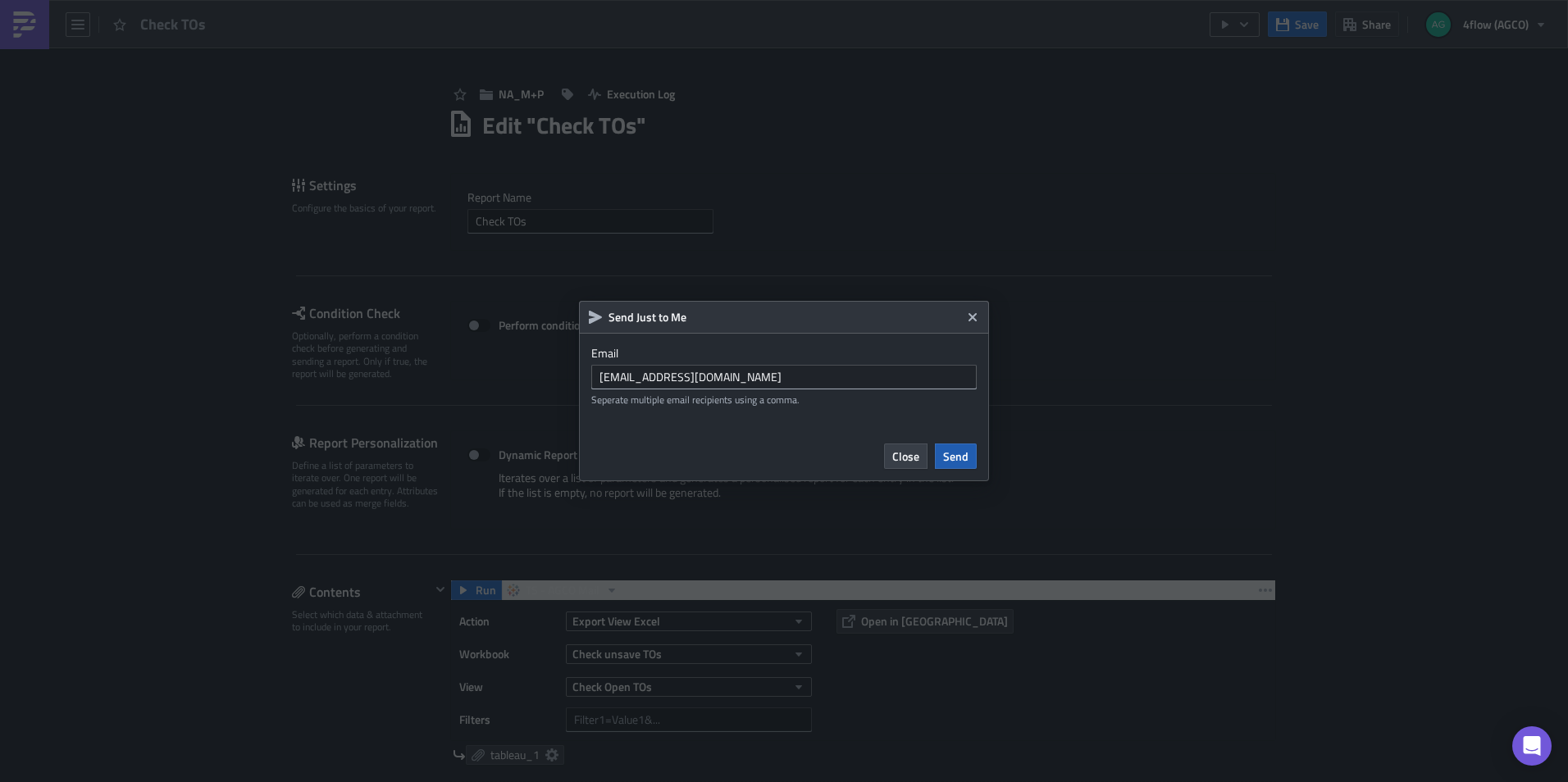
click at [959, 456] on span "Send" at bounding box center [956, 456] width 26 height 18
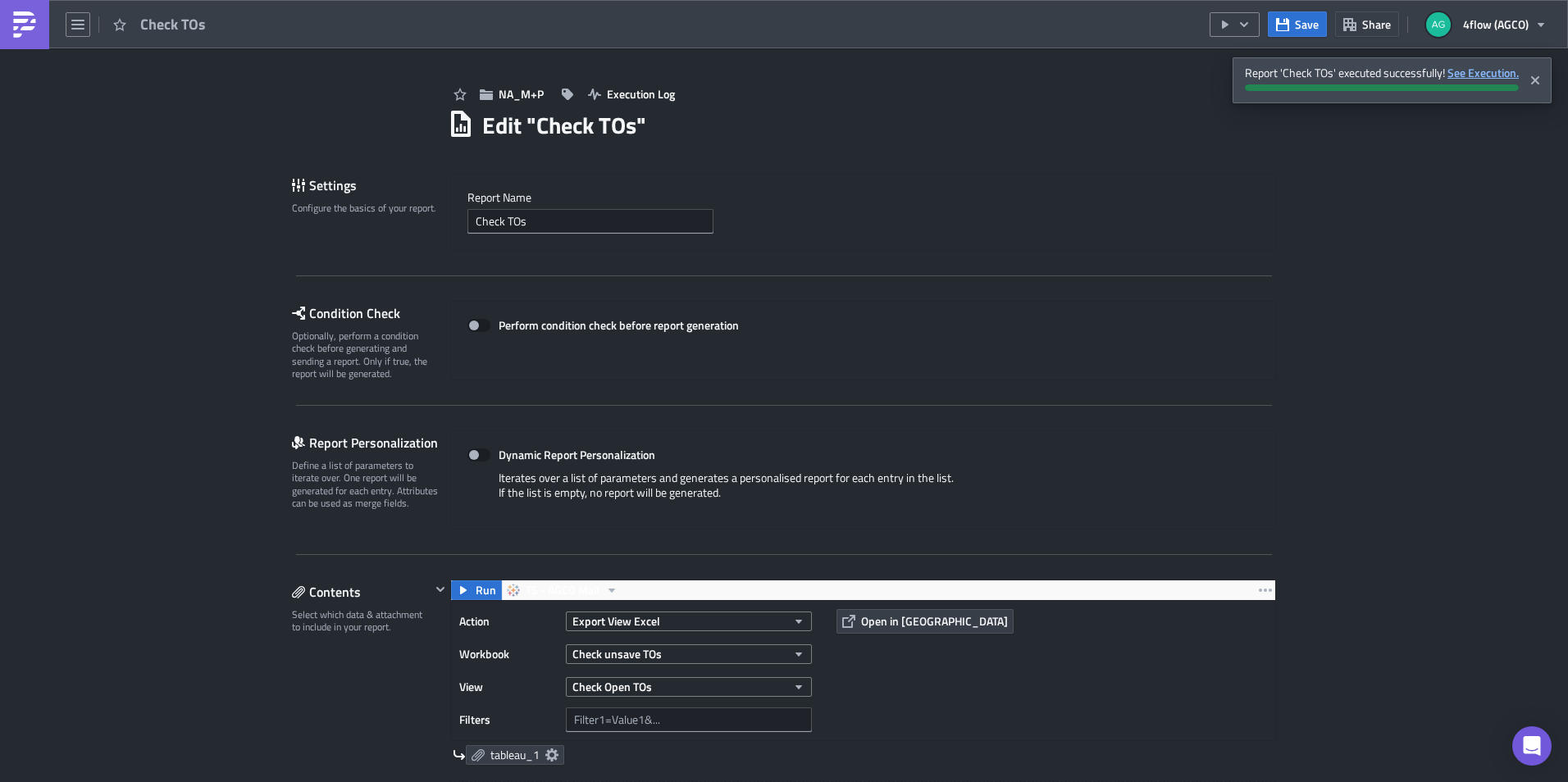
click at [1487, 75] on strong "See Execution." at bounding box center [1482, 72] width 71 height 18
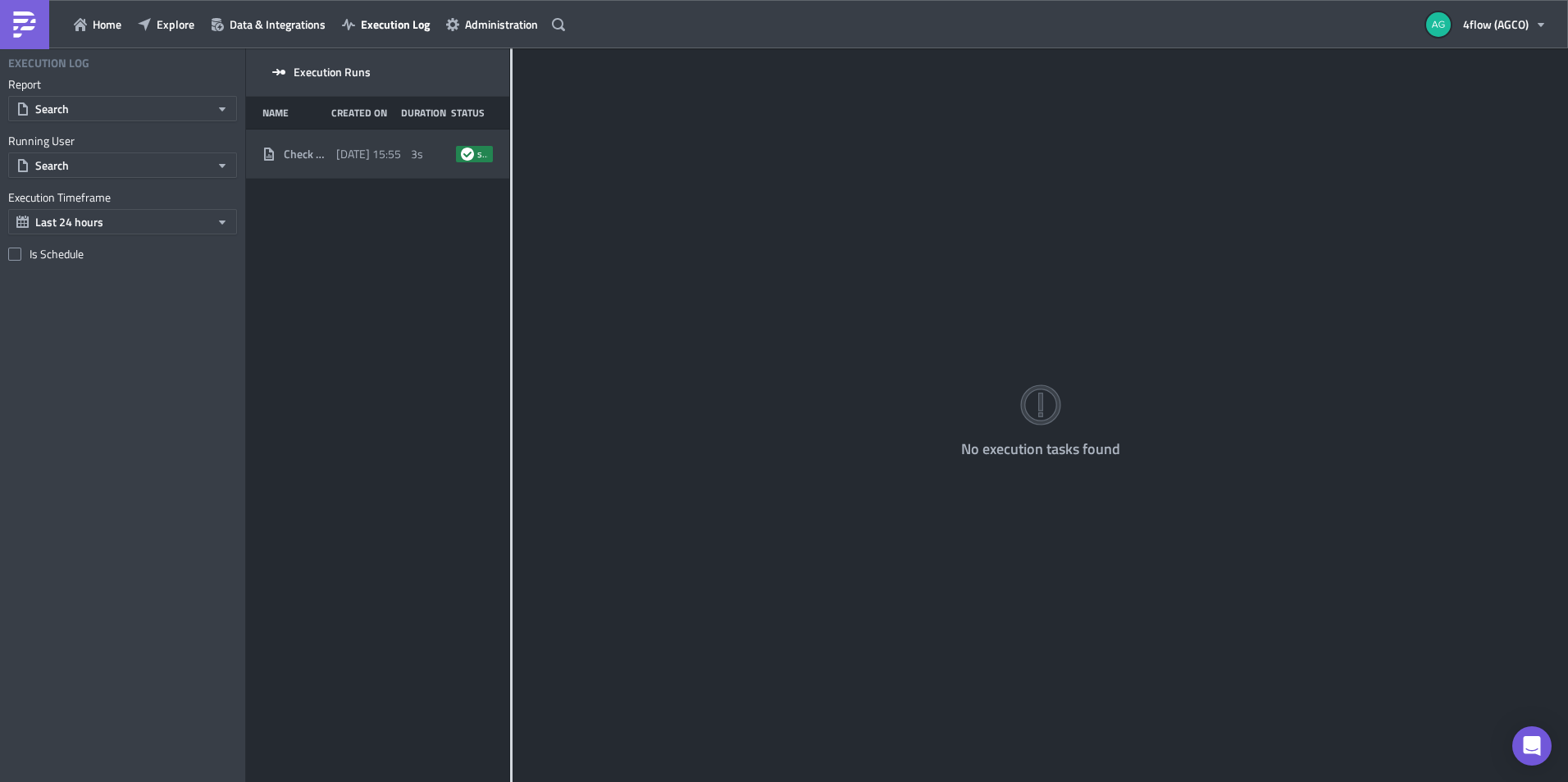
click at [469, 148] on icon at bounding box center [467, 154] width 13 height 13
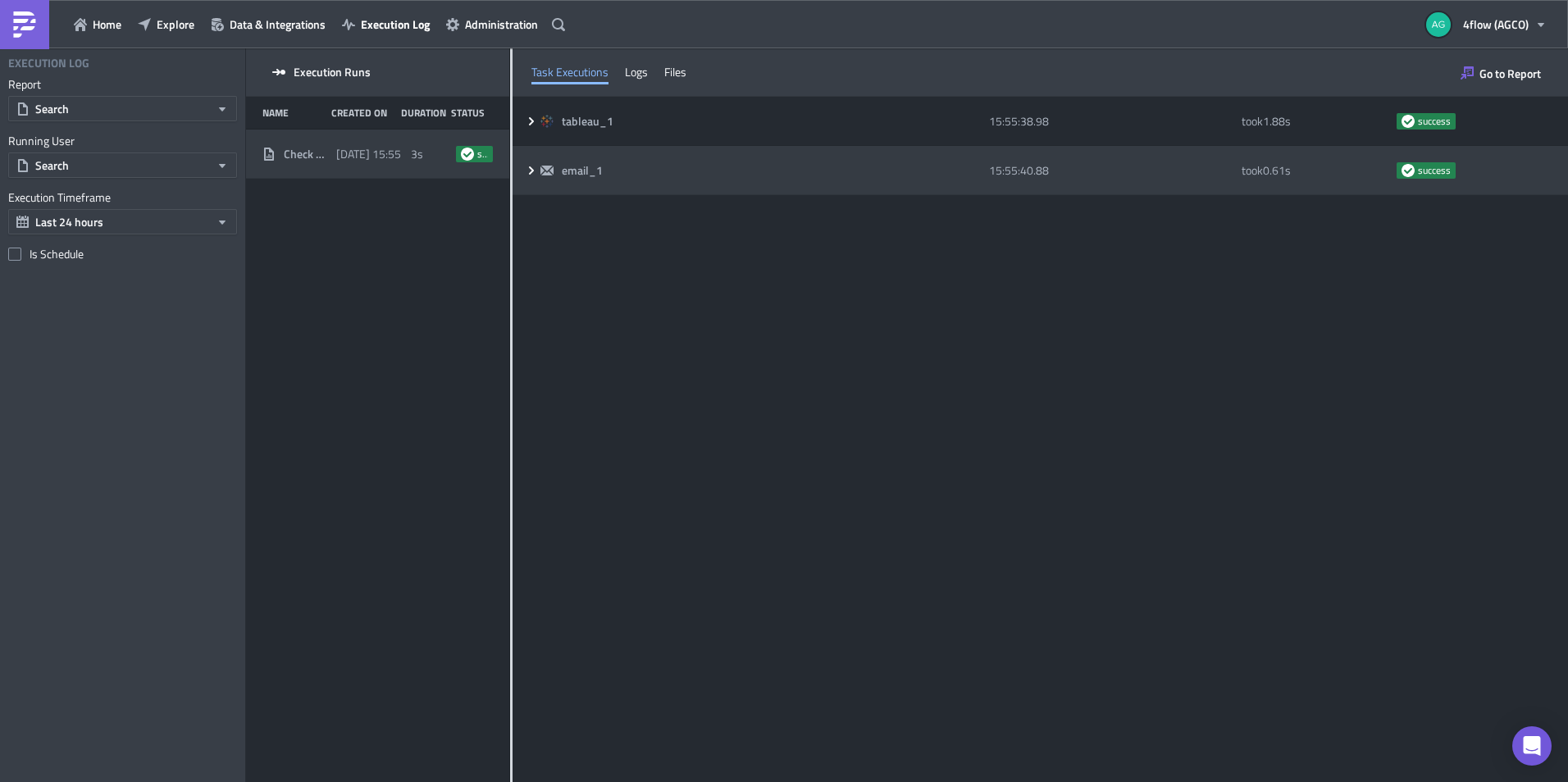
click at [530, 171] on icon at bounding box center [531, 171] width 13 height 13
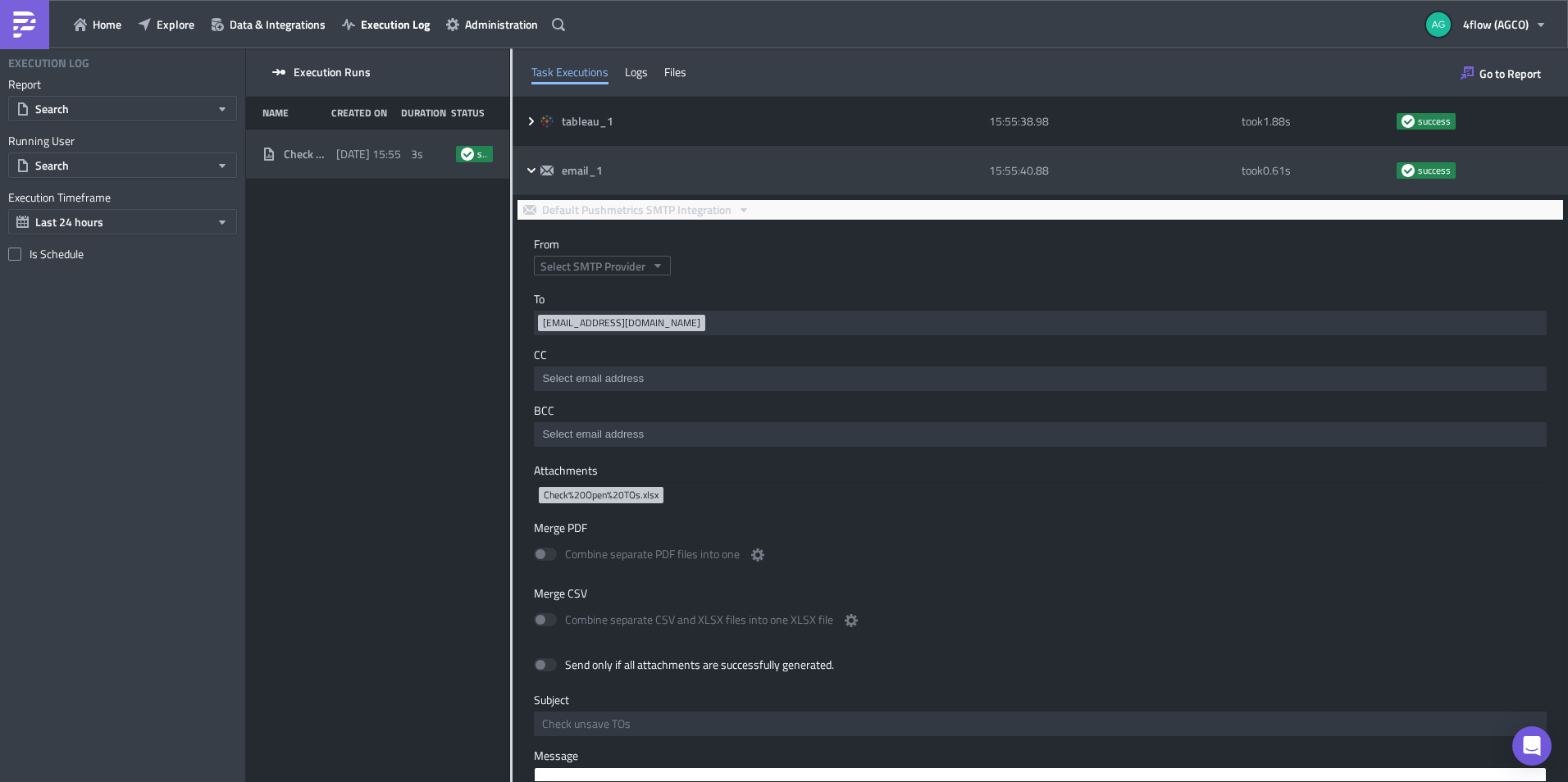
click at [529, 166] on icon at bounding box center [531, 171] width 13 height 13
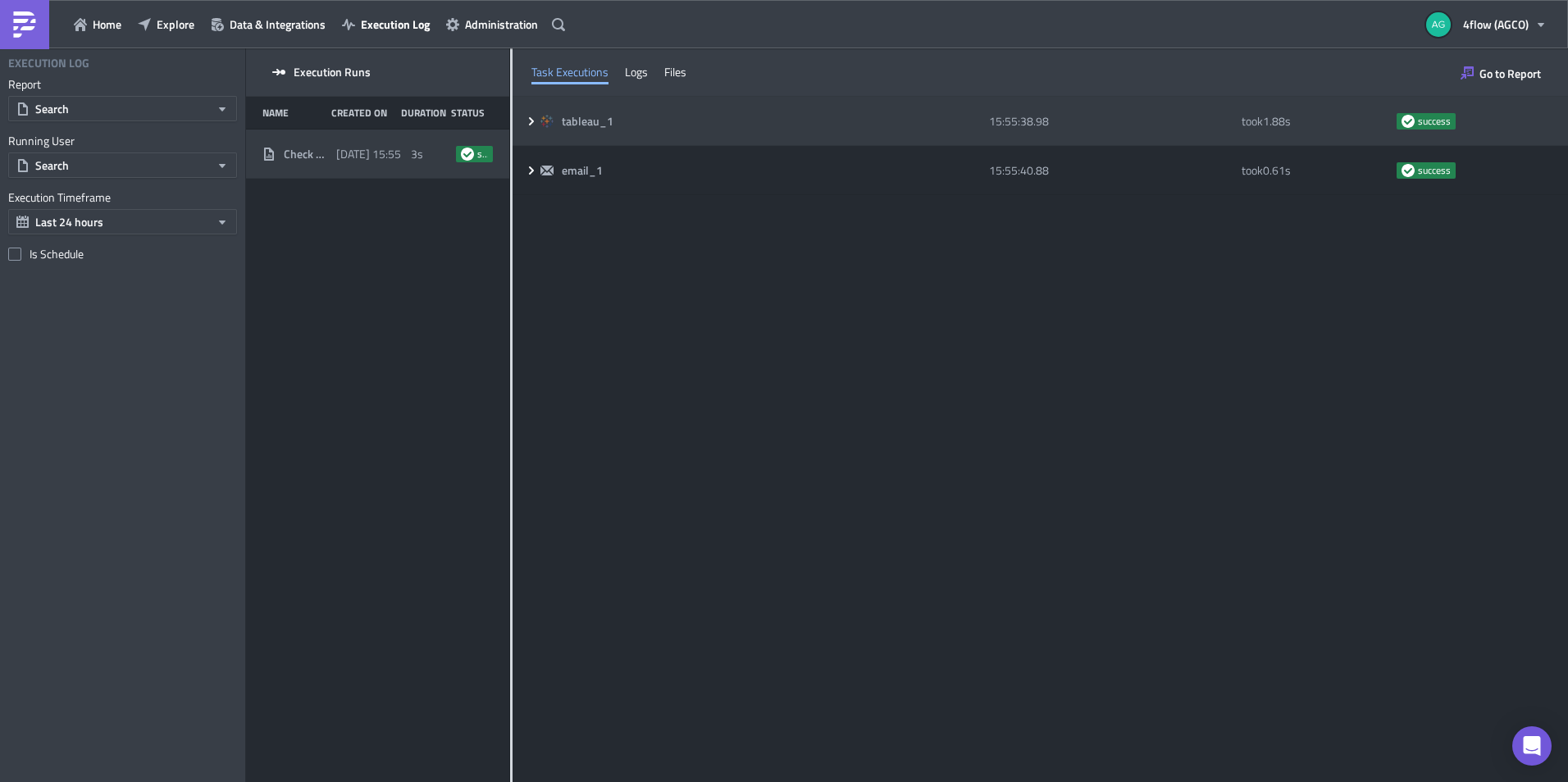
click at [528, 117] on icon at bounding box center [531, 121] width 13 height 13
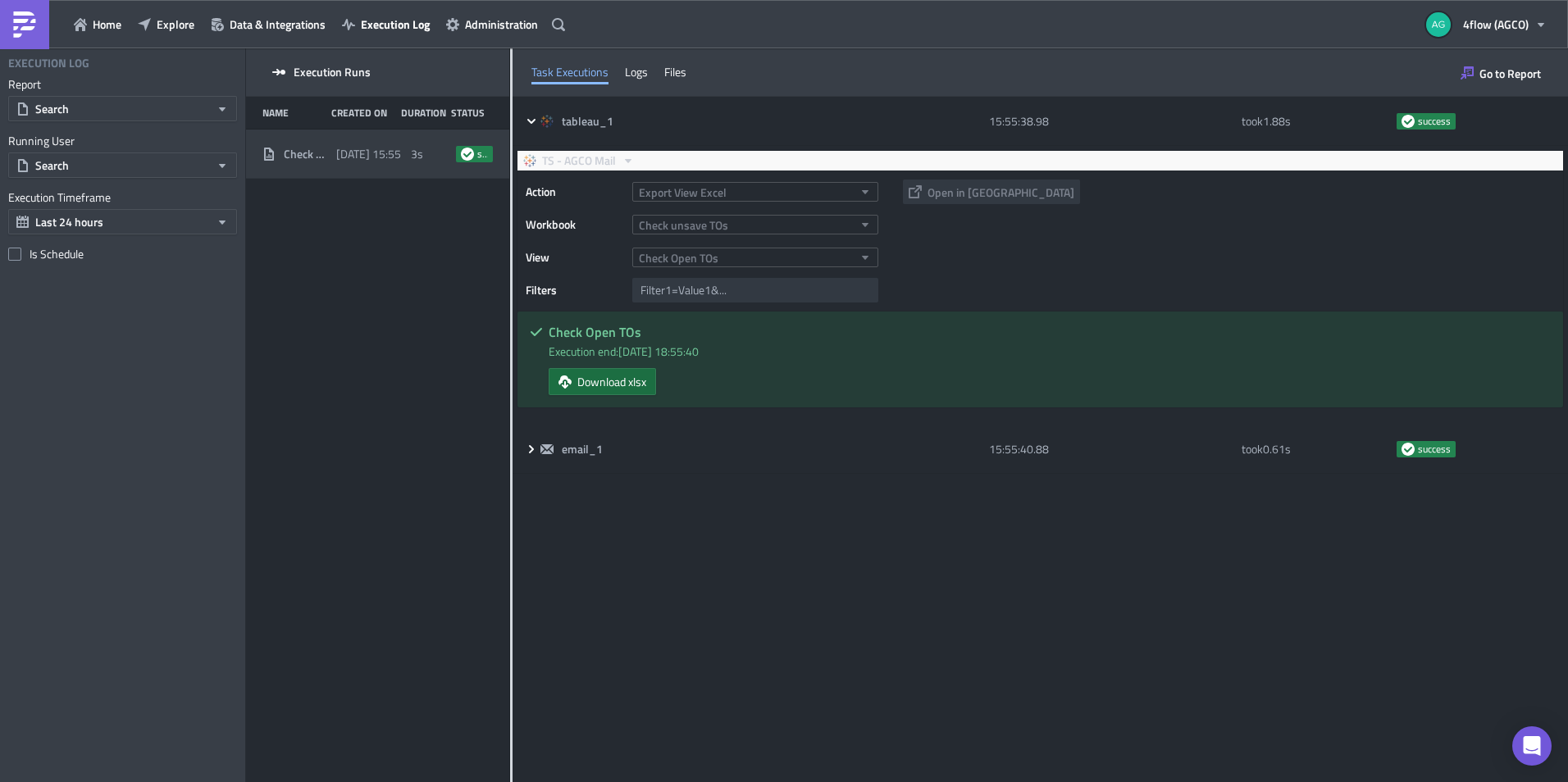
click at [619, 383] on span "Download xlsx" at bounding box center [611, 381] width 69 height 18
click at [1012, 26] on div "Home Explore Data & Integrations Execution Log Administration 4flow (AGCO)" at bounding box center [784, 24] width 1568 height 48
click at [179, 23] on span "Explore" at bounding box center [175, 24] width 38 height 18
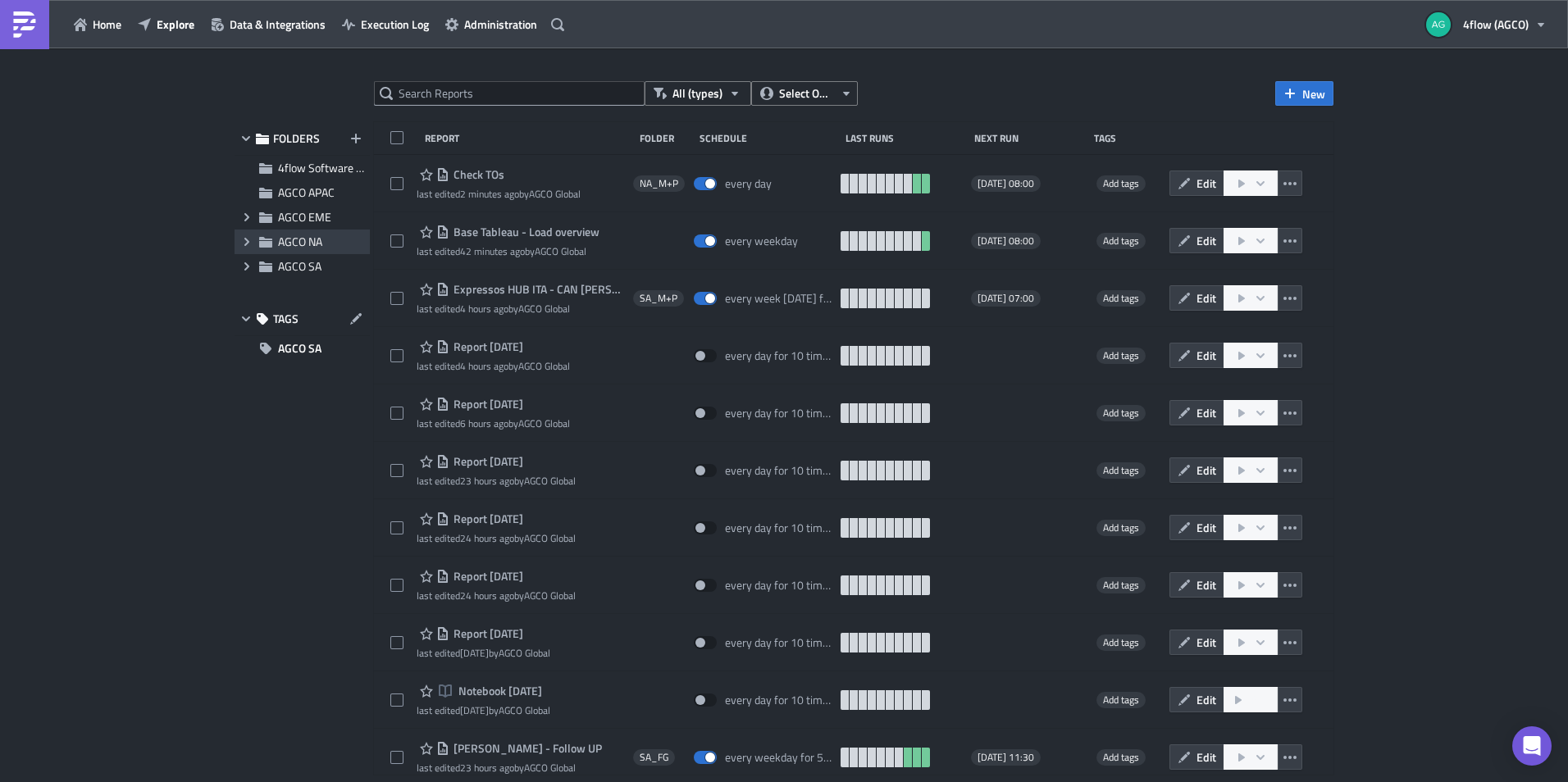
click at [249, 243] on icon "Expand group" at bounding box center [247, 242] width 13 height 13
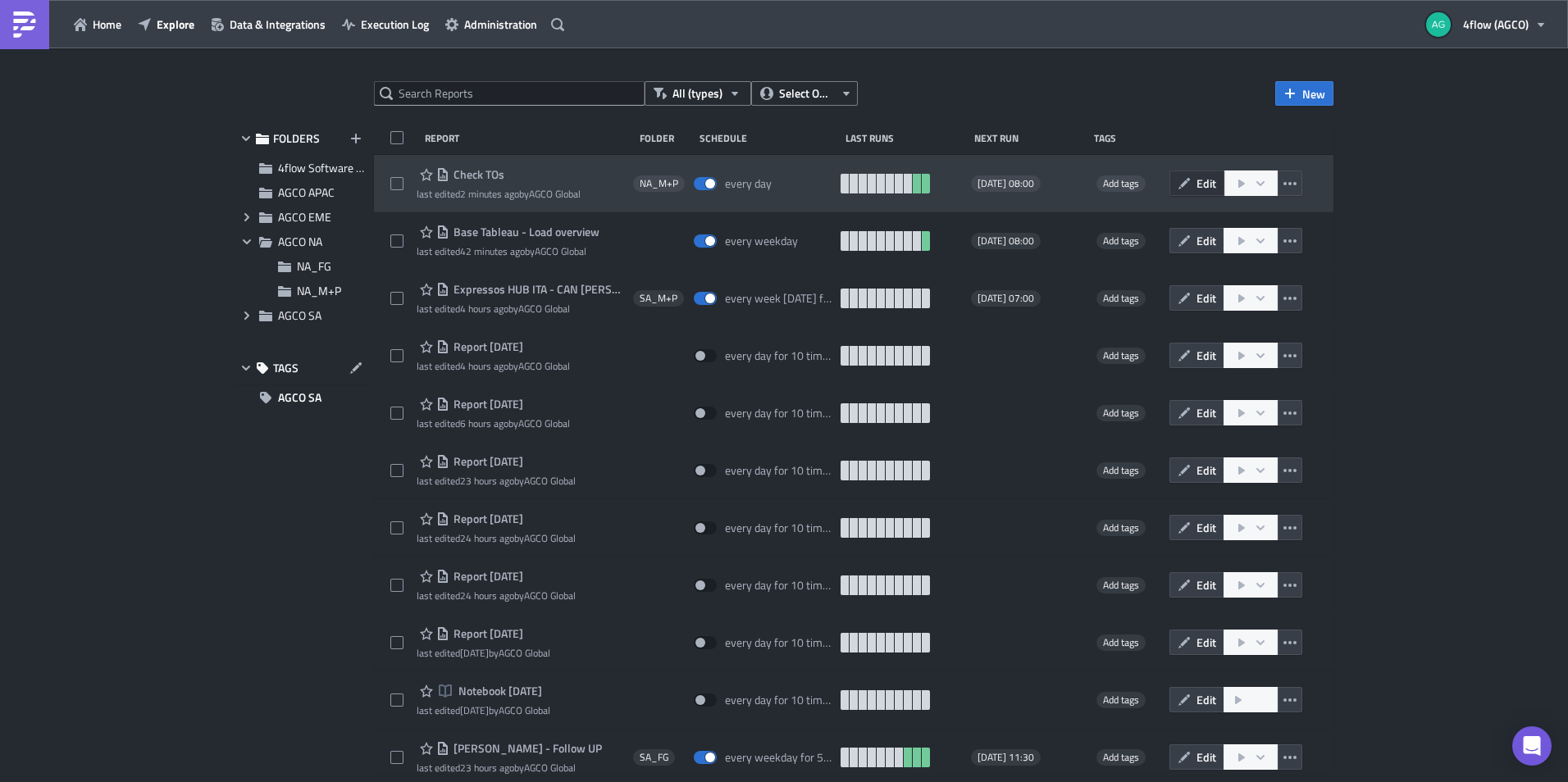
click at [1177, 181] on icon "button" at bounding box center [1184, 184] width 13 height 13
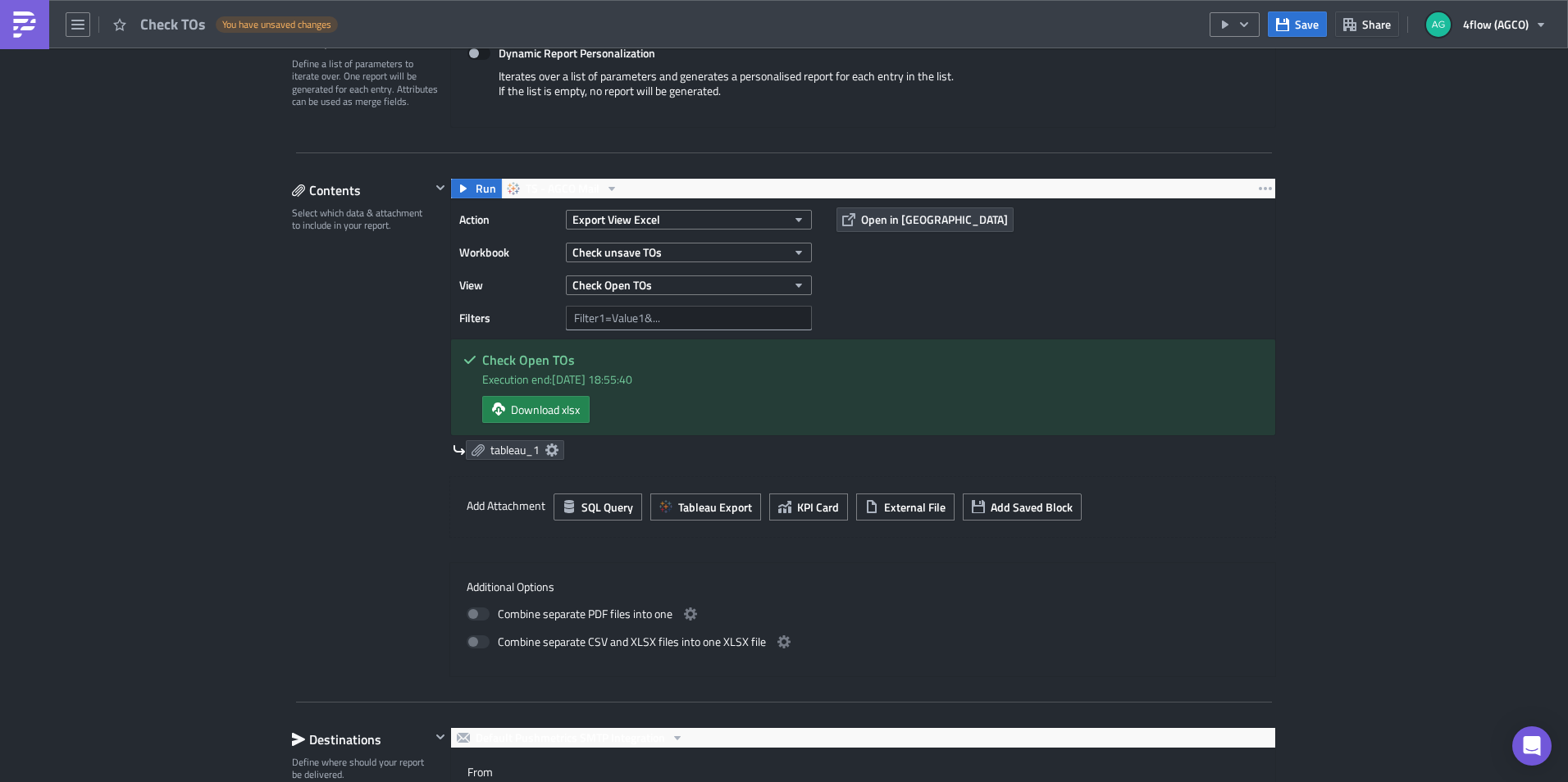
scroll to position [410, 0]
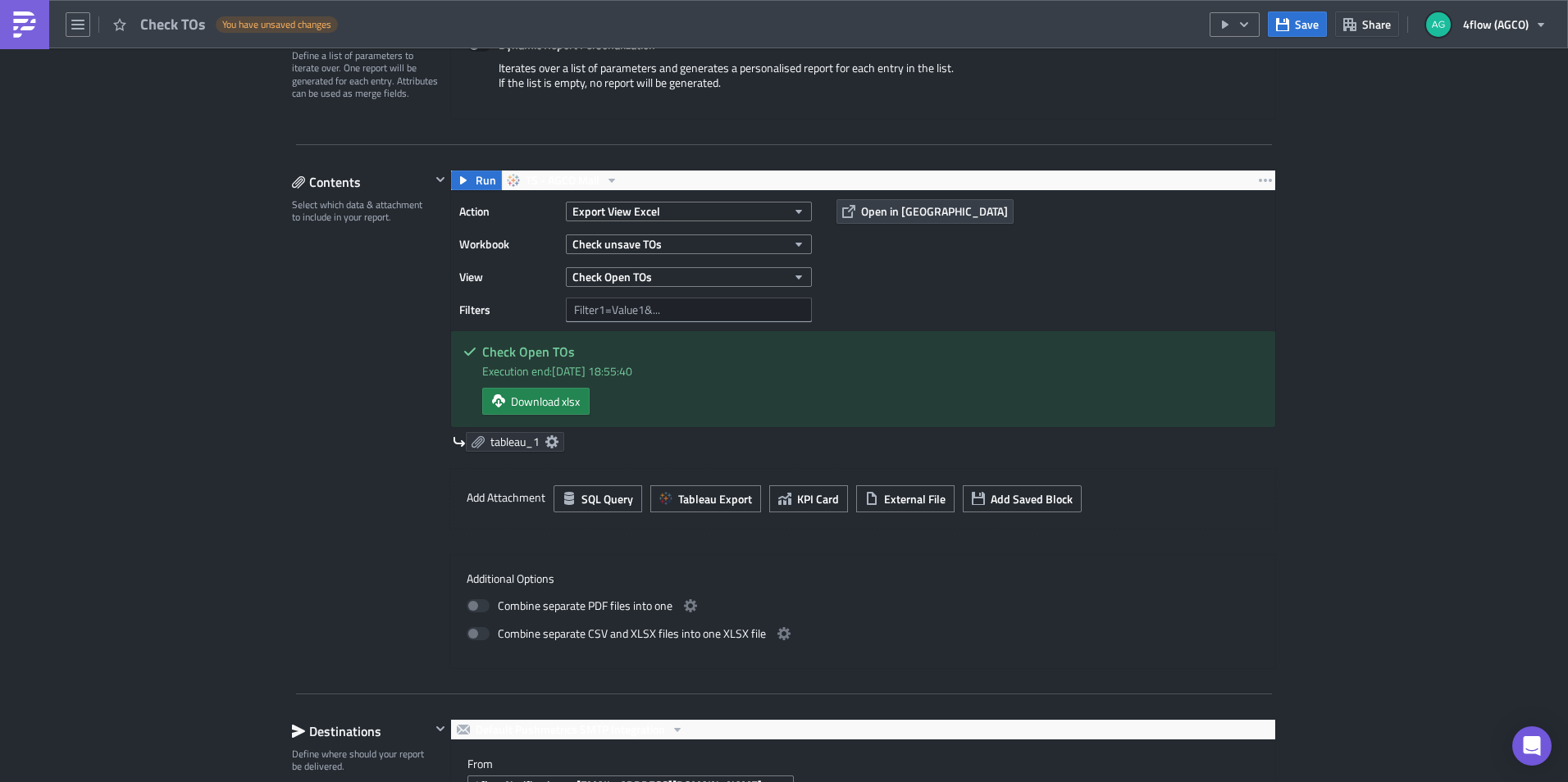
click at [545, 435] on icon at bounding box center [551, 441] width 13 height 13
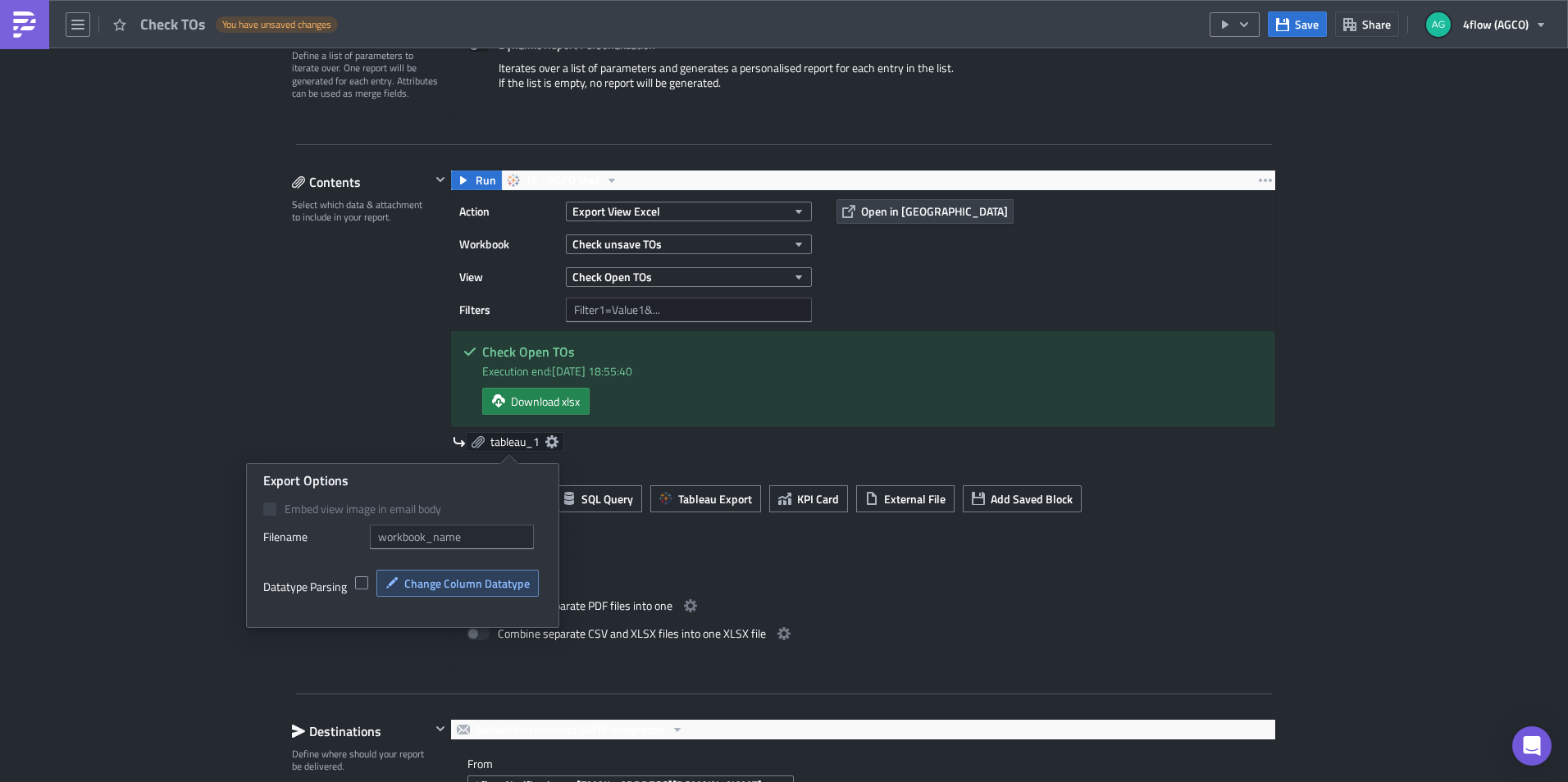
click at [452, 588] on span "Change Column Datatype" at bounding box center [467, 583] width 126 height 18
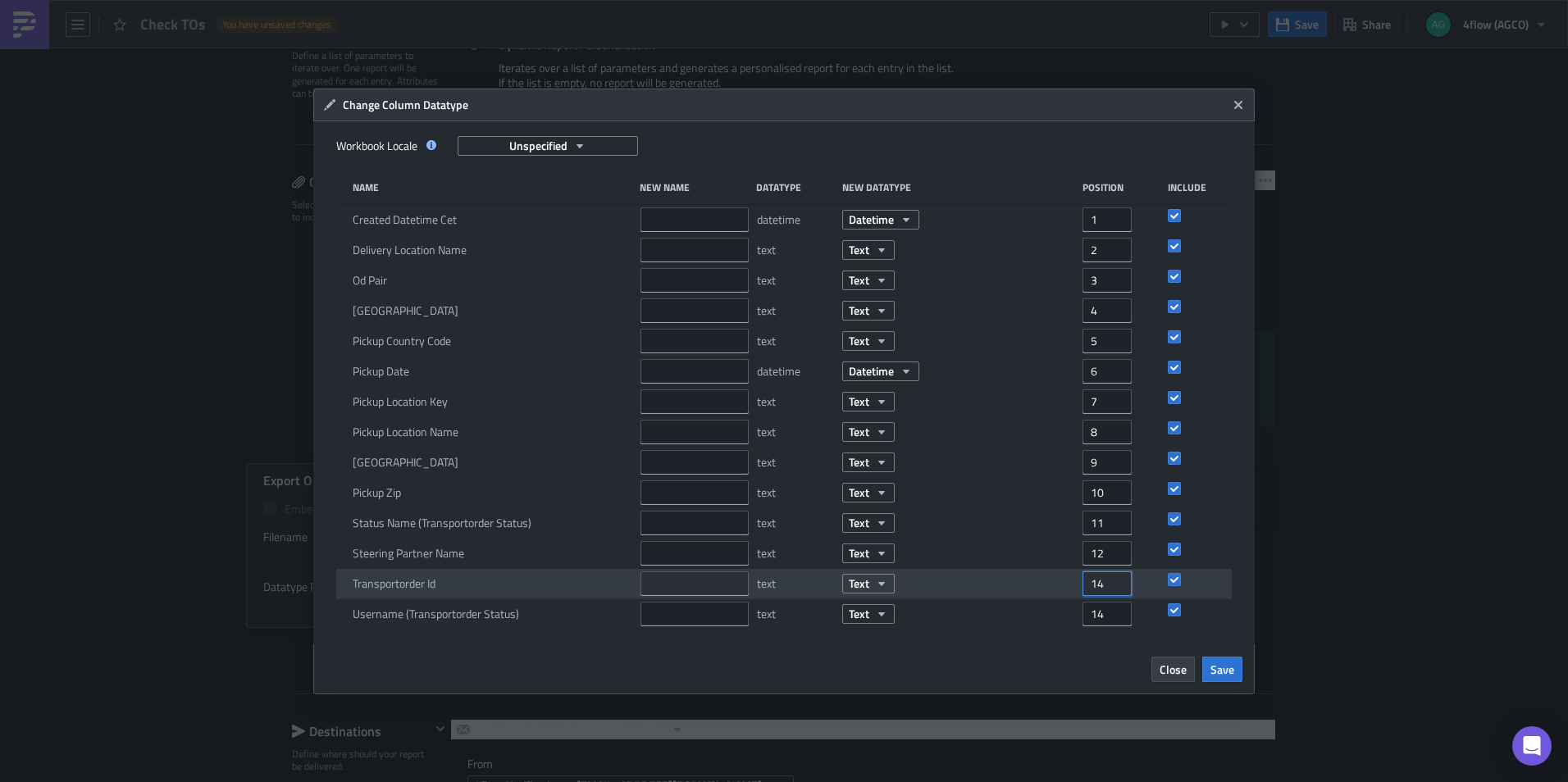
click at [1119, 575] on input "14" at bounding box center [1106, 583] width 49 height 25
click at [1121, 590] on input "13" at bounding box center [1106, 583] width 49 height 25
click at [1121, 590] on input "12" at bounding box center [1106, 583] width 49 height 25
click at [1121, 590] on input "11" at bounding box center [1106, 583] width 49 height 25
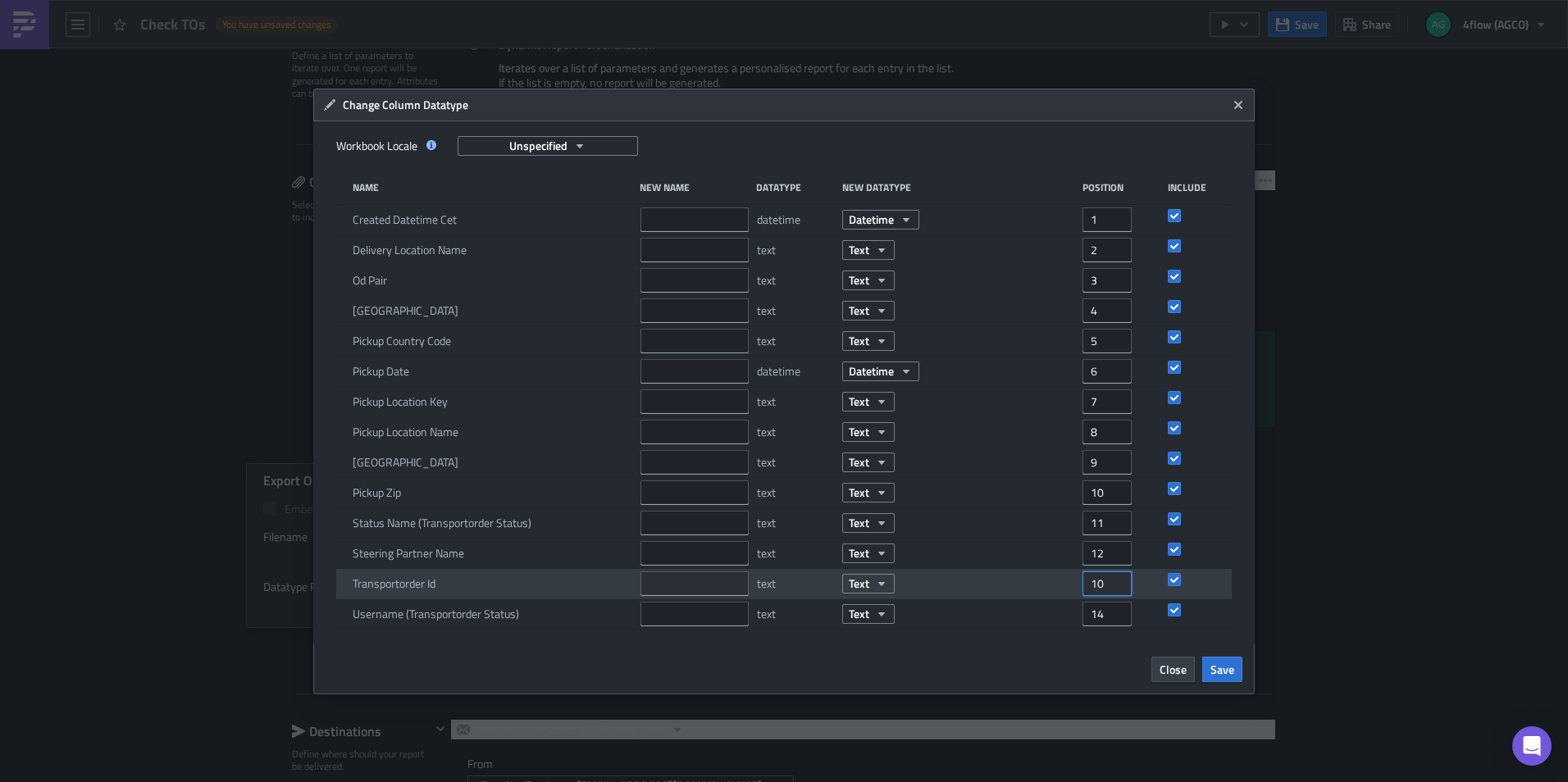
click at [1121, 590] on input "10" at bounding box center [1106, 583] width 49 height 25
click at [1121, 590] on input "9" at bounding box center [1106, 583] width 49 height 25
click at [1121, 590] on input "8" at bounding box center [1106, 583] width 49 height 25
click at [1121, 590] on input "7" at bounding box center [1106, 583] width 49 height 25
click at [1121, 590] on input "6" at bounding box center [1106, 583] width 49 height 25
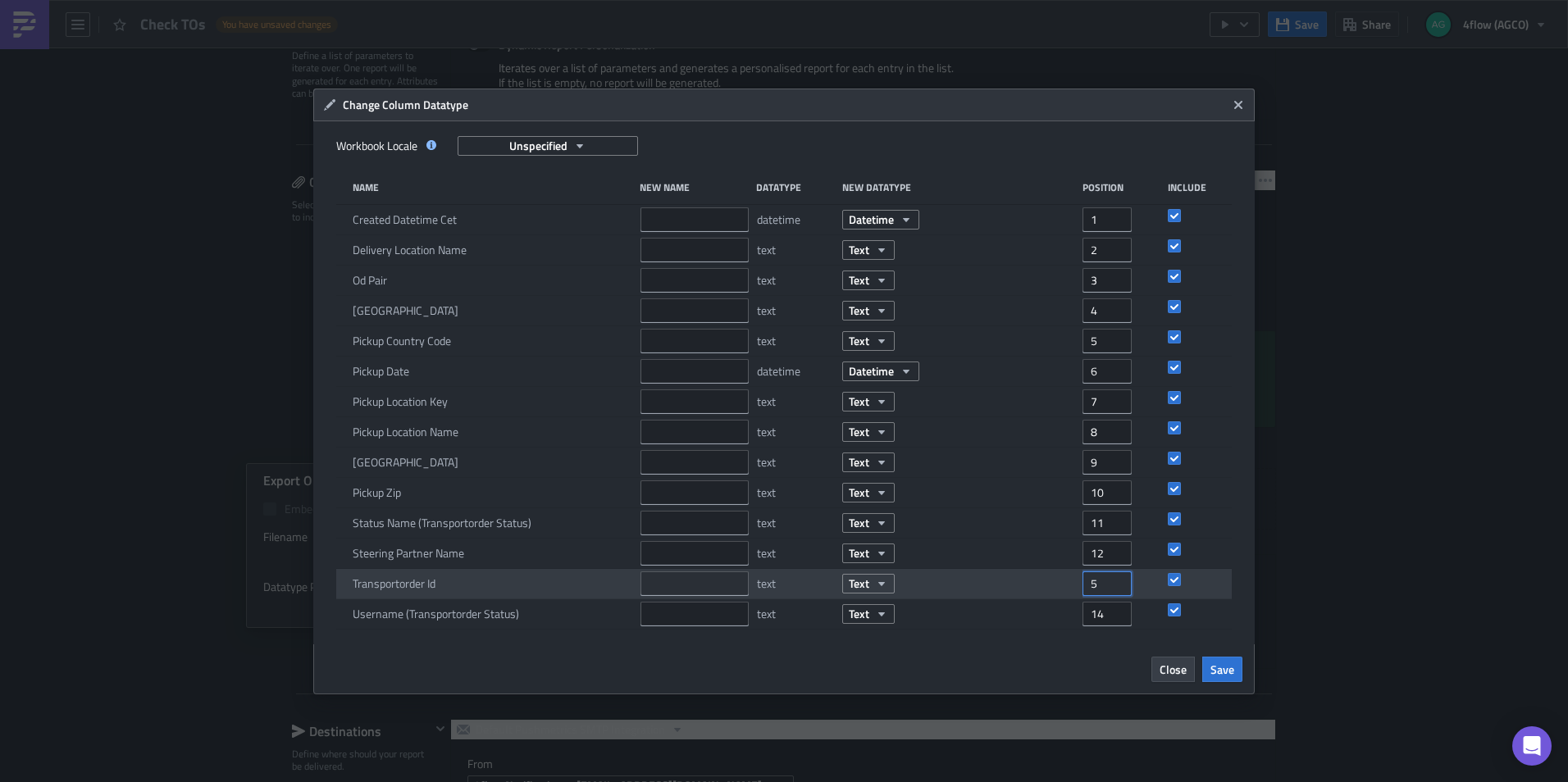
click at [1121, 590] on input "5" at bounding box center [1106, 583] width 49 height 25
click at [1121, 590] on input "4" at bounding box center [1106, 583] width 49 height 25
click at [1121, 590] on input "3" at bounding box center [1106, 583] width 49 height 25
click at [1121, 590] on input "2" at bounding box center [1106, 583] width 49 height 25
type input "1"
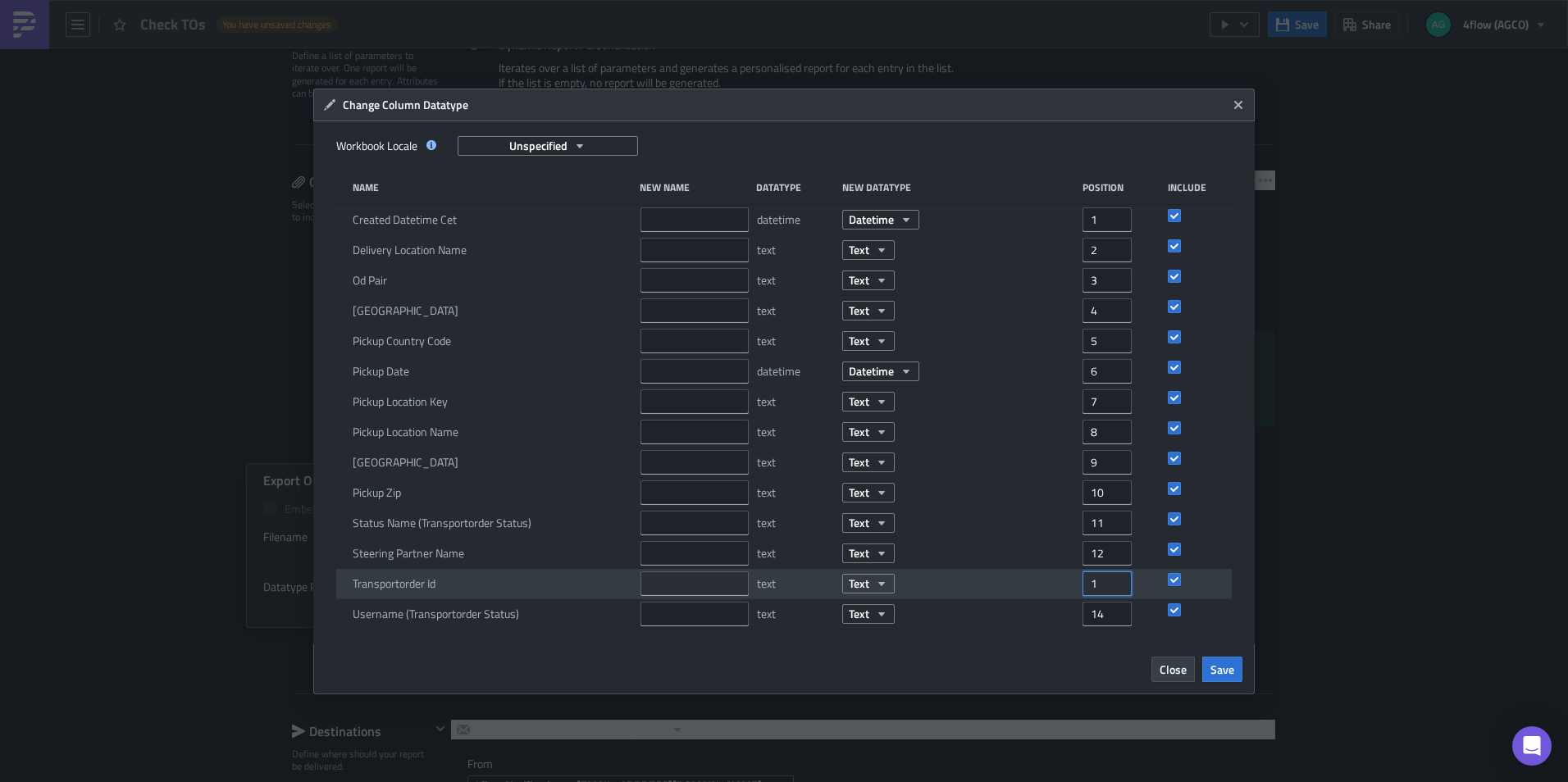
click at [1121, 590] on input "1" at bounding box center [1106, 583] width 49 height 25
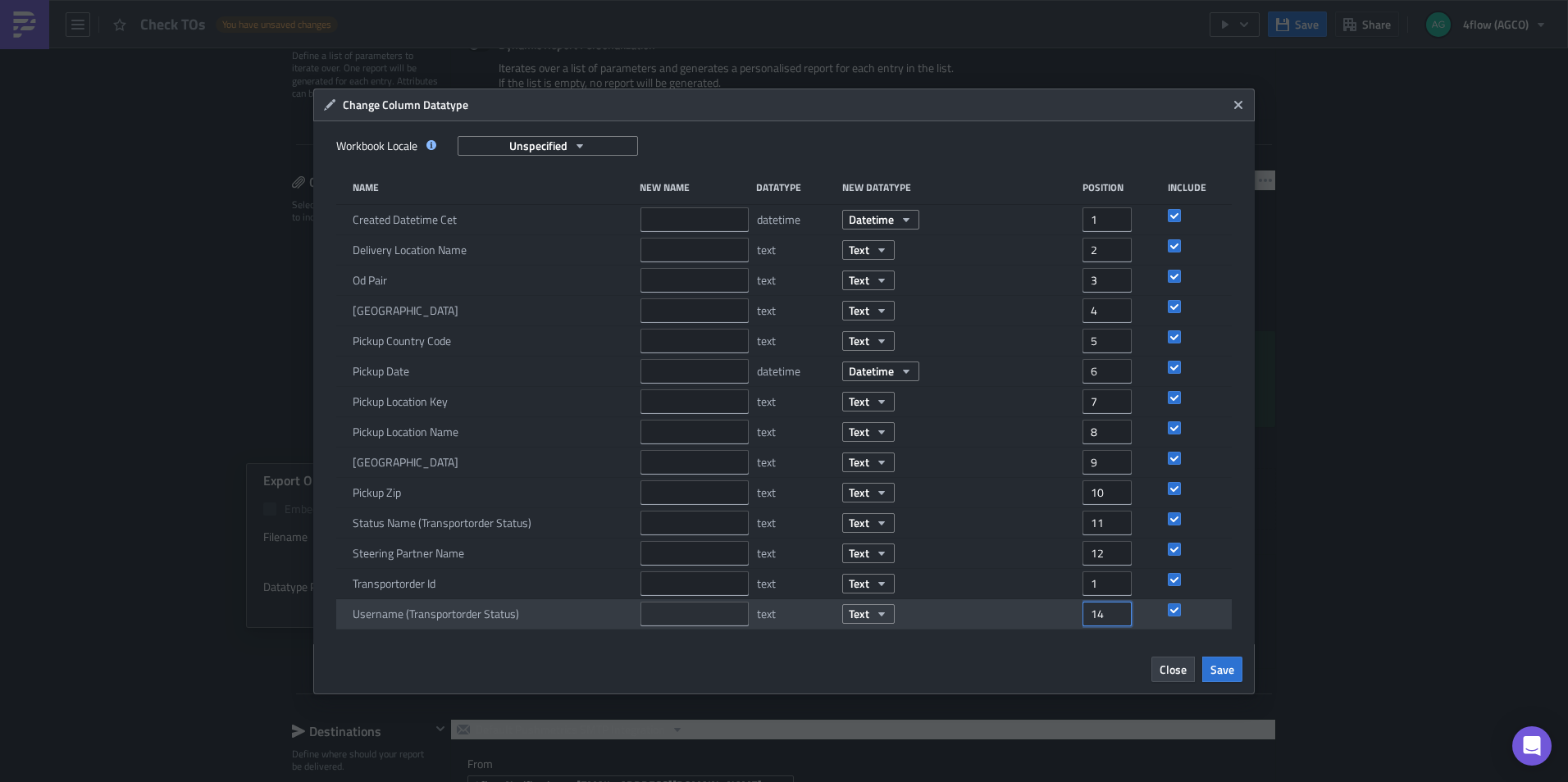
drag, startPoint x: 1107, startPoint y: 614, endPoint x: 1044, endPoint y: 610, distance: 63.1
click at [1045, 610] on div "Username (Transportorder Status) text Text 14" at bounding box center [783, 614] width 895 height 30
drag, startPoint x: 1098, startPoint y: 612, endPoint x: 1063, endPoint y: 608, distance: 35.2
click at [1063, 608] on div "Username (Transportorder Status) text Text 2" at bounding box center [783, 614] width 895 height 30
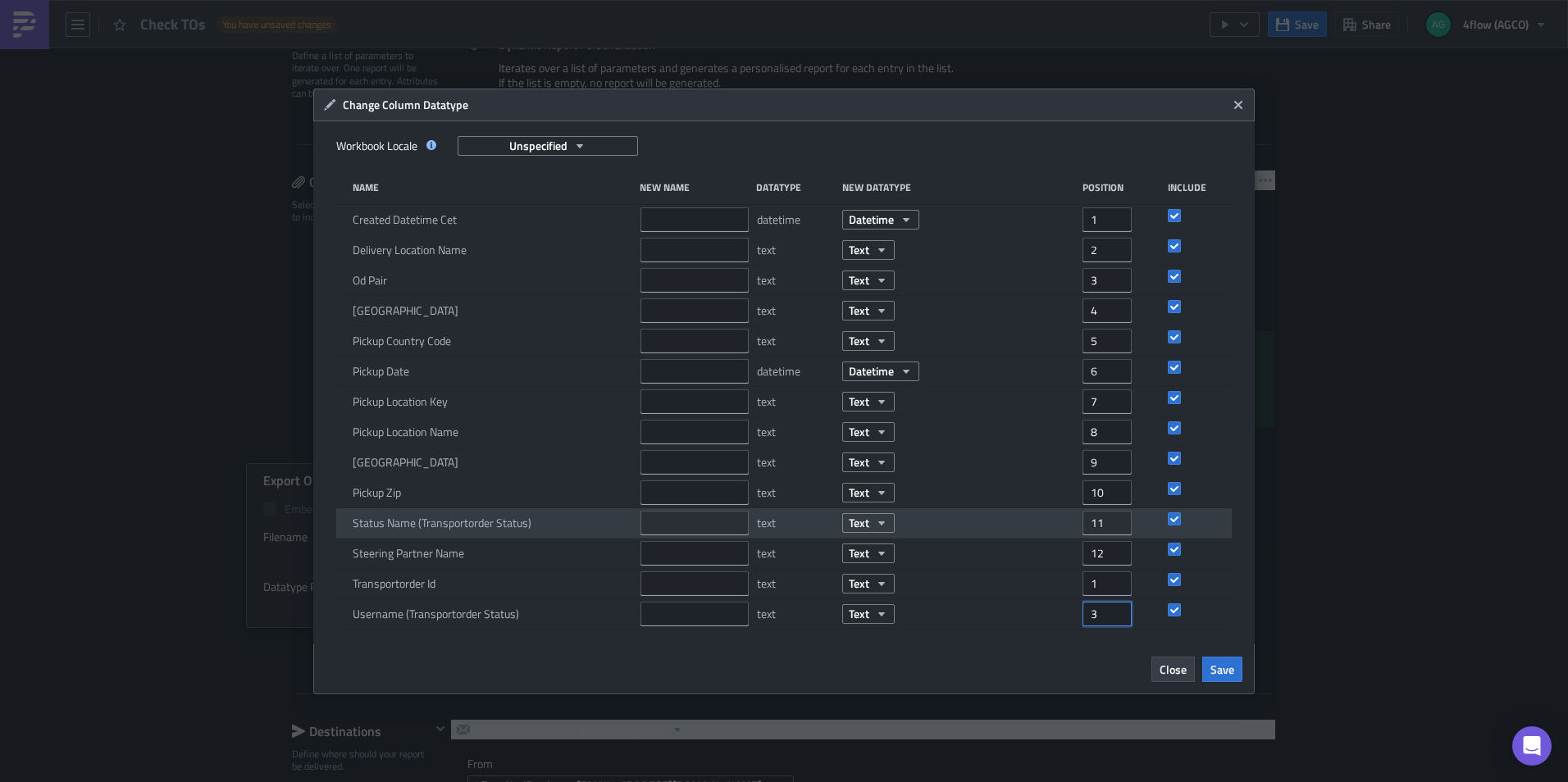
type input "3"
drag, startPoint x: 1109, startPoint y: 523, endPoint x: 1038, endPoint y: 523, distance: 71.0
click at [1038, 523] on div "Status Name (Transportorder Status) text Text 11" at bounding box center [783, 523] width 895 height 30
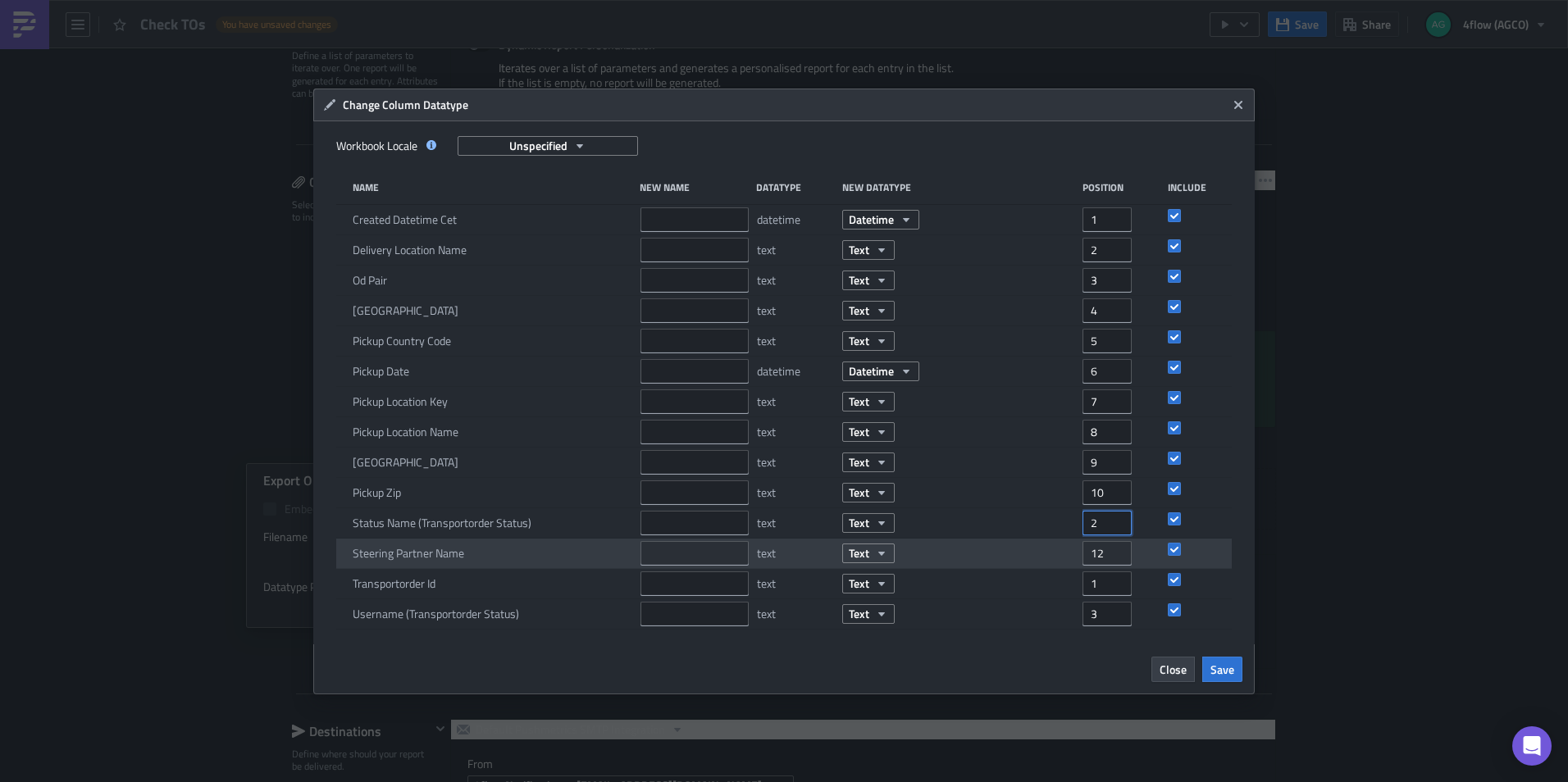
type input "2"
drag, startPoint x: 1105, startPoint y: 552, endPoint x: 1071, endPoint y: 548, distance: 34.2
click at [1071, 548] on div "Steering Partner Name text Text 12" at bounding box center [783, 553] width 895 height 30
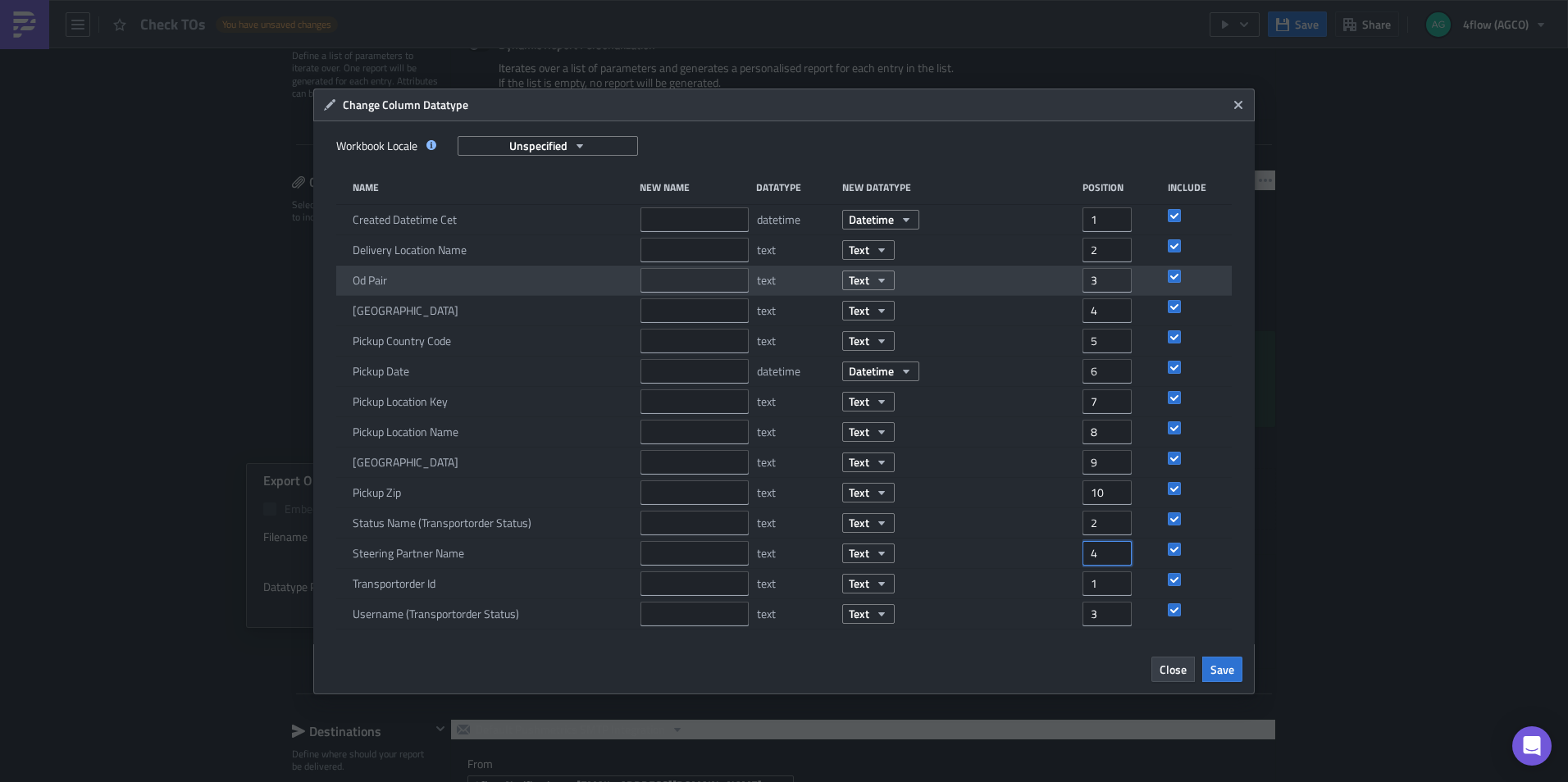
type input "4"
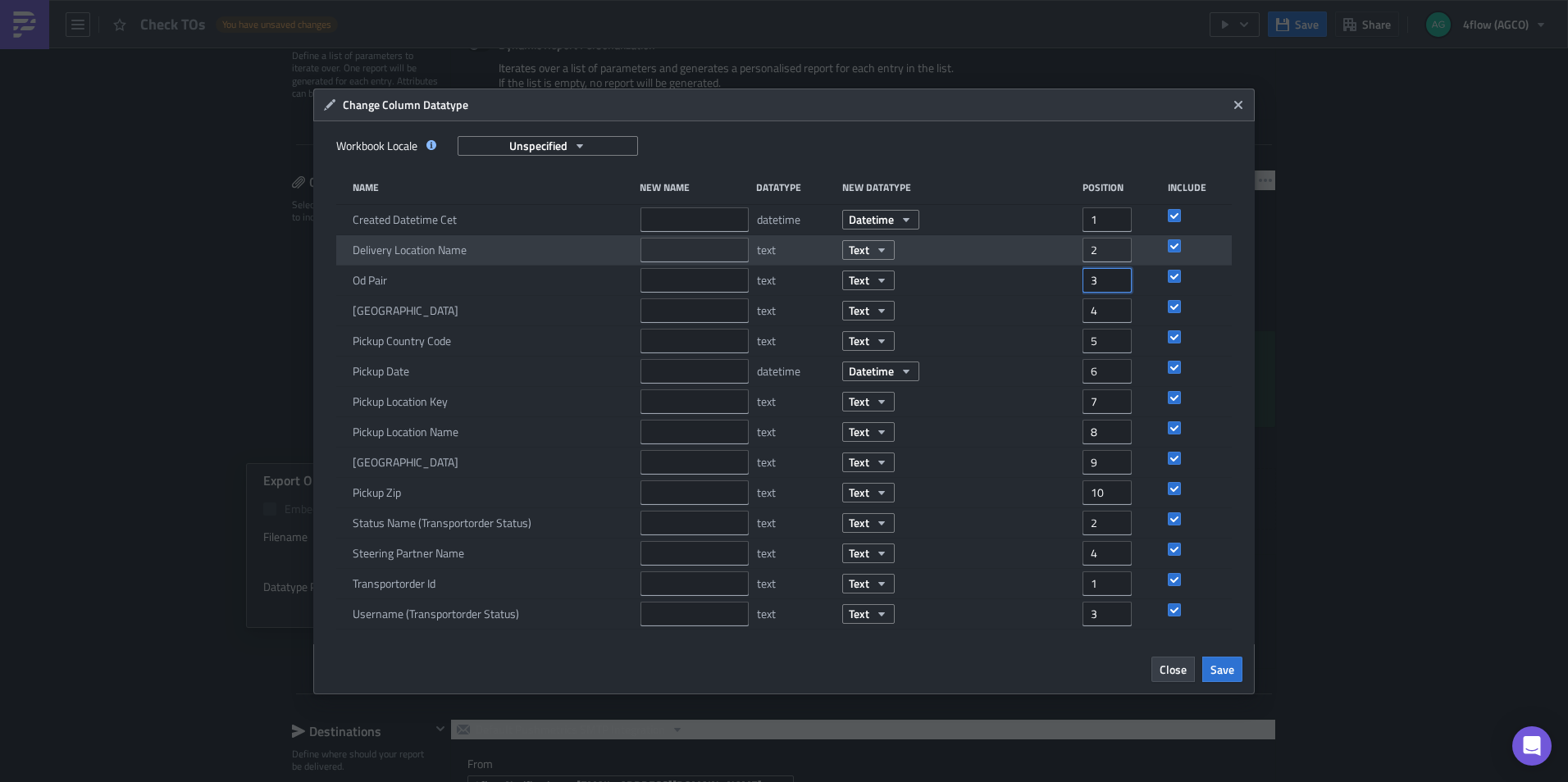
drag, startPoint x: 1103, startPoint y: 281, endPoint x: 1024, endPoint y: 263, distance: 81.0
click at [1024, 263] on div "Name New Name Datatype New Datatype Position Include Created Datetime Cet datet…" at bounding box center [783, 400] width 895 height 457
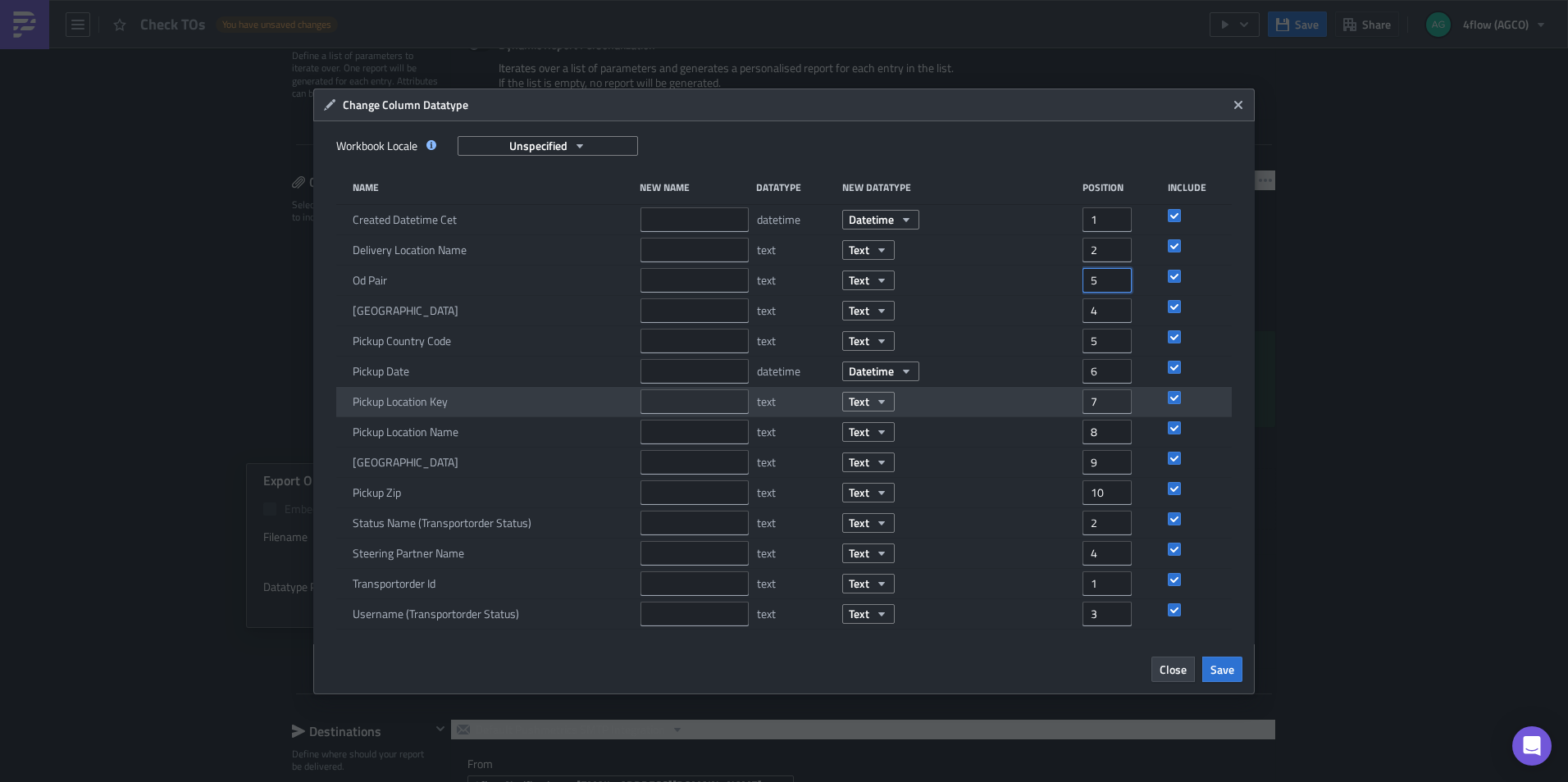
type input "5"
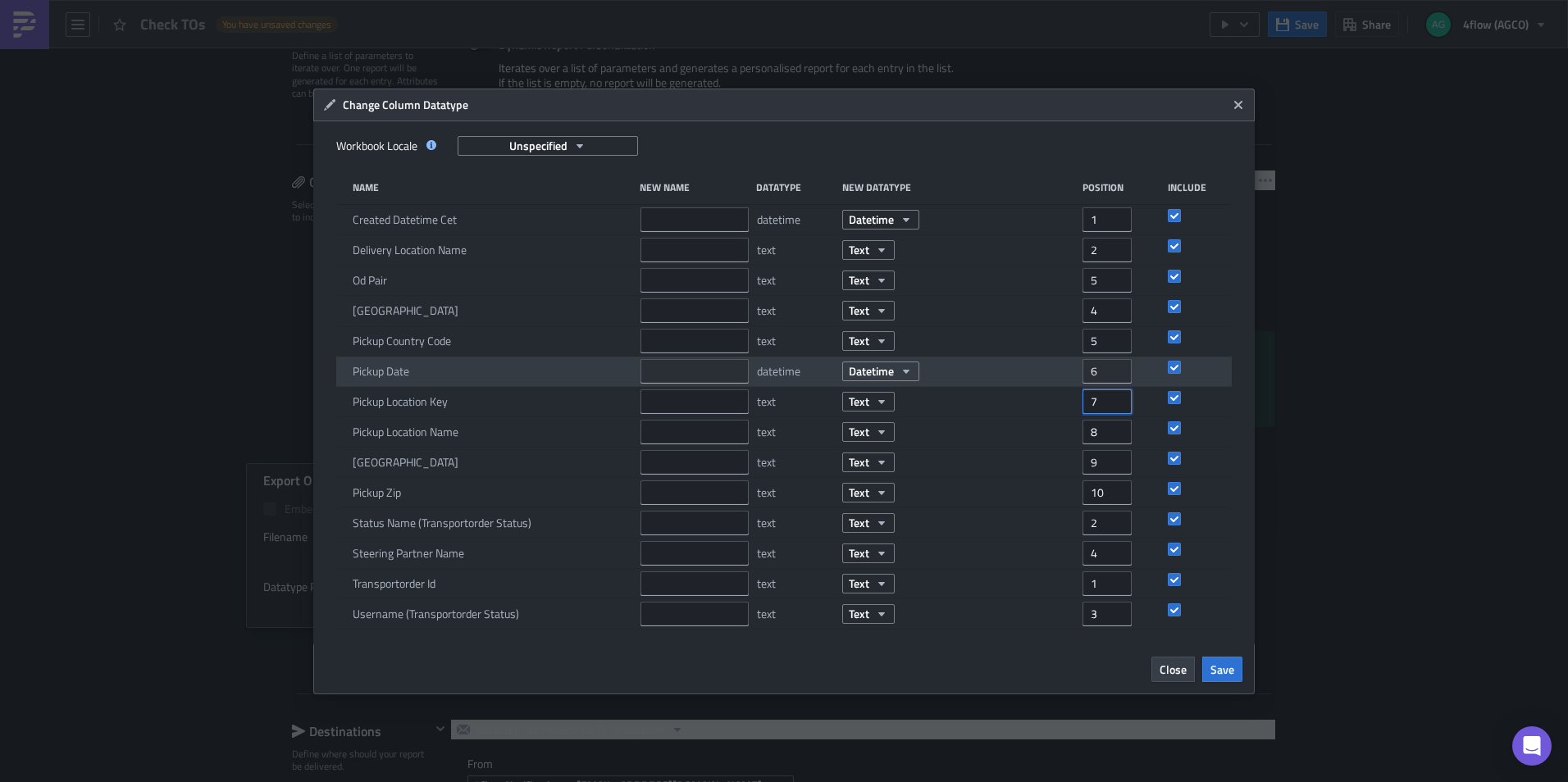
drag, startPoint x: 1103, startPoint y: 403, endPoint x: 1042, endPoint y: 383, distance: 64.2
click at [1042, 383] on div "Name New Name Datatype New Datatype Position Include Created Datetime Cet datet…" at bounding box center [783, 400] width 895 height 457
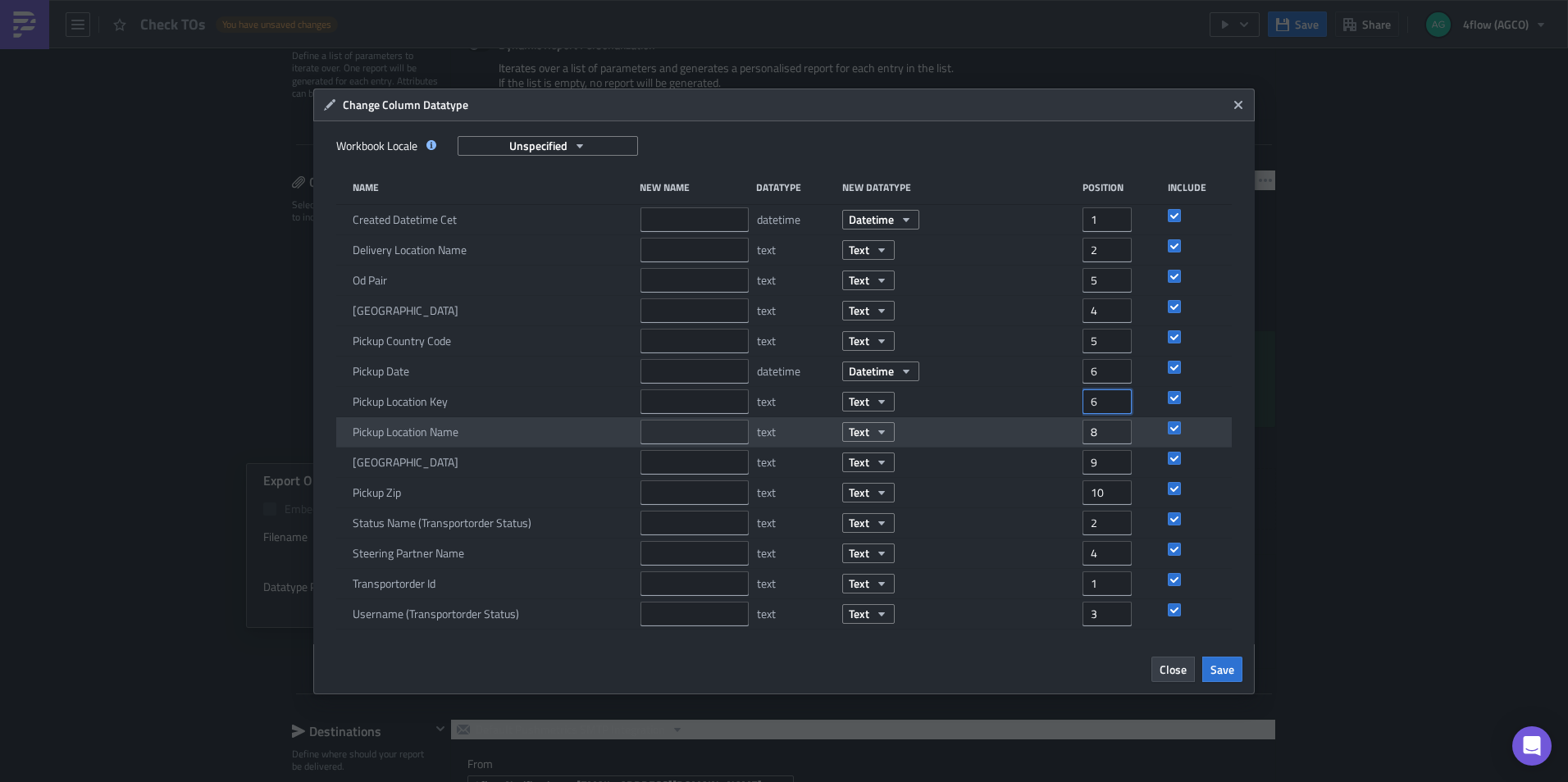
type input "6"
drag, startPoint x: 1100, startPoint y: 429, endPoint x: 1072, endPoint y: 430, distance: 28.0
click at [1072, 430] on div "Pickup Location Name text Text 8" at bounding box center [783, 432] width 895 height 30
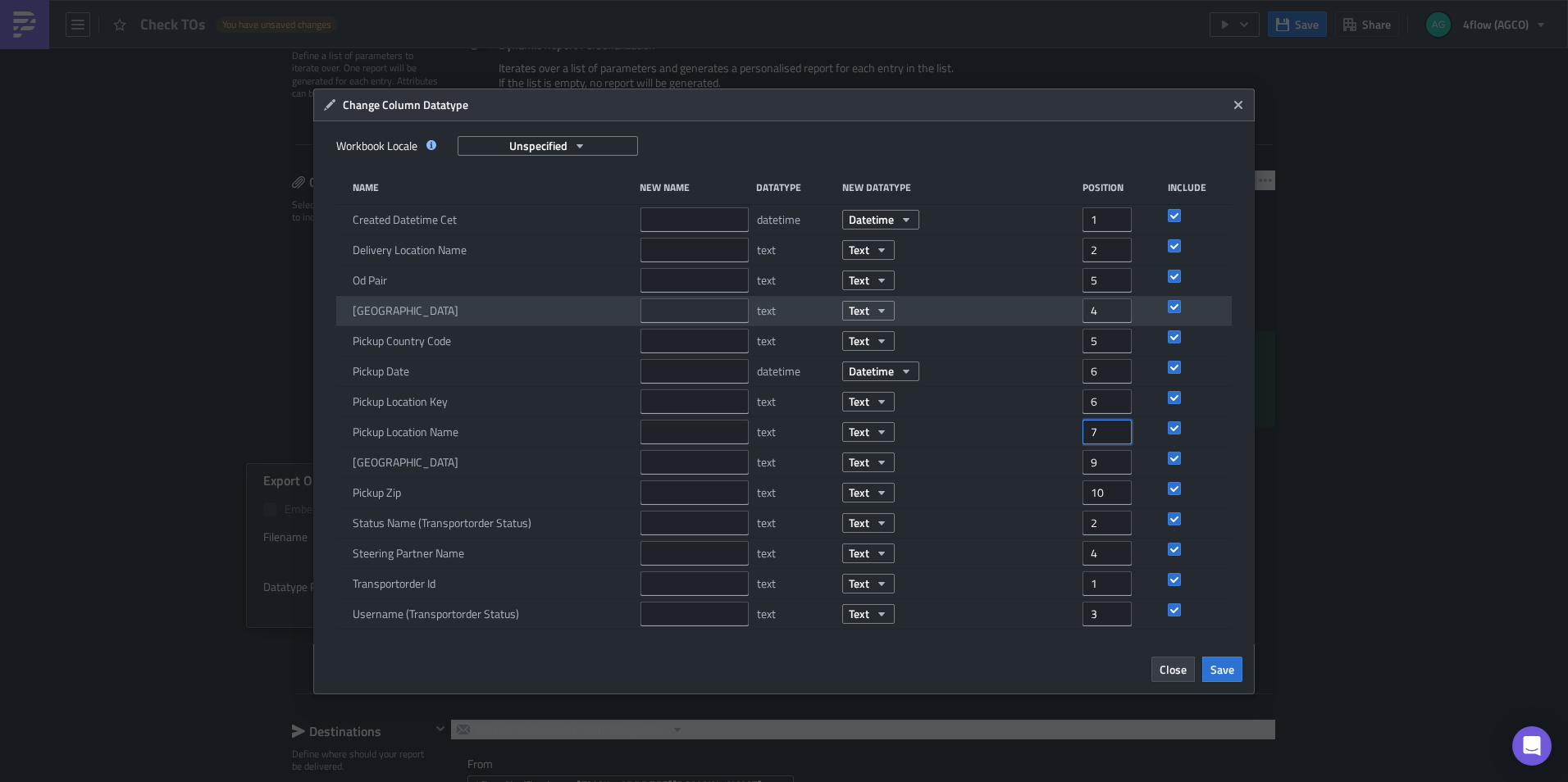
type input "7"
drag, startPoint x: 1101, startPoint y: 308, endPoint x: 1079, endPoint y: 305, distance: 22.2
click at [1079, 305] on div "Pickup City text Text 4" at bounding box center [783, 311] width 895 height 30
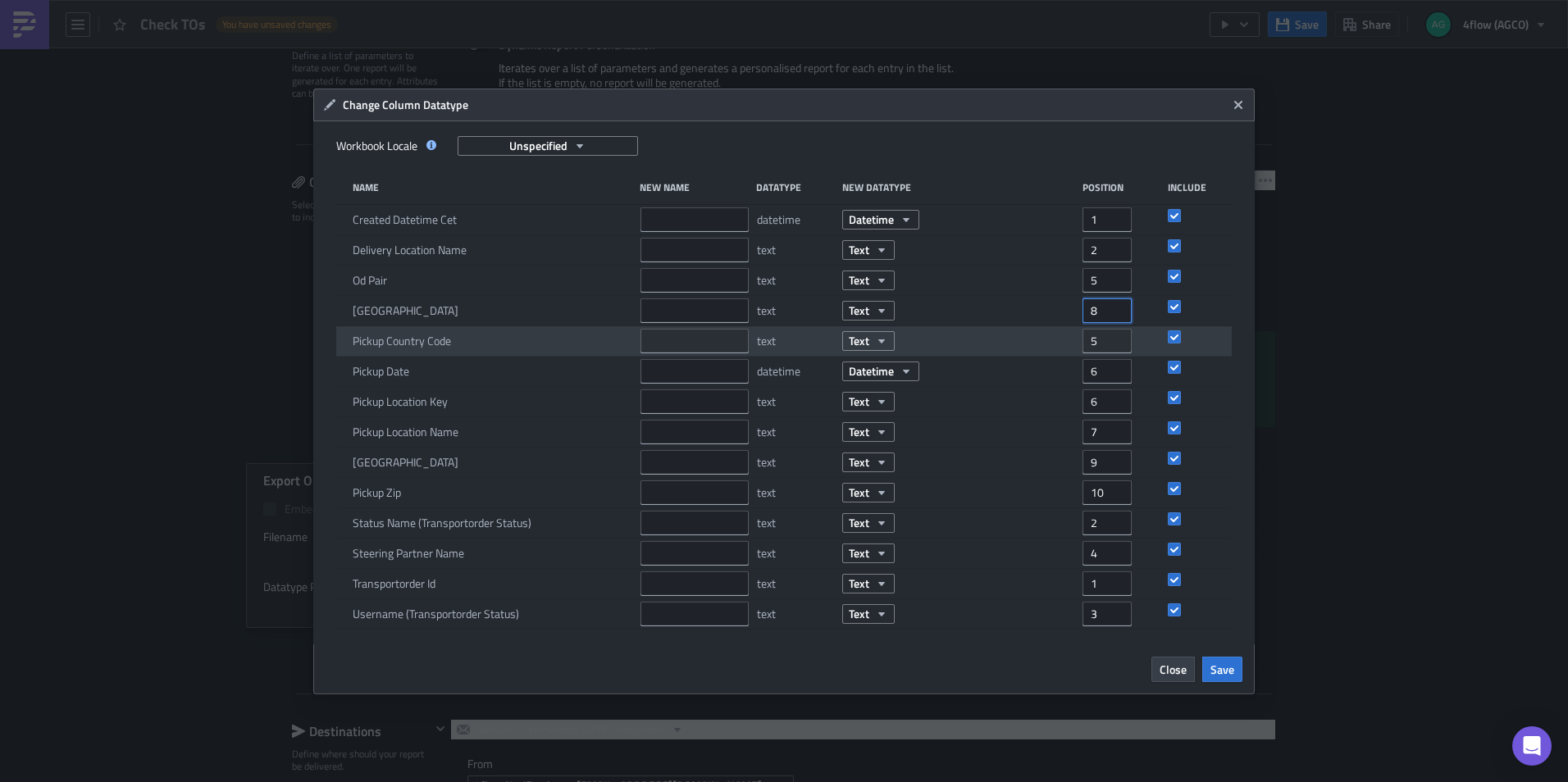
type input "8"
drag, startPoint x: 1100, startPoint y: 348, endPoint x: 1056, endPoint y: 345, distance: 44.1
click at [1056, 345] on div "Pickup Country Code text Text 5" at bounding box center [783, 341] width 895 height 30
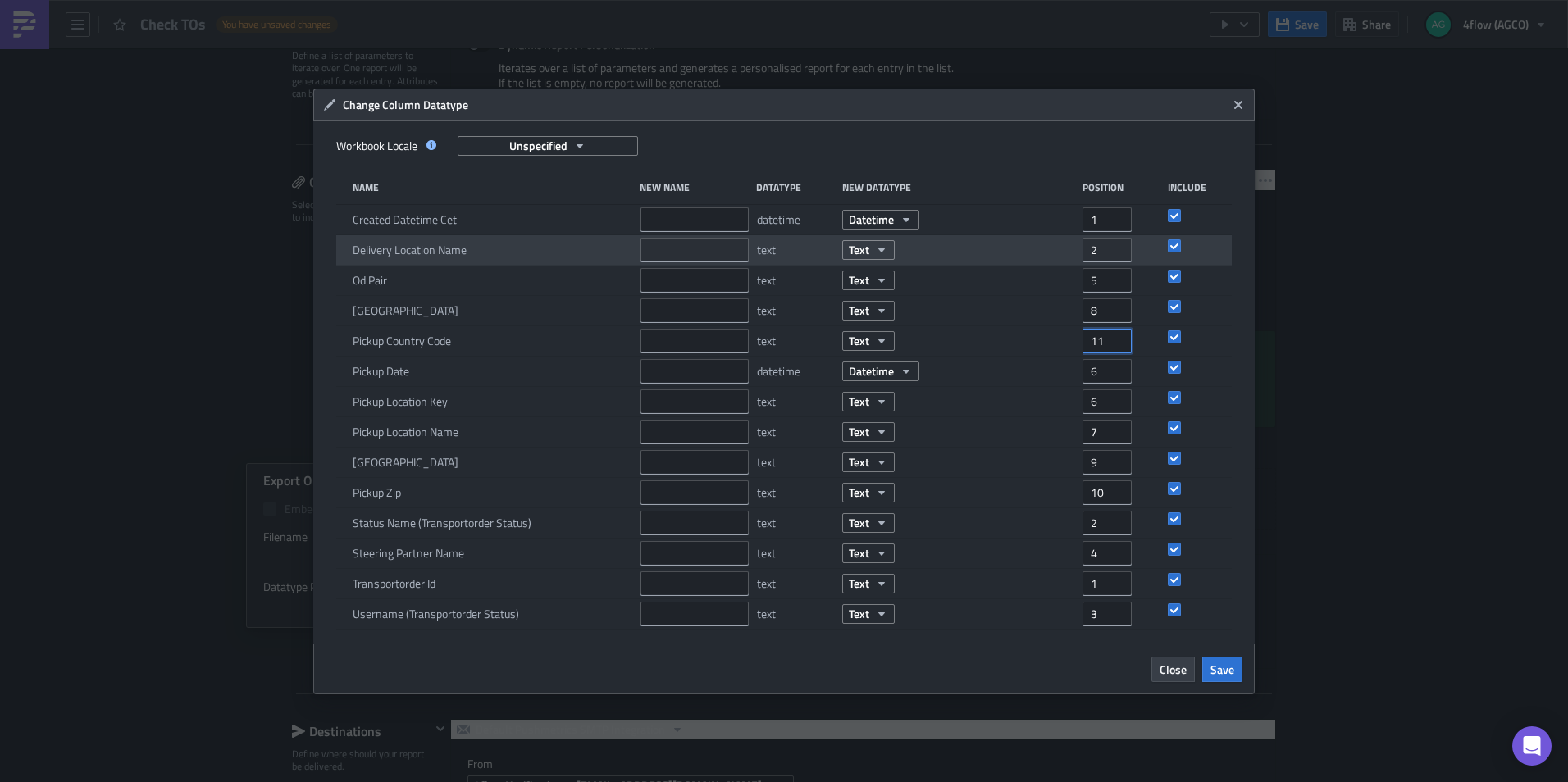
type input "11"
drag, startPoint x: 1100, startPoint y: 259, endPoint x: 1078, endPoint y: 252, distance: 23.1
click at [1078, 252] on div "Delivery Location Name text Text 2" at bounding box center [783, 250] width 895 height 30
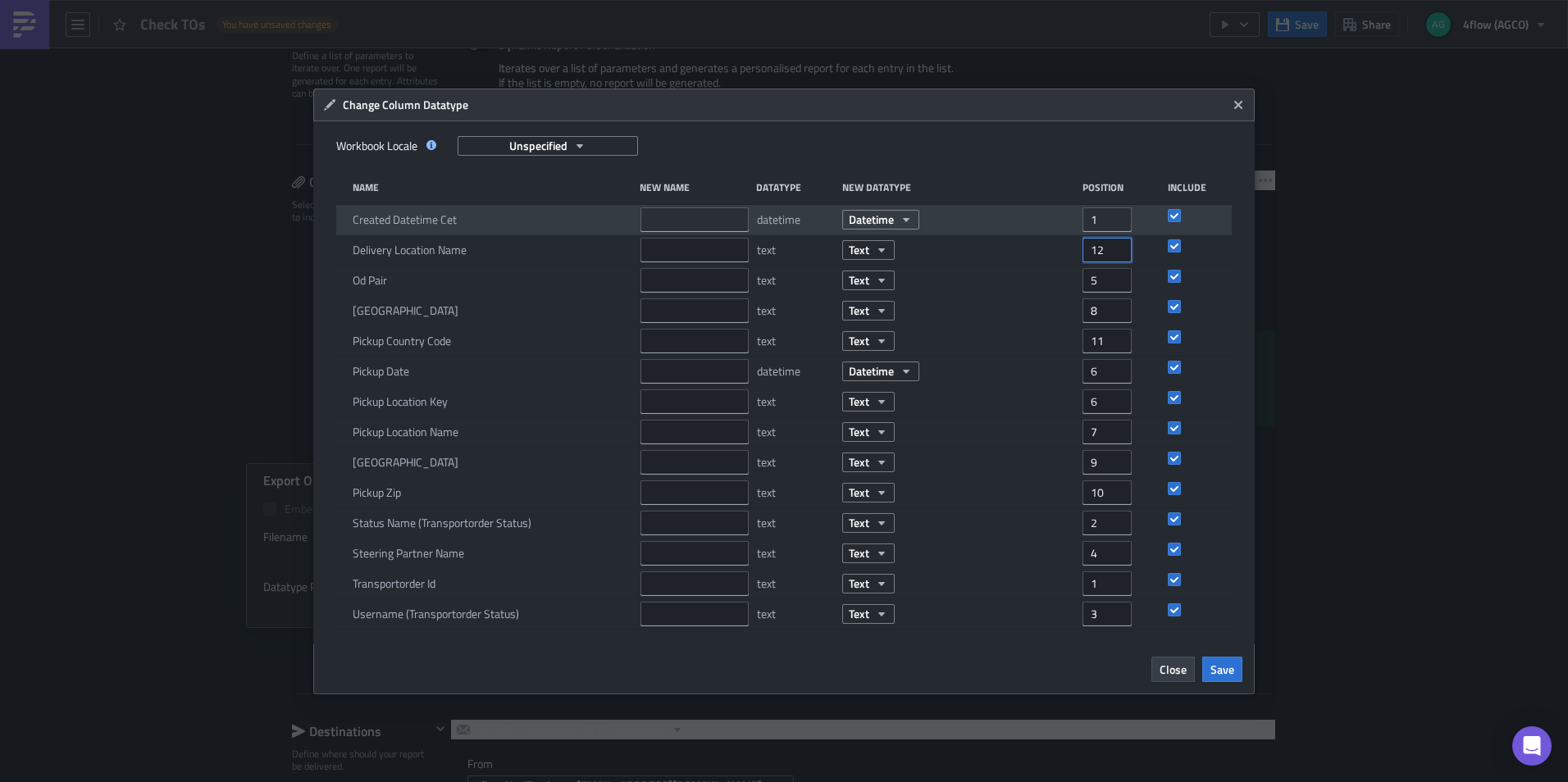
type input "12"
drag, startPoint x: 1104, startPoint y: 220, endPoint x: 1075, endPoint y: 217, distance: 29.2
click at [1075, 217] on div "Created Datetime Cet datetime Datetime 1" at bounding box center [783, 220] width 895 height 30
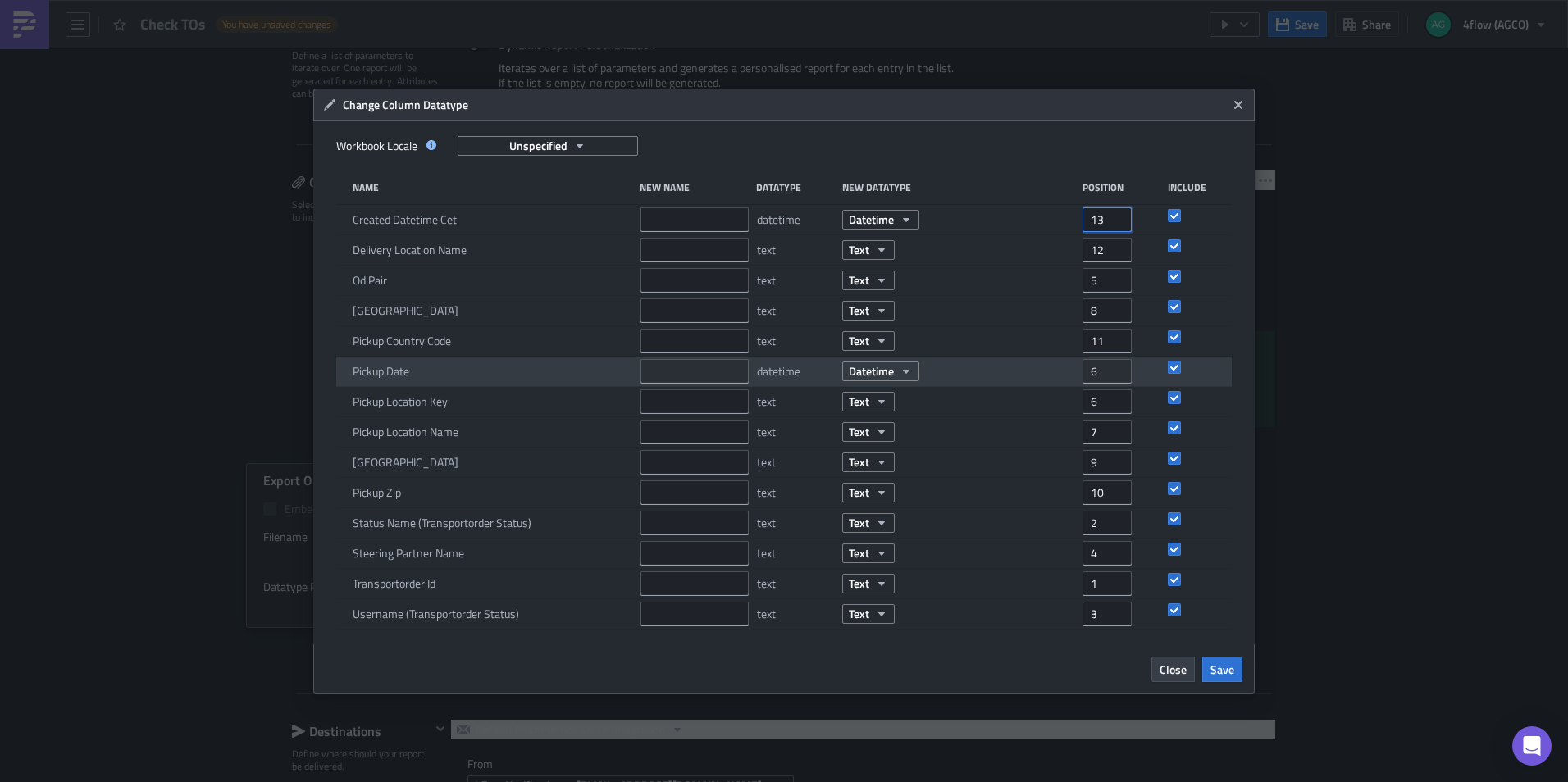
type input "13"
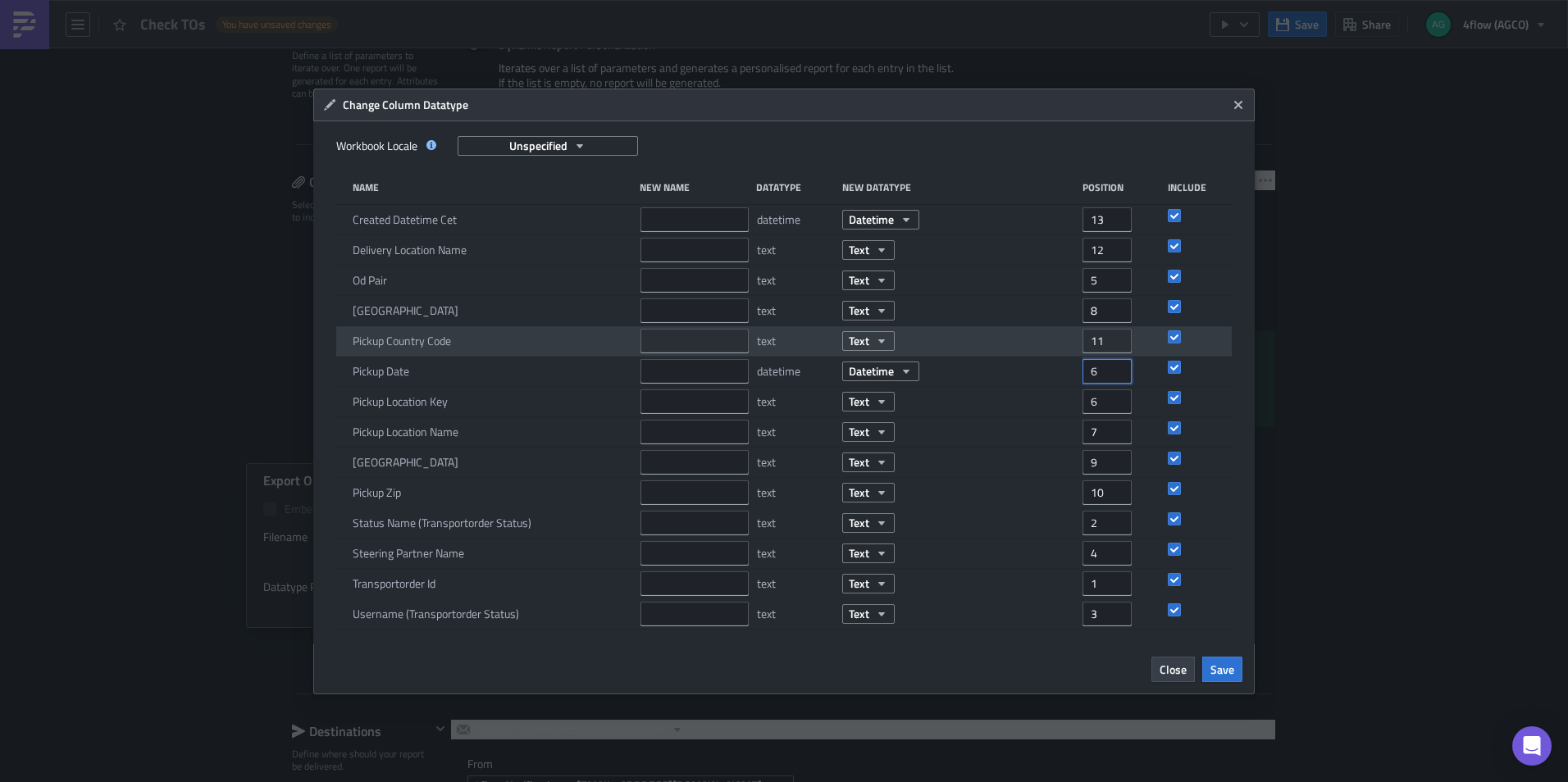
drag, startPoint x: 1100, startPoint y: 369, endPoint x: 1031, endPoint y: 353, distance: 70.8
click at [1033, 353] on div "Name New Name Datatype New Datatype Position Include Created Datetime Cet datet…" at bounding box center [783, 400] width 895 height 457
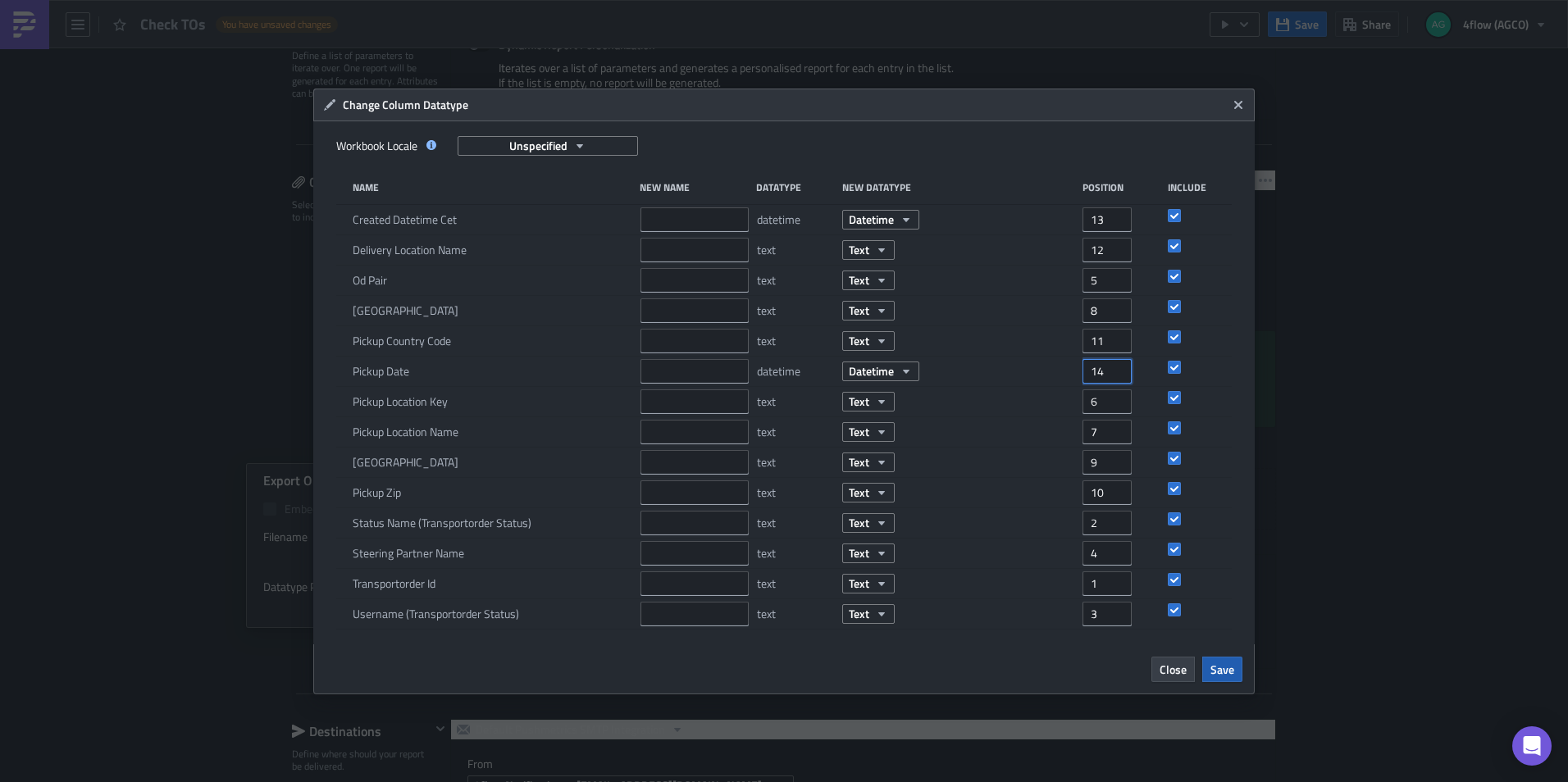
type input "14"
click at [1233, 665] on span "Save" at bounding box center [1222, 669] width 24 height 18
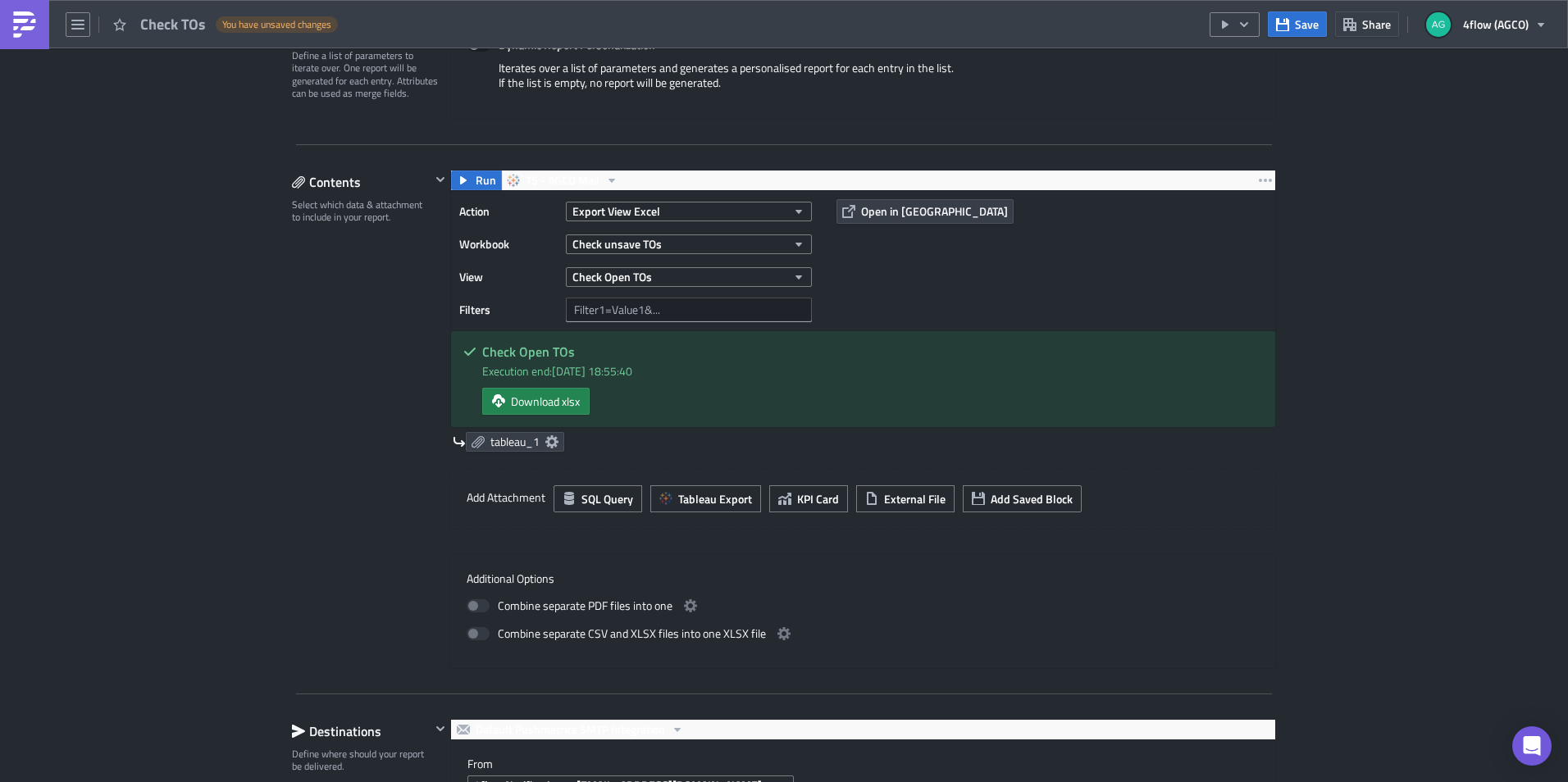
click at [1140, 573] on label "Additional Options" at bounding box center [862, 579] width 792 height 15
click at [1302, 27] on span "Save" at bounding box center [1307, 24] width 24 height 18
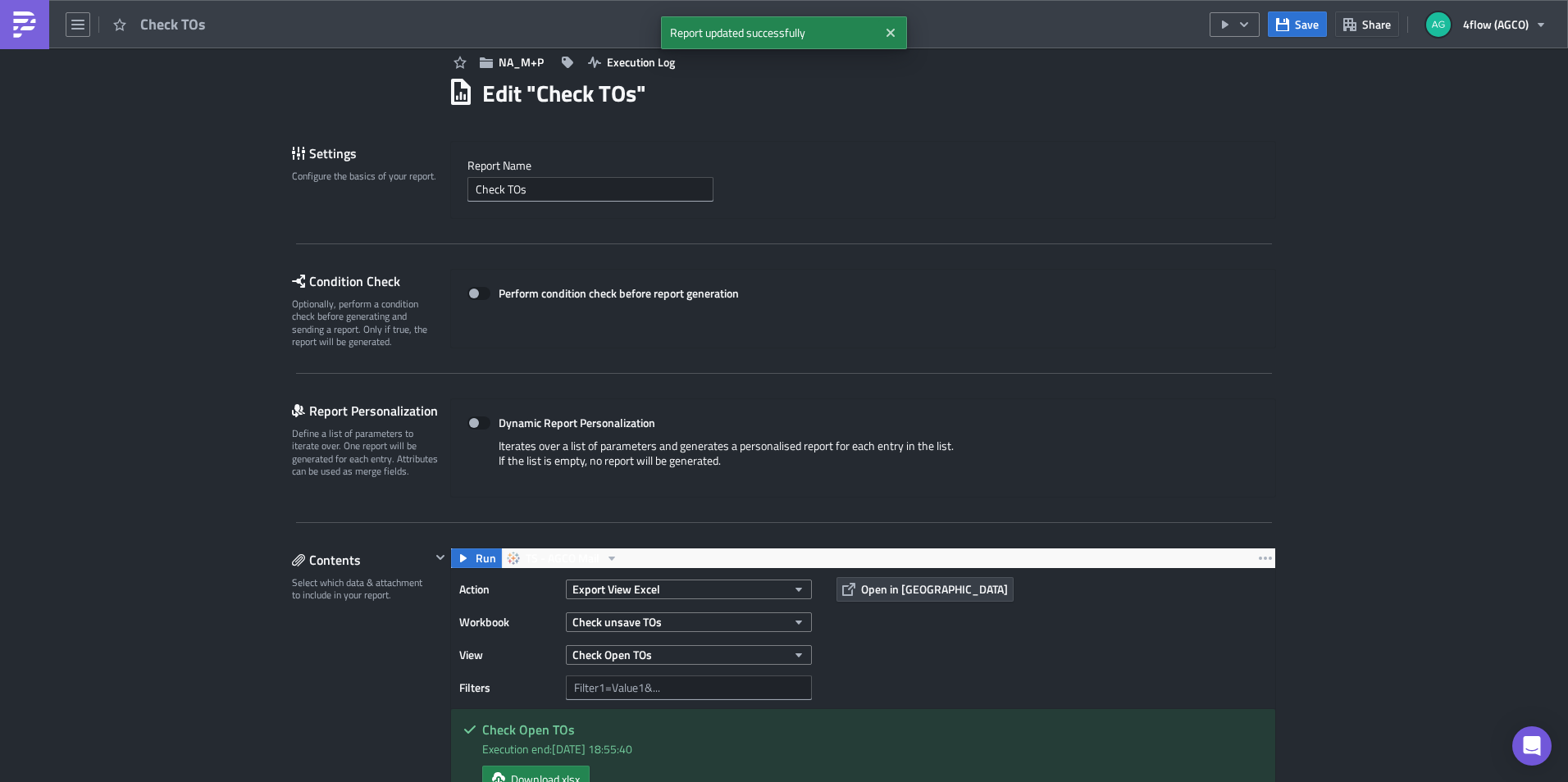
scroll to position [0, 0]
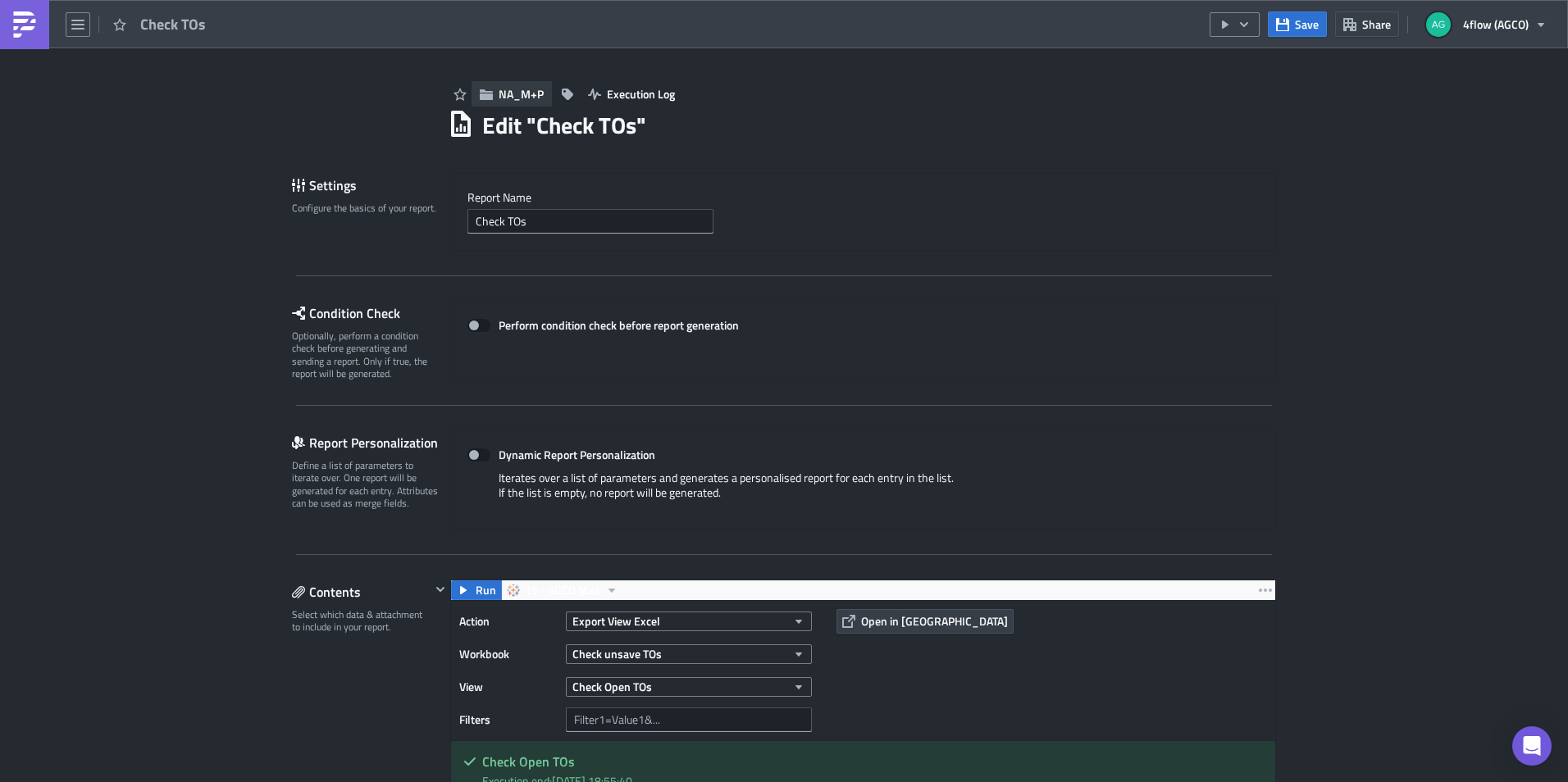
click at [512, 93] on span "NA_M+P" at bounding box center [521, 93] width 45 height 18
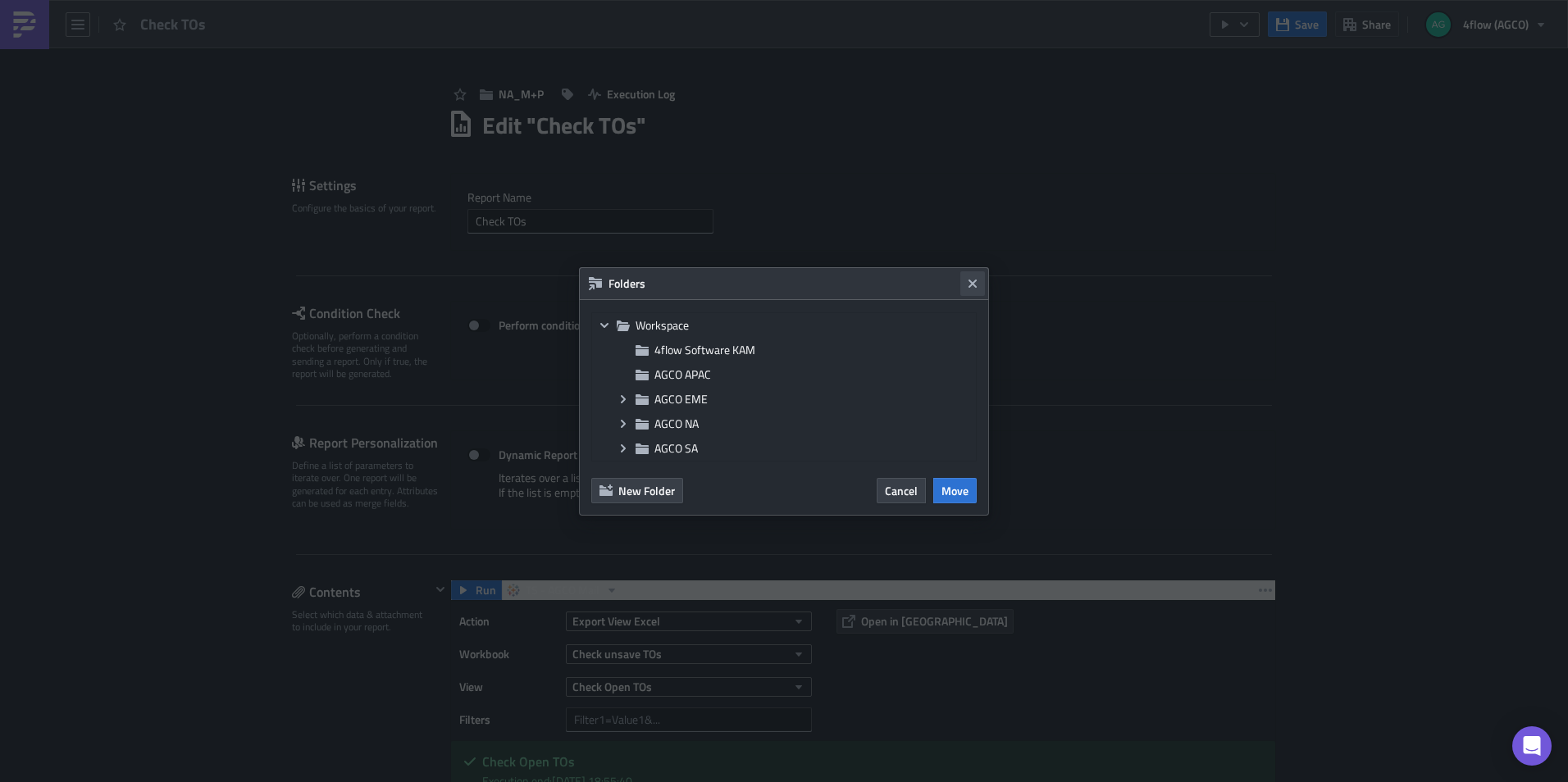
click at [975, 289] on icon "Close" at bounding box center [972, 283] width 13 height 13
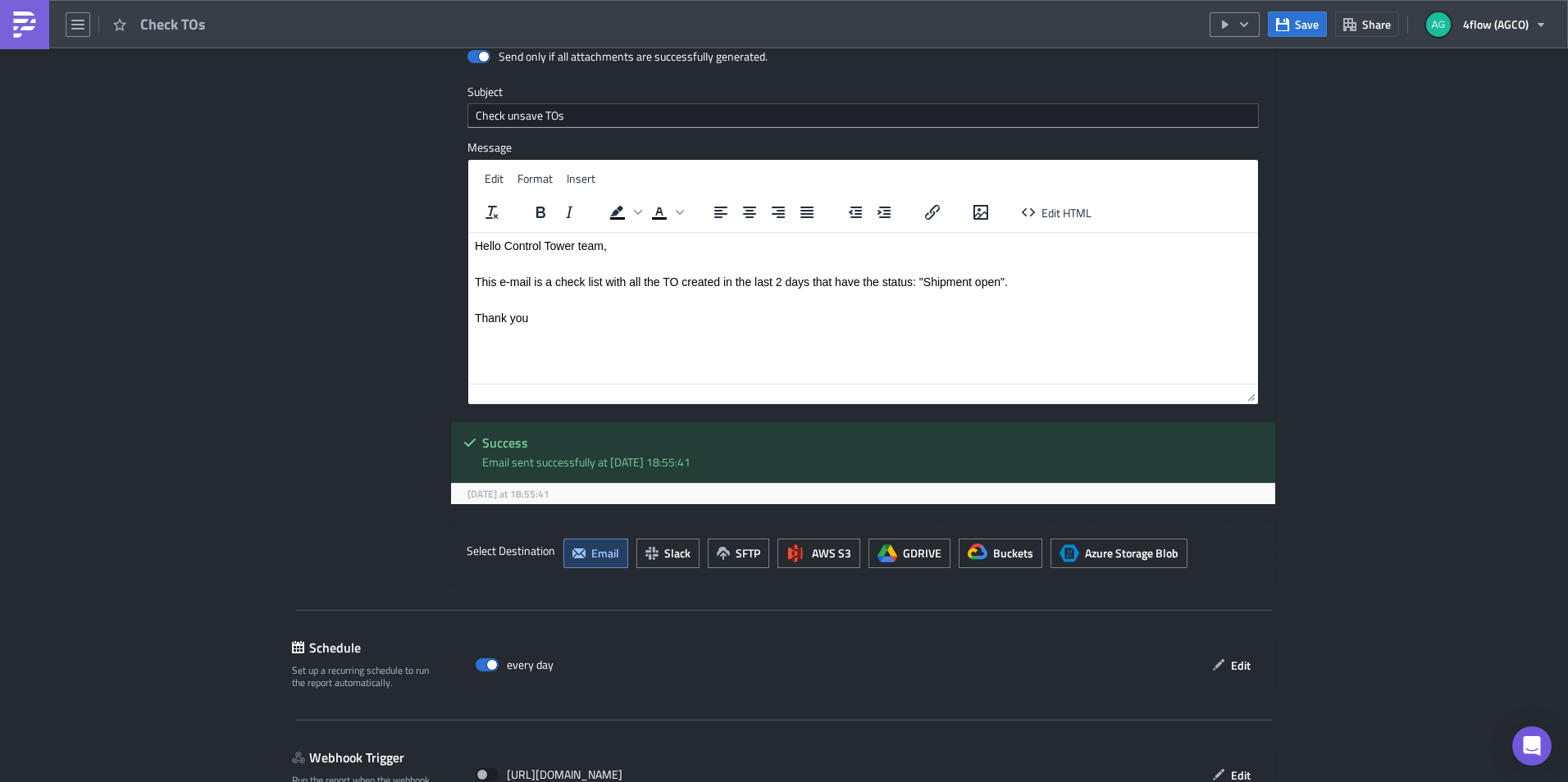
scroll to position [1207, 0]
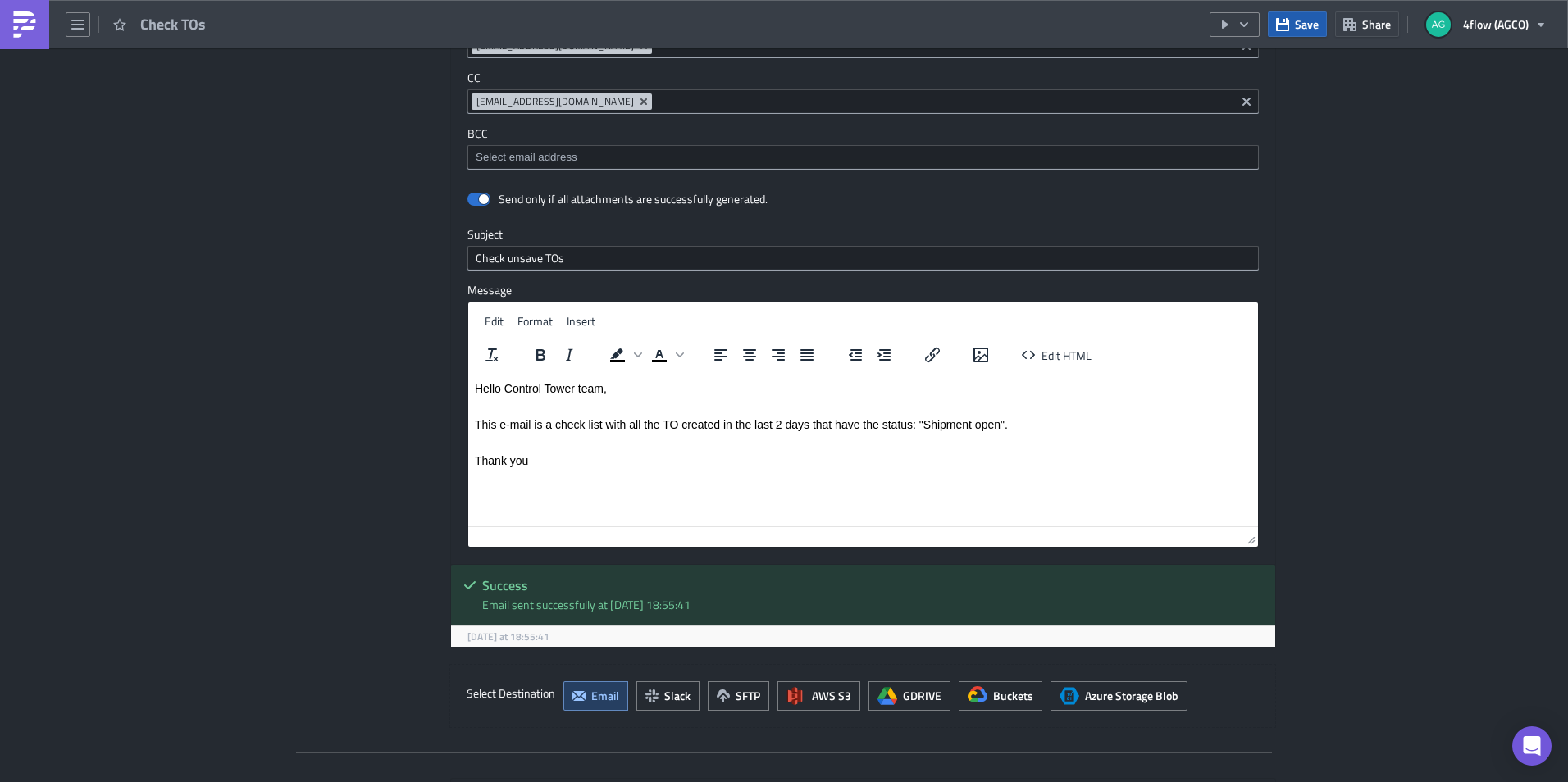
click at [1301, 18] on span "Save" at bounding box center [1307, 24] width 24 height 18
click at [179, 20] on span "Check TOs" at bounding box center [174, 24] width 67 height 18
click at [77, 26] on icon "button" at bounding box center [78, 25] width 13 height 13
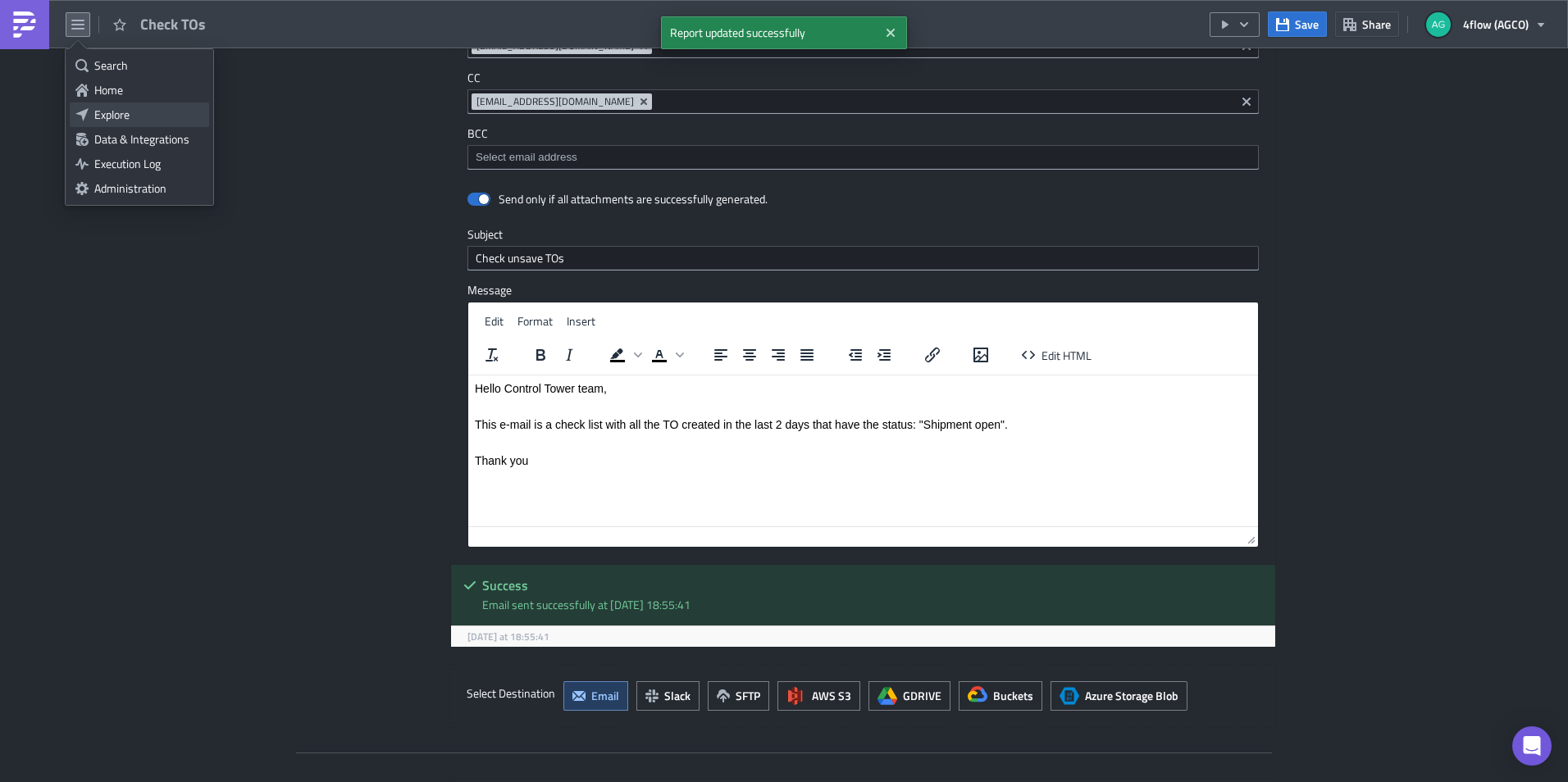
click at [111, 114] on div "Explore" at bounding box center [149, 114] width 109 height 17
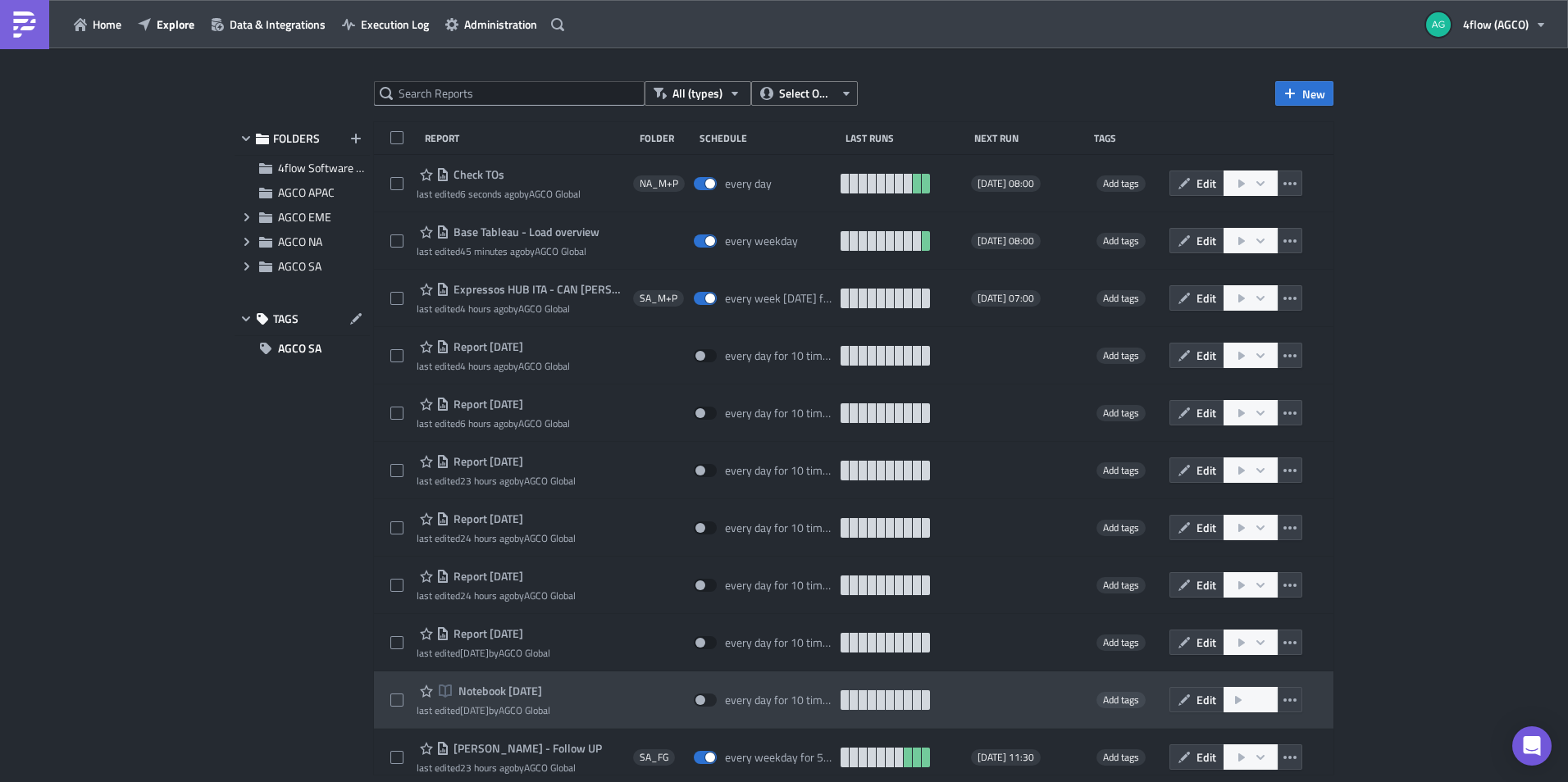
click at [495, 692] on span "Notebook [DATE]" at bounding box center [498, 691] width 88 height 15
